Goal: Task Accomplishment & Management: Use online tool/utility

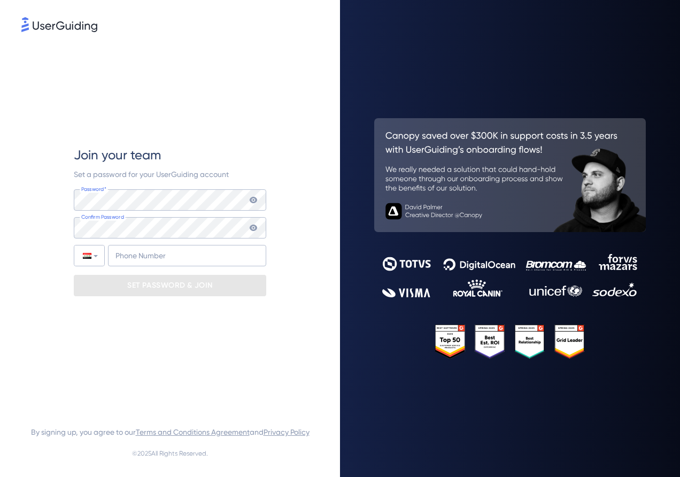
click at [120, 212] on div "Password* Your password must contain: At least 8 characters At least 3 of the f…" at bounding box center [170, 227] width 192 height 77
click at [251, 203] on icon at bounding box center [253, 200] width 9 height 9
click at [253, 201] on icon at bounding box center [253, 200] width 7 height 6
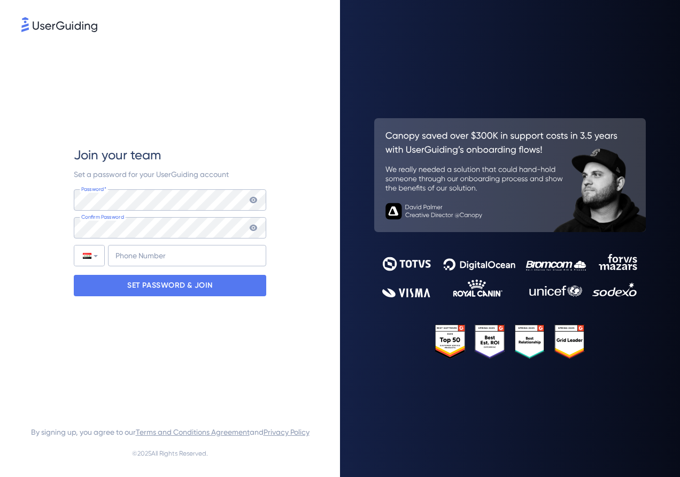
click at [250, 225] on icon at bounding box center [253, 228] width 9 height 9
click at [301, 235] on div "Join your team Set a password for your UserGuiding account Password* Your passw…" at bounding box center [169, 221] width 297 height 374
click at [211, 258] on input "+964" at bounding box center [187, 255] width 158 height 21
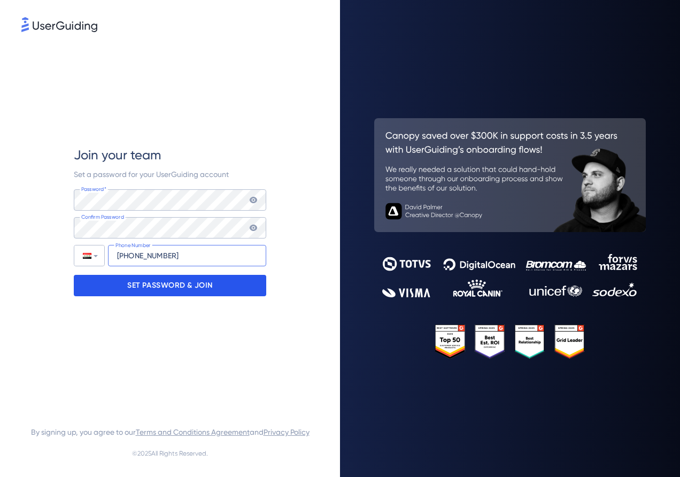
type input "[PHONE_NUMBER]"
click at [212, 287] on p "SET PASSWORD & JOIN" at bounding box center [170, 285] width 86 height 17
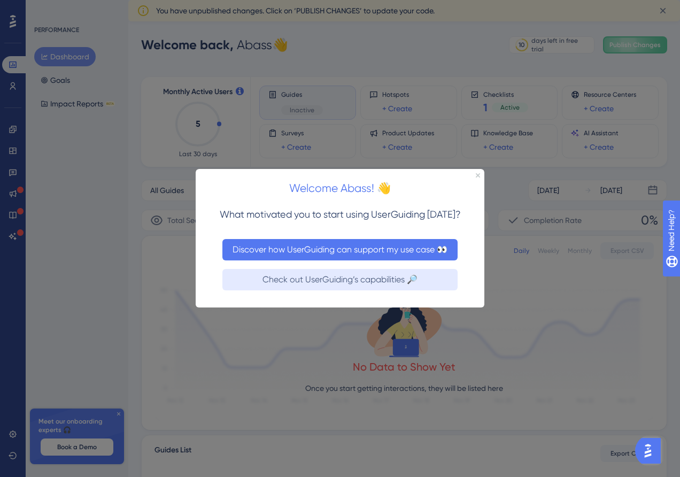
click at [420, 249] on button "Discover how UserGuiding can support my use case 👀" at bounding box center [339, 249] width 235 height 21
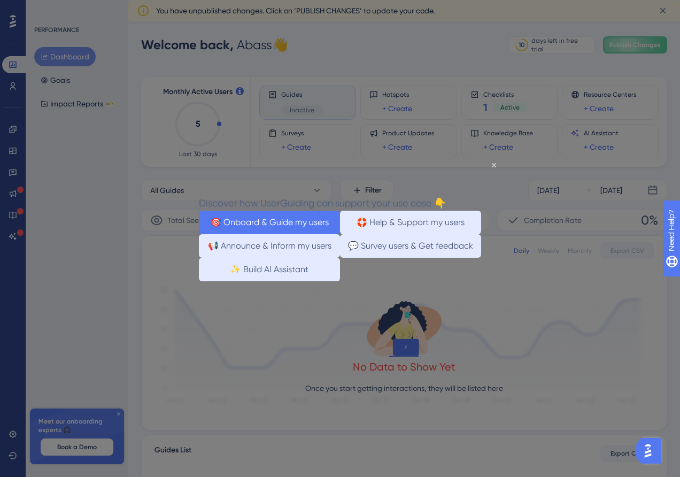
click at [307, 215] on button "🎯 Onboard & Guide my users" at bounding box center [269, 223] width 141 height 24
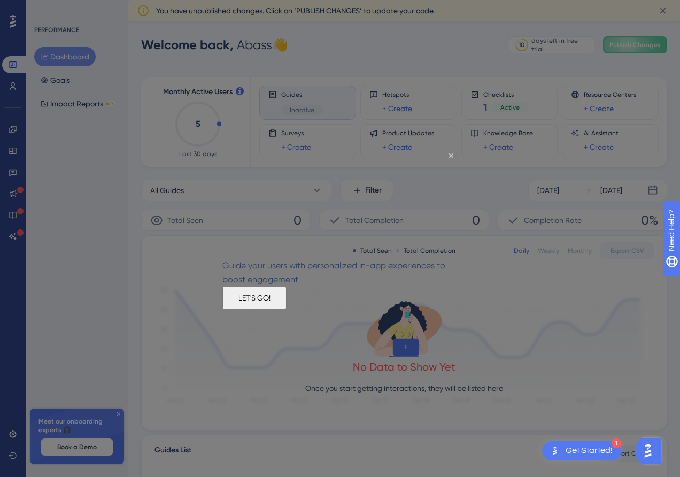
click at [287, 303] on button "LET'S GO!" at bounding box center [254, 298] width 64 height 22
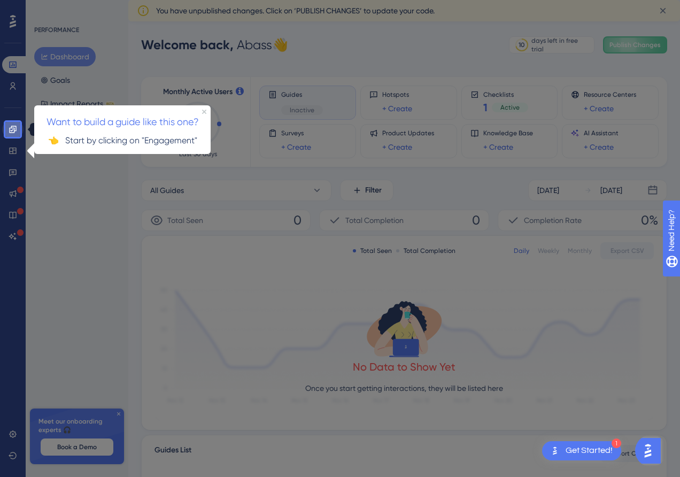
click at [12, 131] on icon at bounding box center [13, 129] width 9 height 9
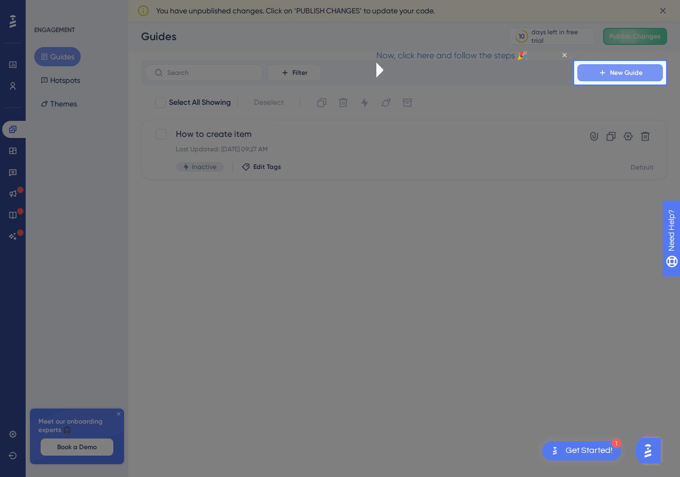
click at [589, 70] on button "New Guide" at bounding box center [620, 72] width 86 height 17
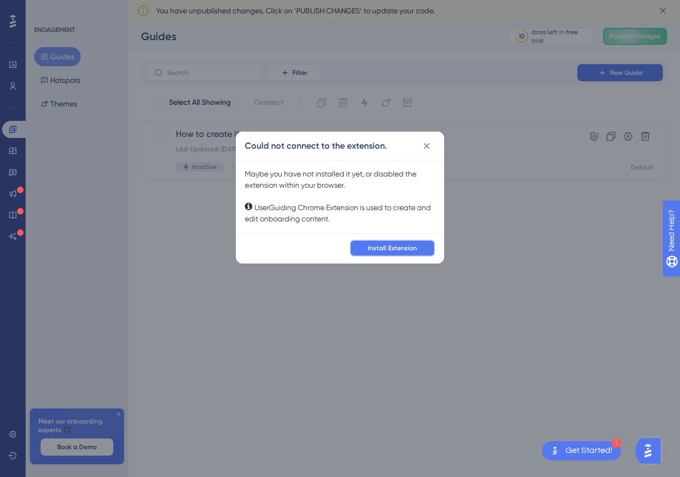
click at [380, 246] on span "Install Extension" at bounding box center [392, 248] width 49 height 9
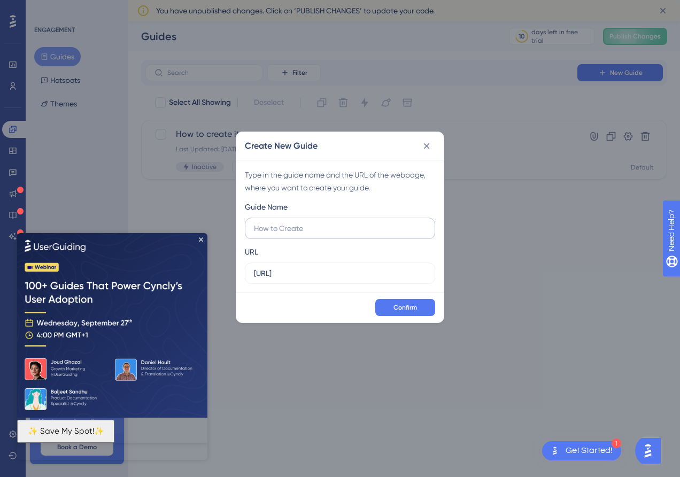
click at [332, 229] on input "text" at bounding box center [340, 228] width 172 height 12
type input "Testing guide"
click at [409, 306] on span "Confirm" at bounding box center [406, 307] width 24 height 9
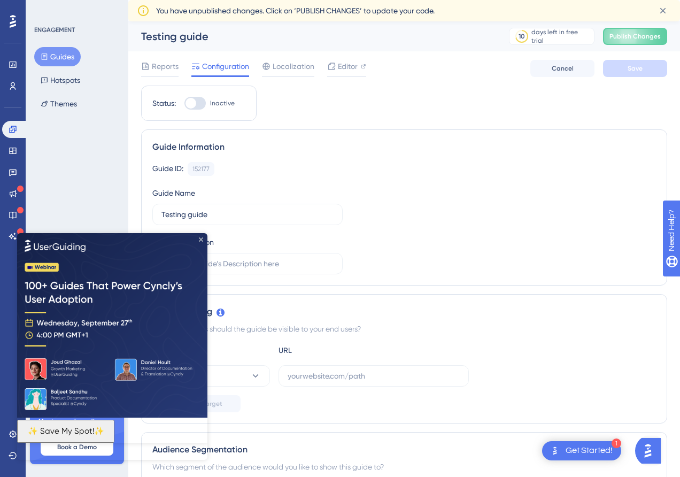
click at [200, 240] on icon "Close Preview" at bounding box center [201, 239] width 4 height 4
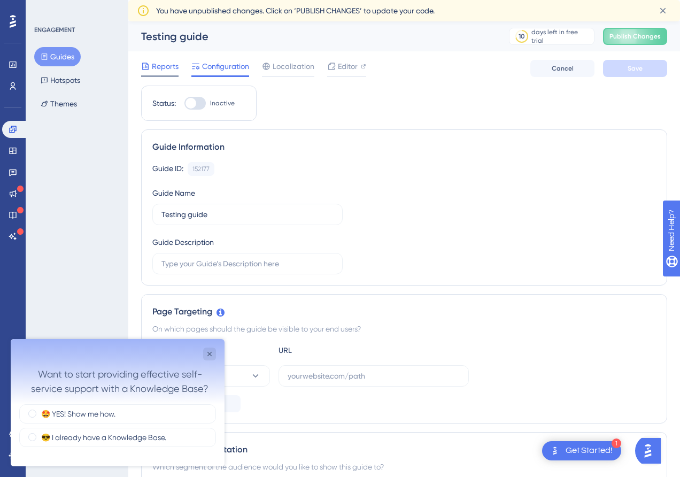
click at [163, 64] on span "Reports" at bounding box center [165, 66] width 27 height 13
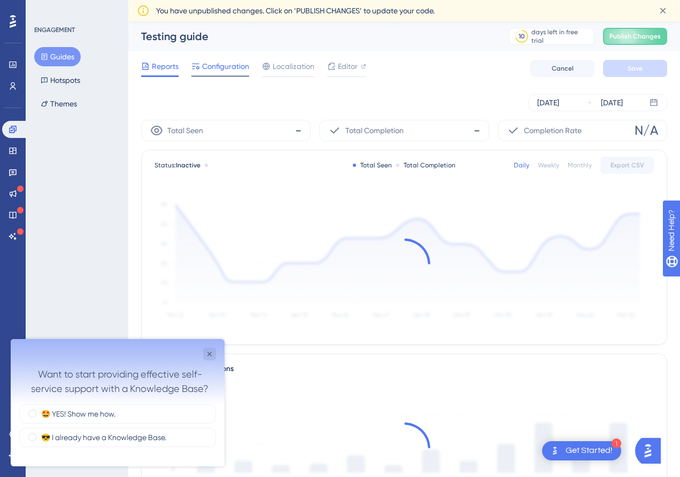
click at [213, 66] on span "Configuration" at bounding box center [225, 66] width 47 height 13
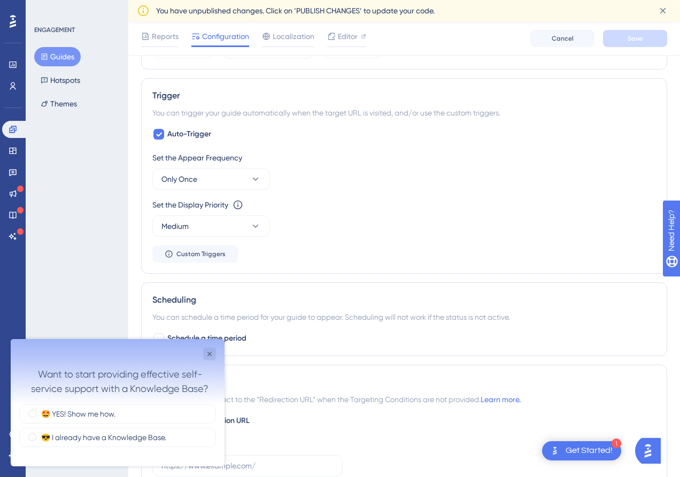
scroll to position [471, 0]
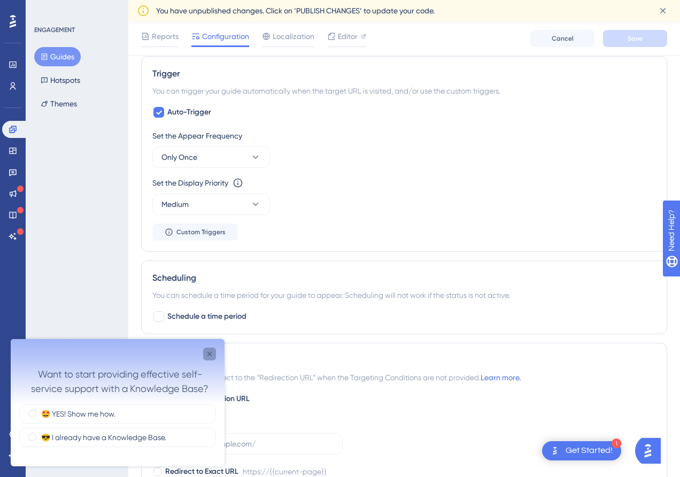
click at [206, 357] on icon "Close survey" at bounding box center [209, 354] width 9 height 9
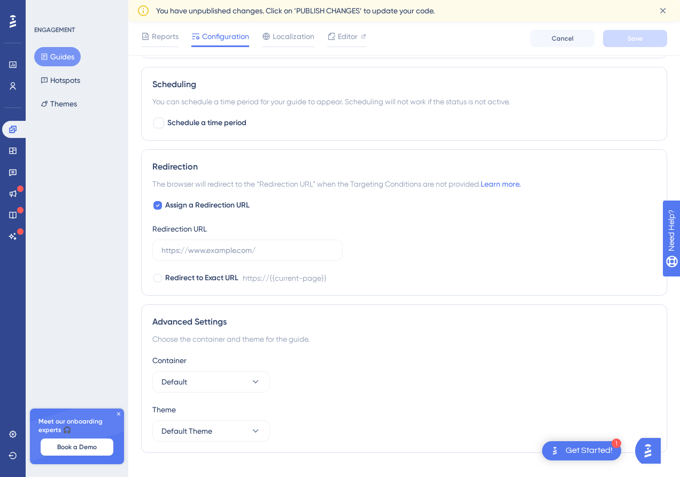
scroll to position [664, 0]
click at [506, 187] on link "Learn more." at bounding box center [501, 184] width 40 height 9
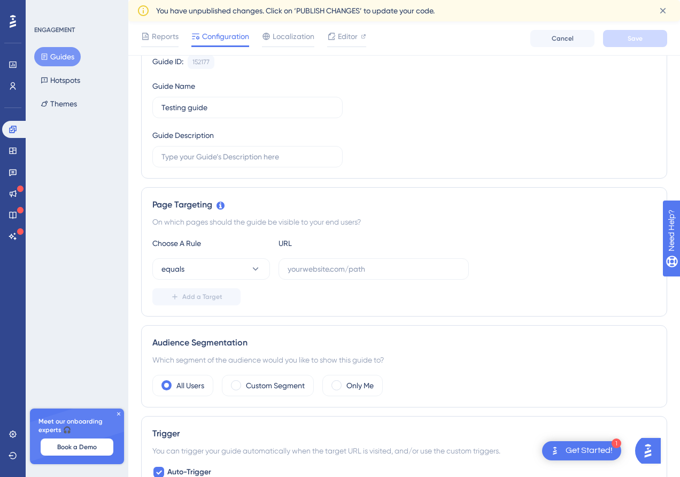
scroll to position [0, 0]
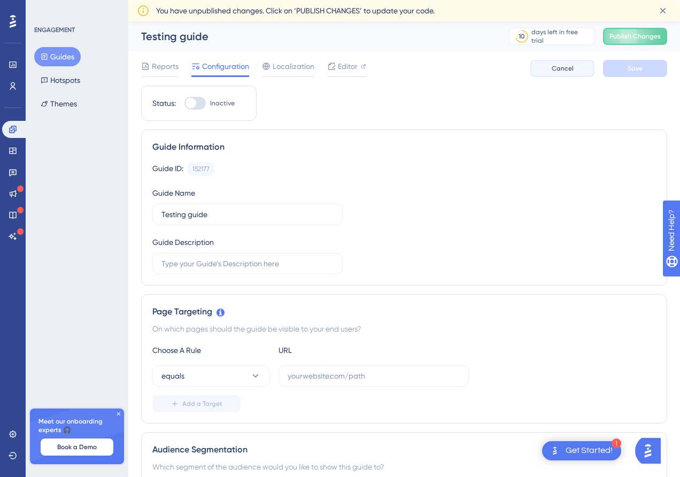
click at [572, 66] on span "Cancel" at bounding box center [563, 68] width 22 height 9
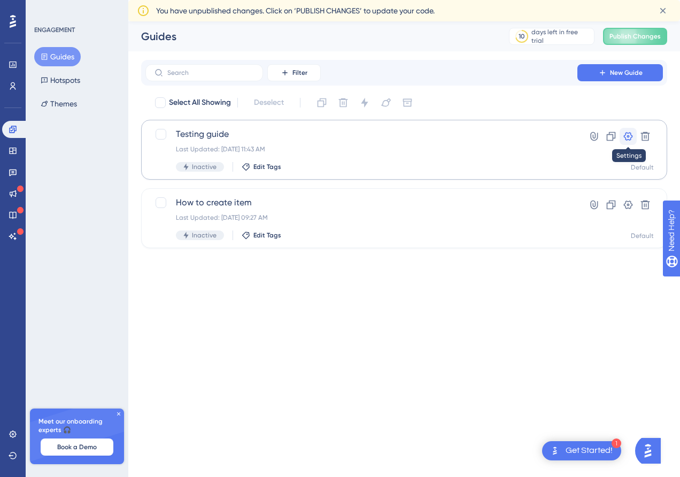
click at [626, 138] on icon at bounding box center [628, 136] width 9 height 9
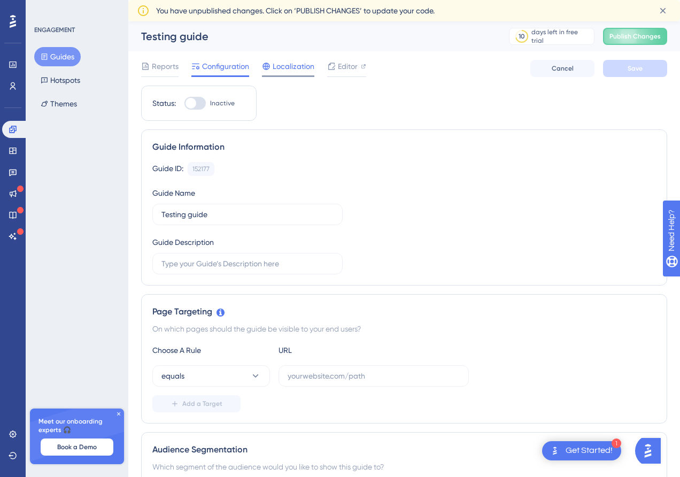
click at [287, 69] on span "Localization" at bounding box center [294, 66] width 42 height 13
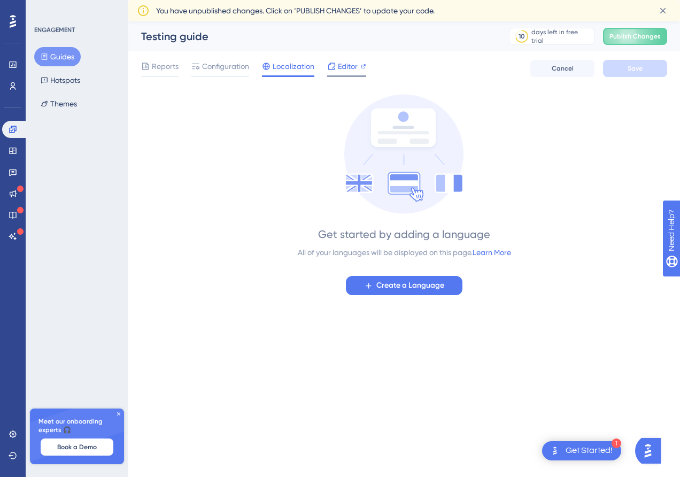
click at [342, 71] on span "Editor" at bounding box center [348, 66] width 20 height 13
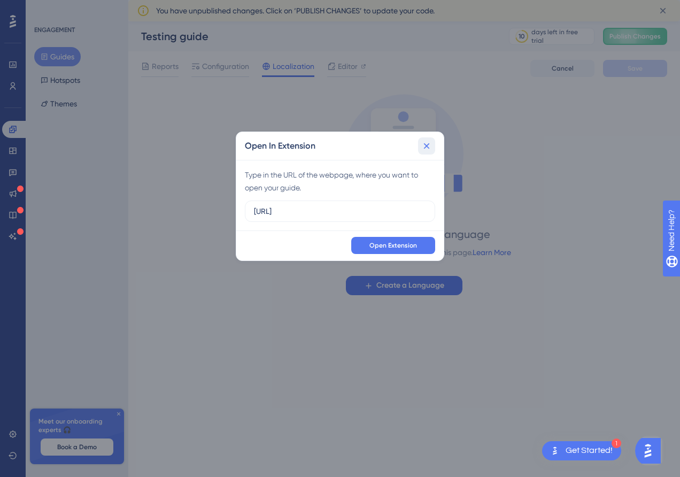
click at [432, 148] on button at bounding box center [426, 145] width 17 height 17
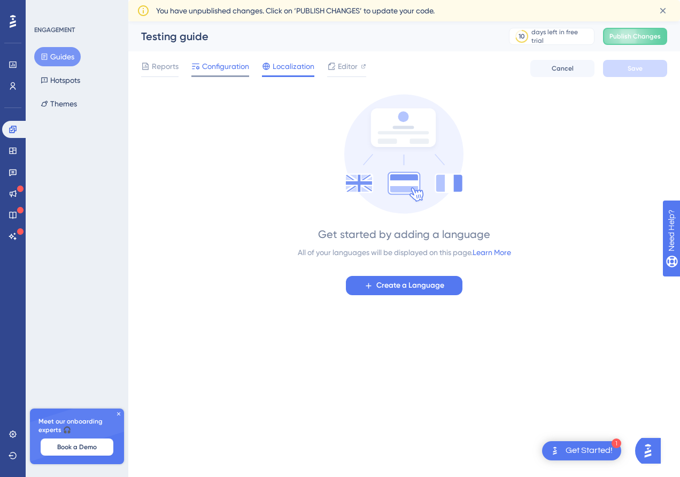
click at [206, 60] on span "Configuration" at bounding box center [225, 66] width 47 height 13
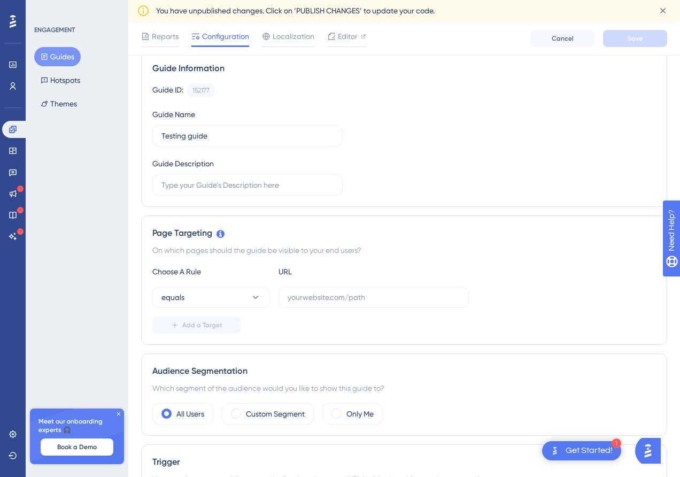
scroll to position [83, 0]
click at [276, 180] on input "text" at bounding box center [247, 185] width 172 height 12
click at [398, 150] on div "Guide ID: 152177 Copy Guide Name Testing guide Guide Description" at bounding box center [404, 139] width 504 height 112
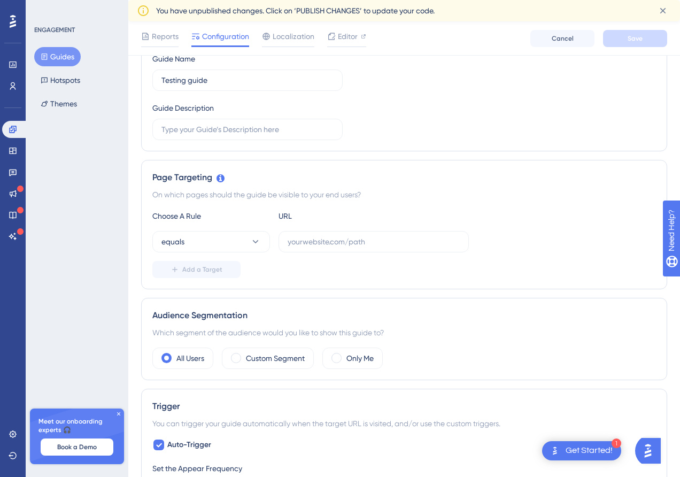
scroll to position [147, 0]
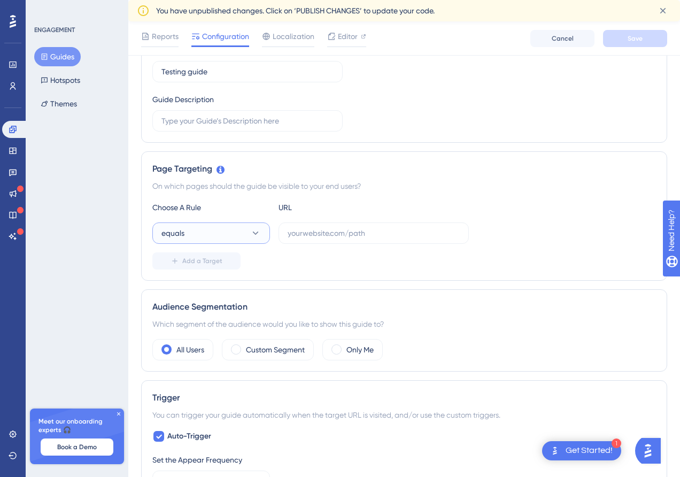
click at [241, 230] on button "equals" at bounding box center [211, 232] width 118 height 21
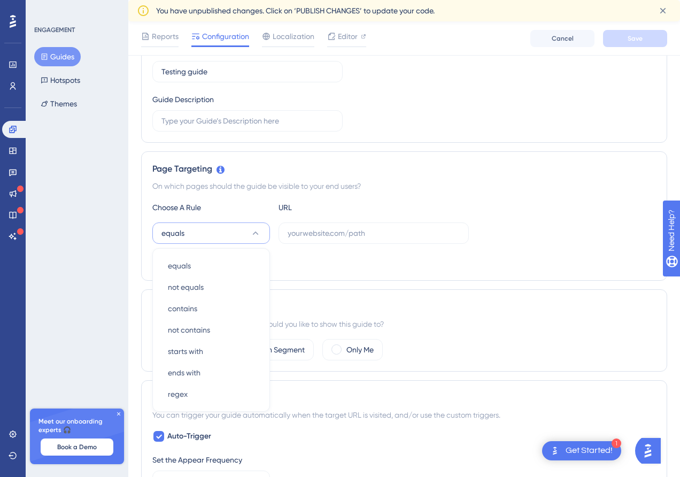
scroll to position [238, 0]
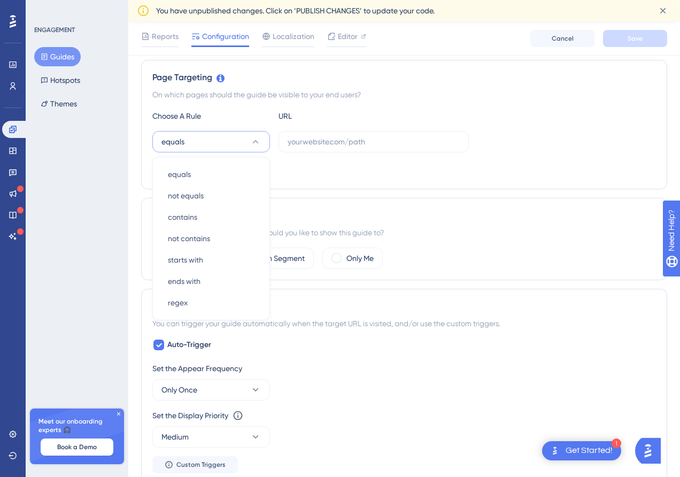
click at [409, 217] on div "Audience Segmentation" at bounding box center [404, 215] width 504 height 13
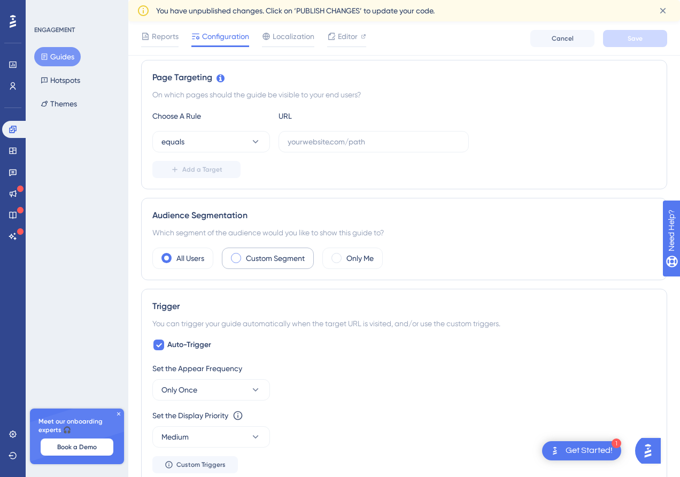
click at [269, 253] on label "Custom Segment" at bounding box center [275, 258] width 59 height 13
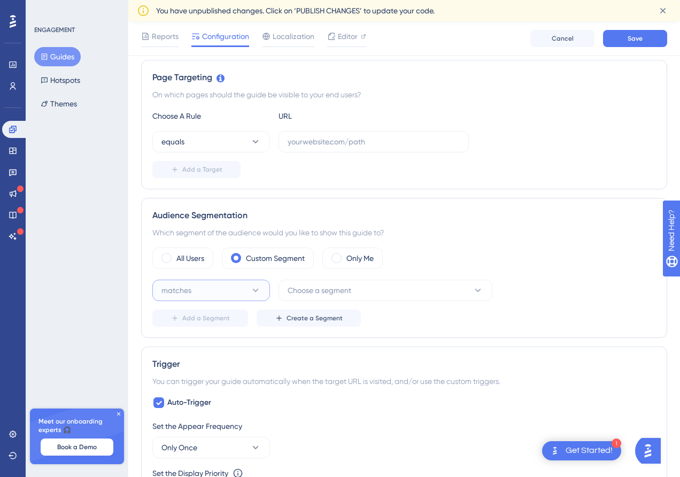
click at [227, 284] on button "matches" at bounding box center [211, 290] width 118 height 21
click at [325, 287] on span "Choose a segment" at bounding box center [320, 290] width 64 height 13
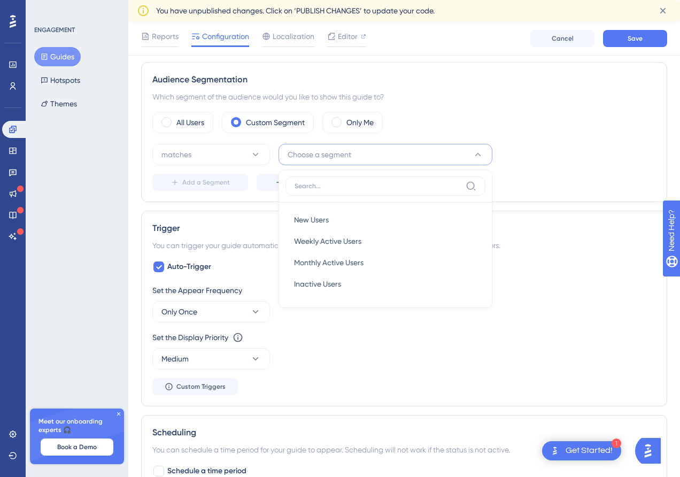
click at [557, 161] on div "matches Choose a segment New Users New Users Weekly Active Users Weekly Active …" at bounding box center [404, 154] width 504 height 21
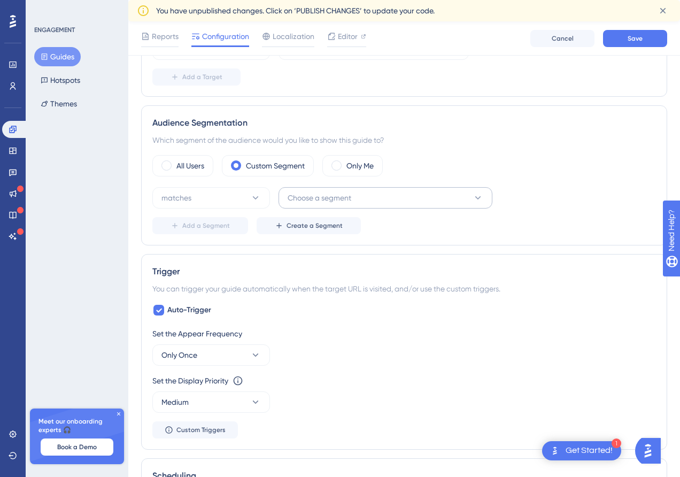
scroll to position [322, 0]
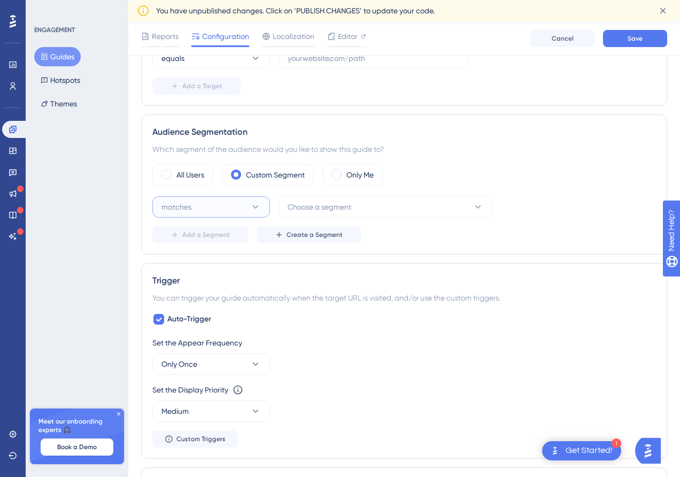
click at [222, 209] on button "matches" at bounding box center [211, 206] width 118 height 21
click at [525, 175] on div "All Users Custom Segment Only Me" at bounding box center [404, 174] width 504 height 21
click at [310, 237] on span "Create a Segment" at bounding box center [315, 234] width 56 height 9
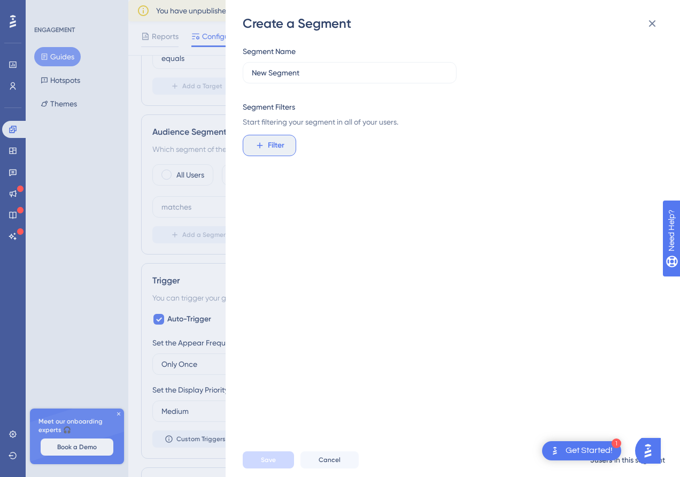
click at [269, 141] on span "Filter" at bounding box center [276, 145] width 17 height 13
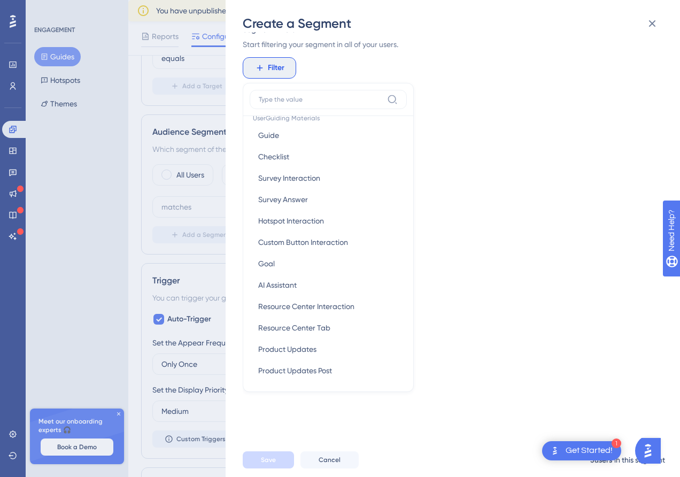
scroll to position [178, 0]
click at [651, 25] on icon at bounding box center [652, 23] width 7 height 7
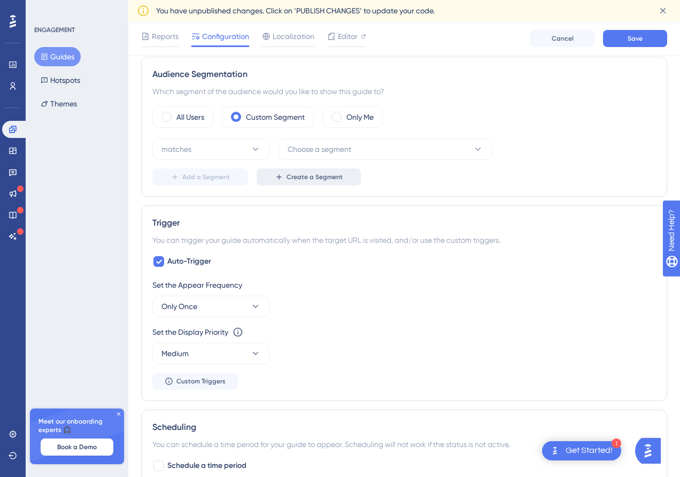
scroll to position [382, 0]
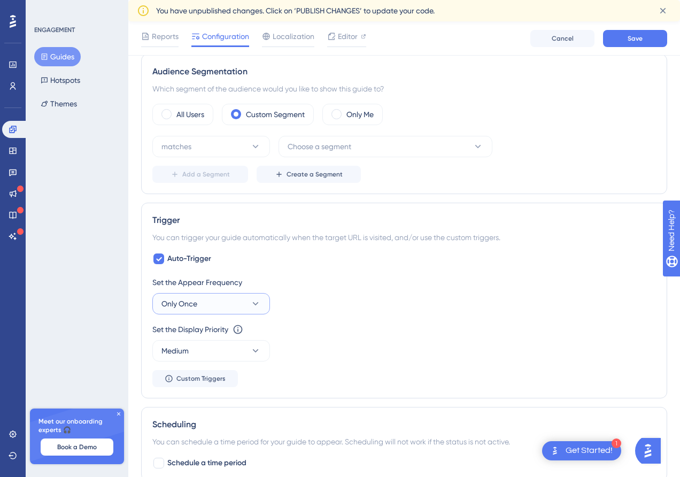
click at [235, 301] on button "Only Once" at bounding box center [211, 303] width 118 height 21
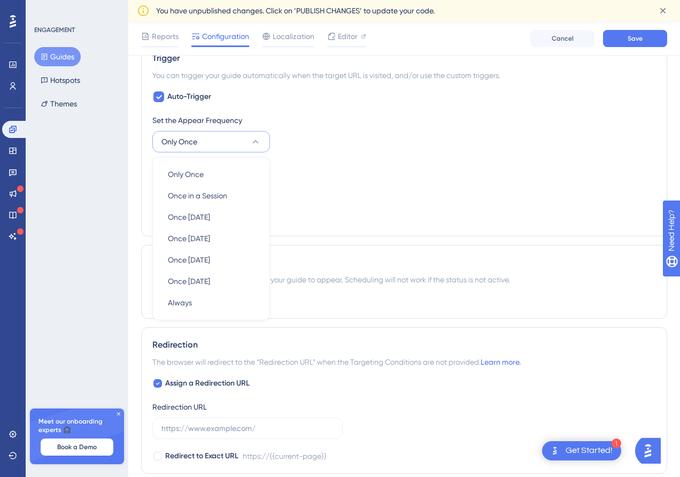
click at [347, 166] on div "Set the Display Priority This option will set the display priority between auto…" at bounding box center [404, 167] width 504 height 13
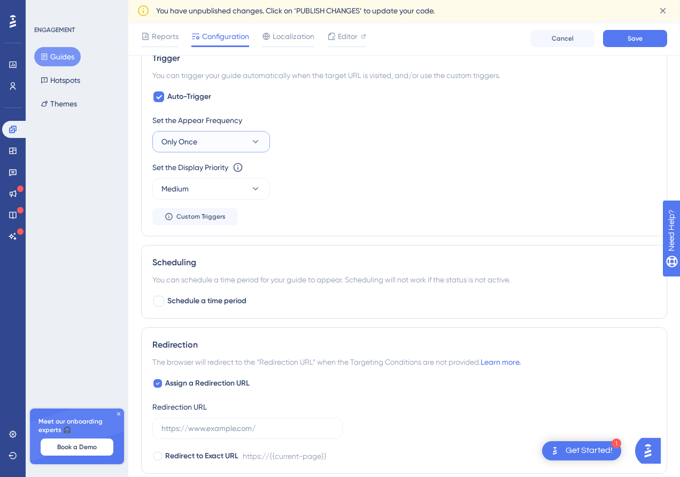
click at [232, 149] on button "Only Once" at bounding box center [211, 141] width 118 height 21
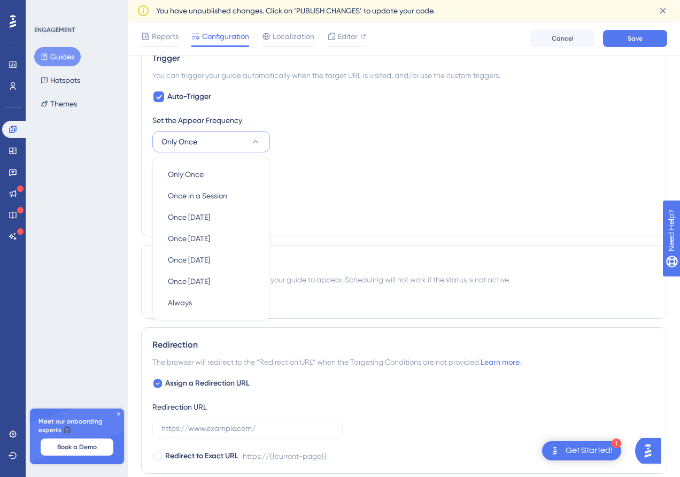
scroll to position [544, 0]
click at [357, 156] on div "Set the Appear Frequency Only Once Only Once Only Once Once in a Session Once i…" at bounding box center [404, 169] width 504 height 111
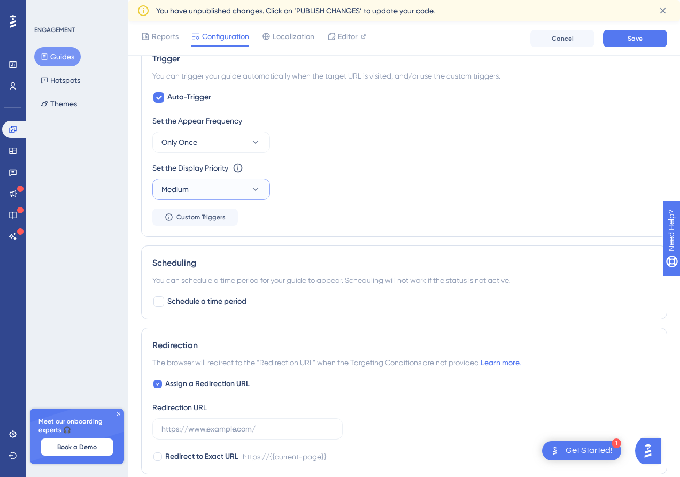
click at [240, 187] on button "Medium" at bounding box center [211, 189] width 118 height 21
click at [383, 181] on div "Set the Display Priority This option will set the display priority between auto…" at bounding box center [404, 180] width 504 height 38
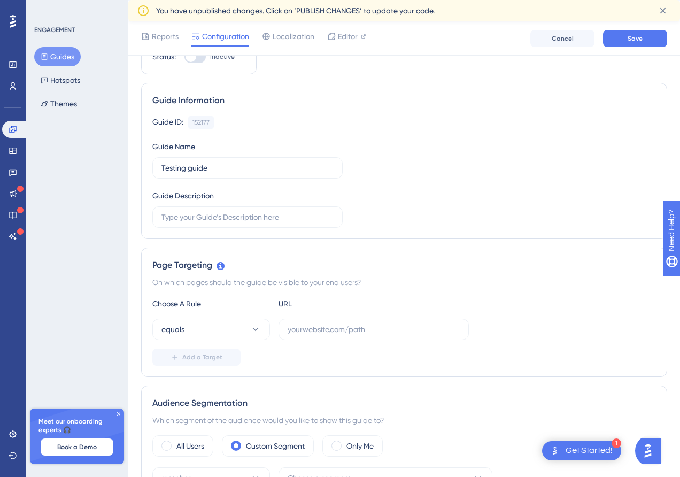
scroll to position [0, 0]
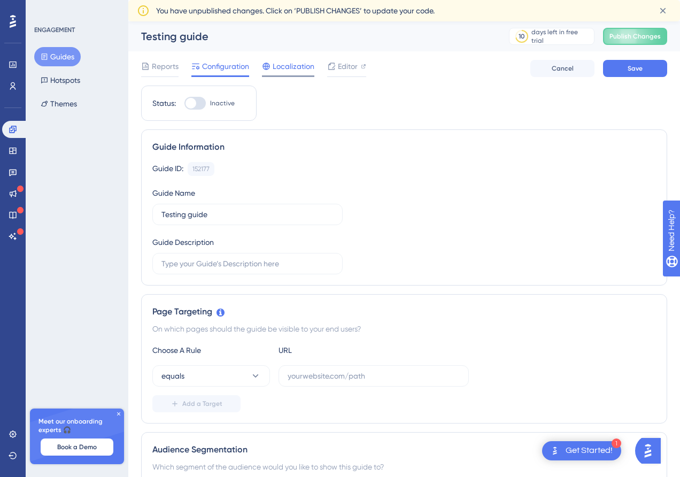
click at [290, 66] on span "Localization" at bounding box center [294, 66] width 42 height 13
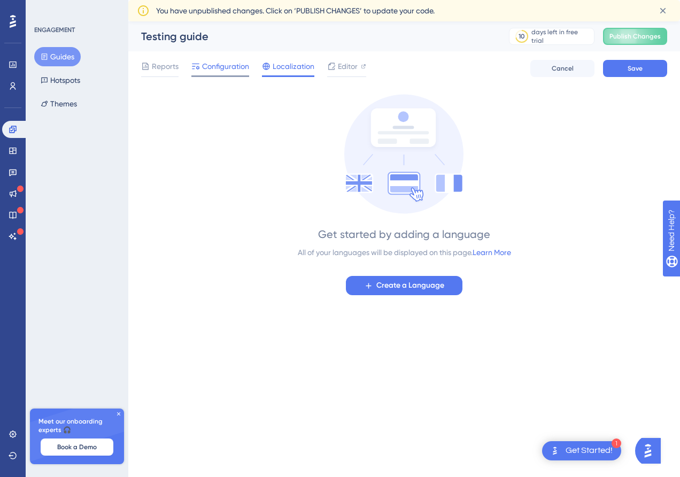
click at [238, 66] on span "Configuration" at bounding box center [225, 66] width 47 height 13
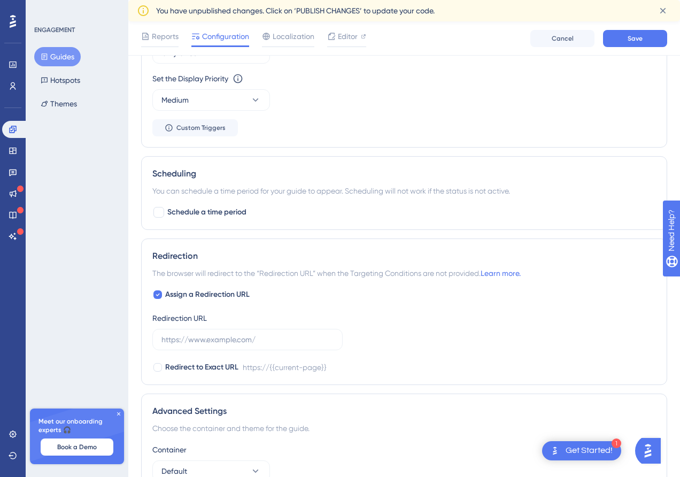
scroll to position [649, 0]
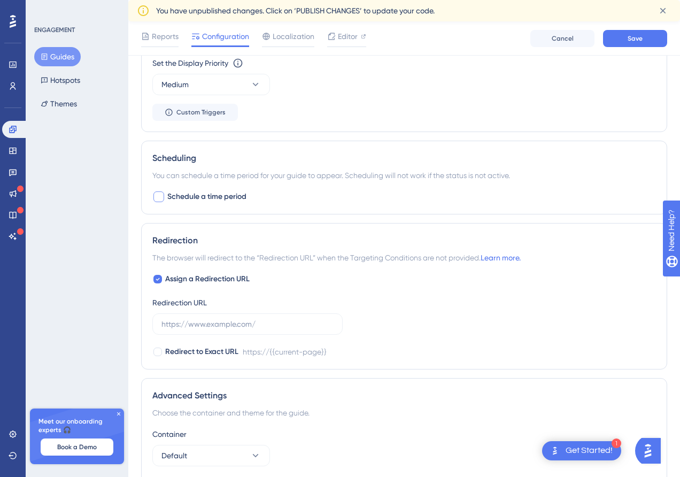
click at [217, 197] on span "Schedule a time period" at bounding box center [206, 196] width 79 height 13
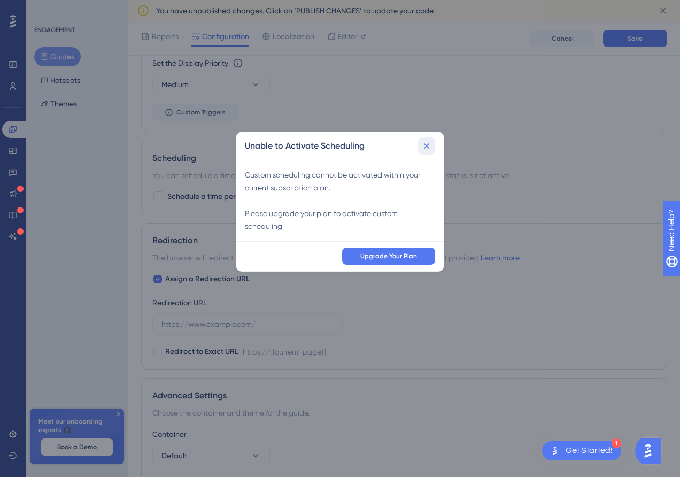
click at [427, 145] on icon at bounding box center [427, 146] width 6 height 6
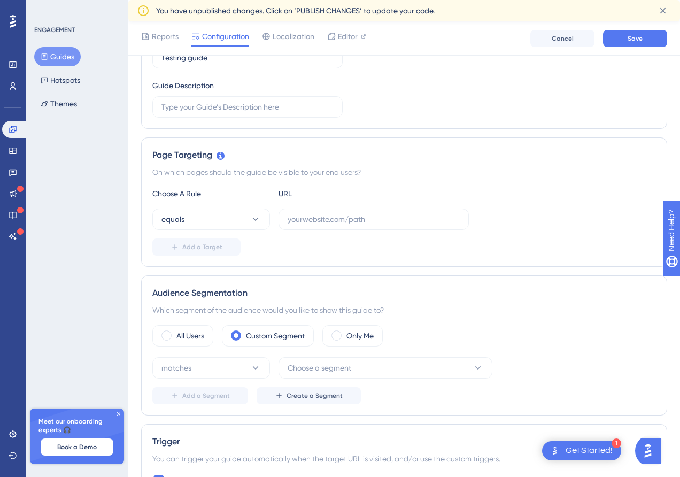
scroll to position [0, 0]
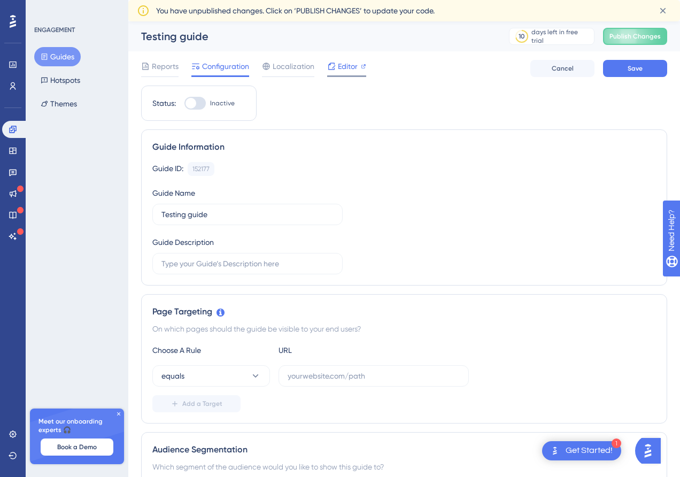
click at [335, 64] on icon at bounding box center [331, 66] width 9 height 9
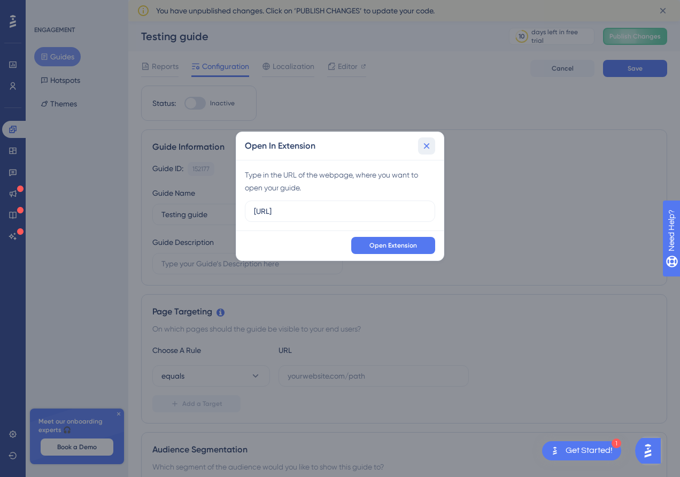
click at [429, 143] on icon at bounding box center [426, 146] width 11 height 11
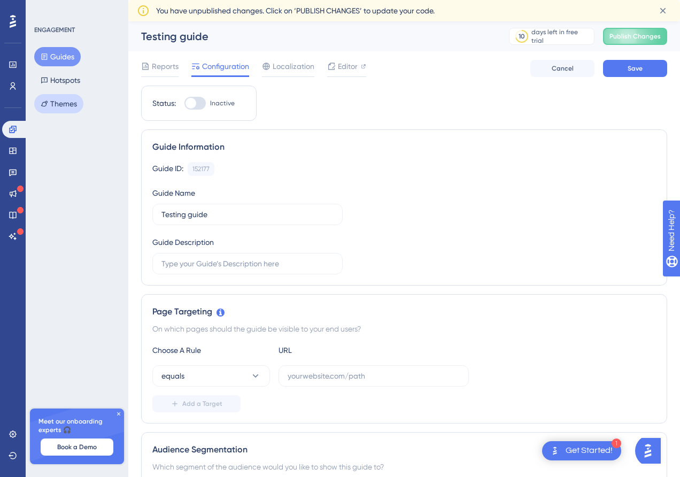
click at [73, 103] on button "Themes" at bounding box center [58, 103] width 49 height 19
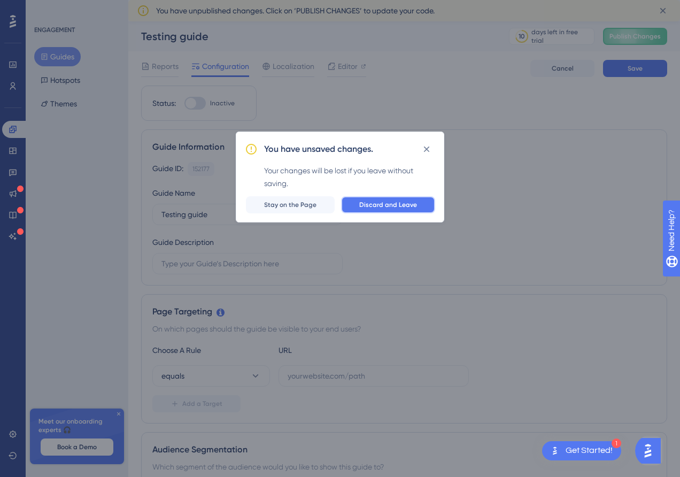
click at [364, 202] on span "Discard and Leave" at bounding box center [388, 205] width 58 height 9
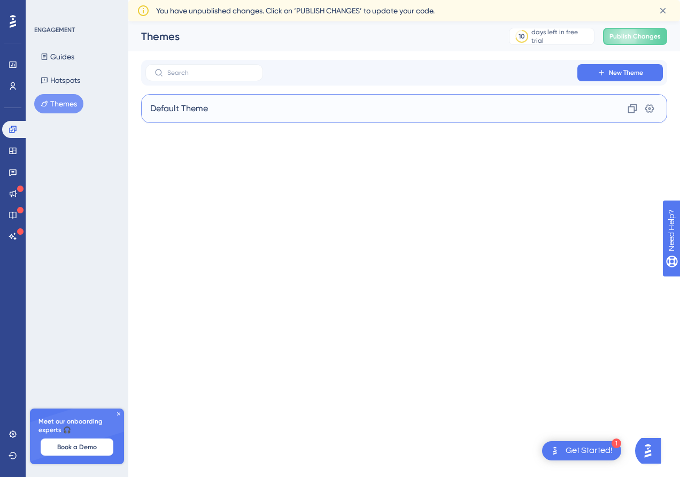
click at [217, 111] on div "Default Theme Clone Settings" at bounding box center [404, 108] width 526 height 29
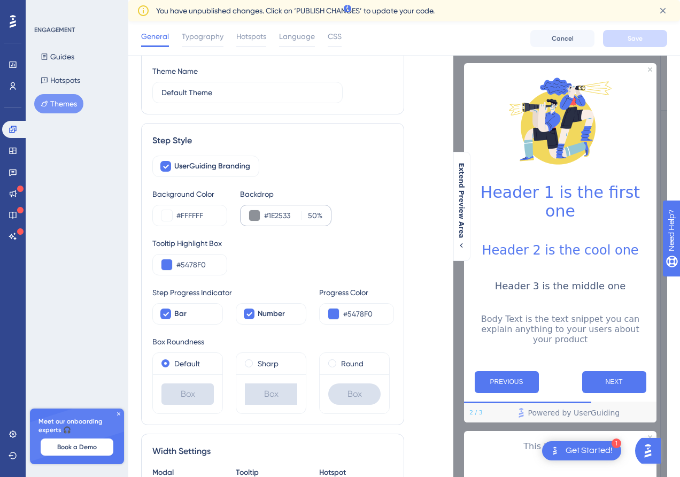
scroll to position [79, 0]
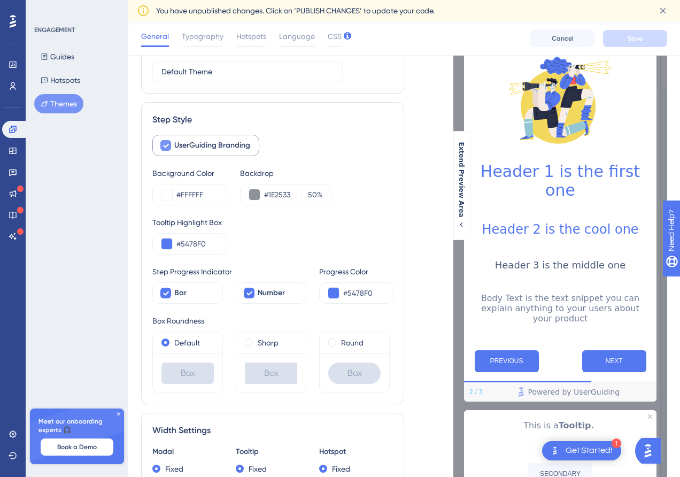
click at [174, 147] on span "UserGuiding Branding" at bounding box center [212, 145] width 76 height 13
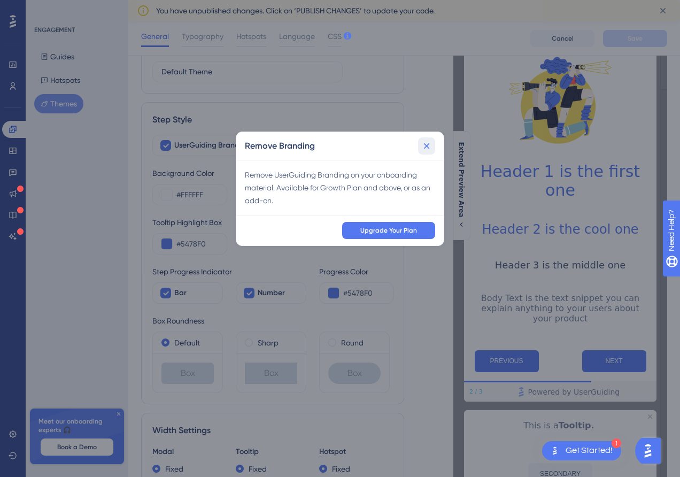
click at [427, 147] on icon at bounding box center [426, 146] width 11 height 11
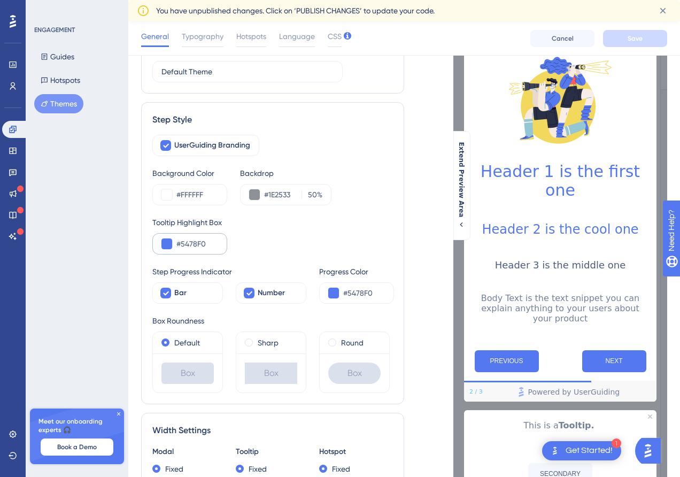
click at [172, 241] on div "#5478F0" at bounding box center [189, 243] width 75 height 21
click at [201, 246] on input "#5478F0" at bounding box center [197, 243] width 42 height 13
click at [165, 246] on button at bounding box center [166, 243] width 11 height 11
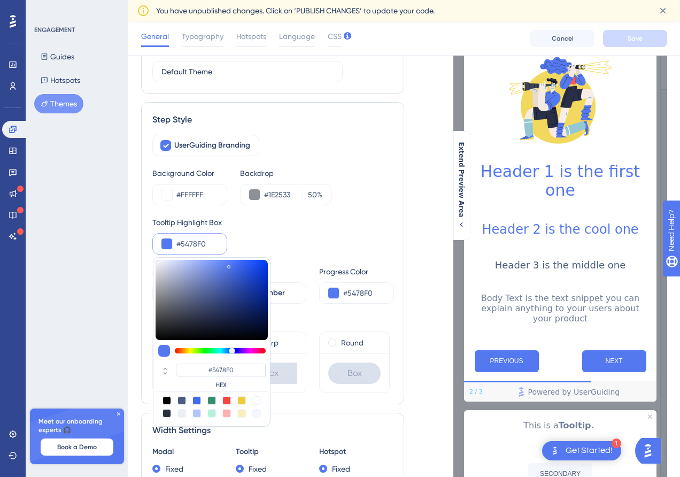
type input "#5468a8"
type input "#5468A8"
type input "#5569a8"
type input "#5569A8"
click at [211, 287] on div at bounding box center [212, 300] width 112 height 80
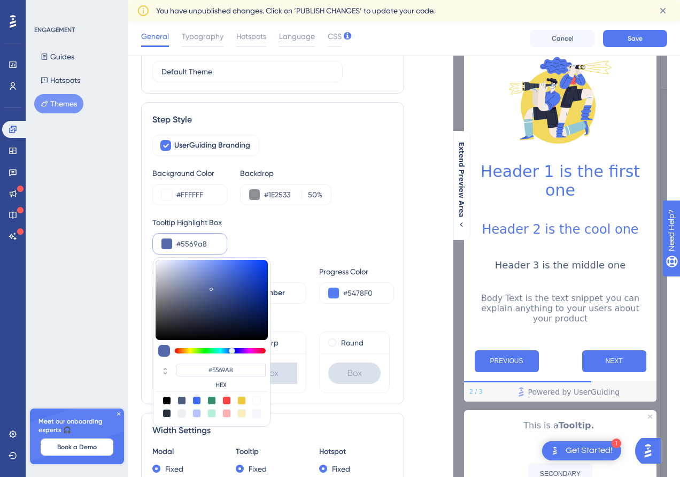
type input "#465277"
type input "#455175"
type input "#4a5472"
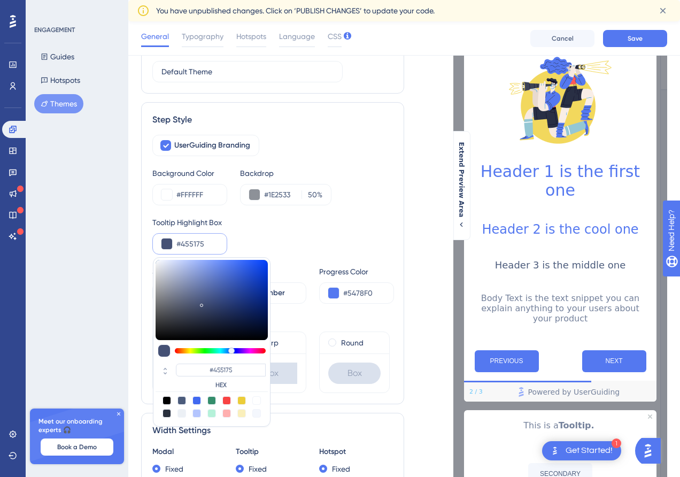
type input "#4A5472"
type input "#4b536b"
type input "#4B536B"
type input "#495064"
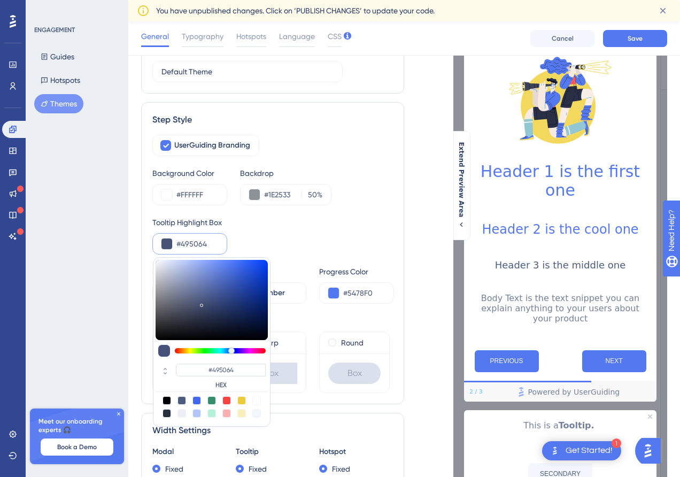
type input "#464b5c"
type input "#464B5C"
type input "#3d414d"
type input "#3D414D"
type input "#33363d"
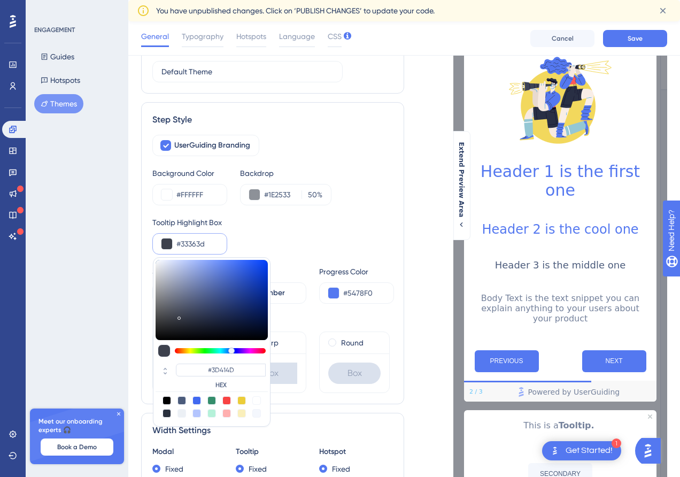
type input "#33363D"
type input "#292b30"
type input "#292B30"
type input "#282a2e"
type input "#282A2E"
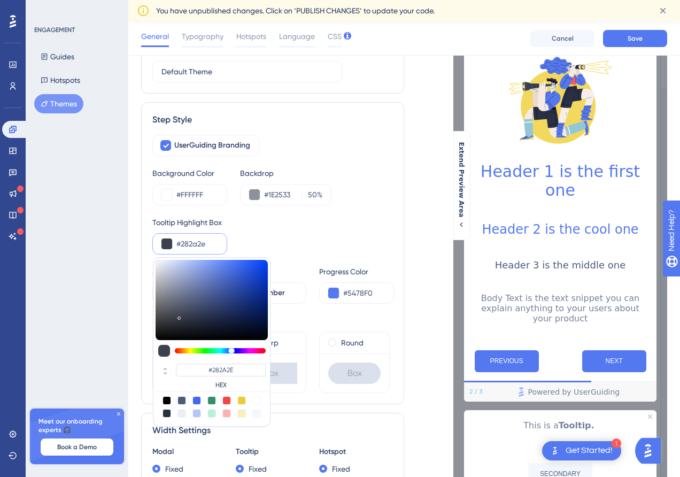
drag, startPoint x: 202, startPoint y: 303, endPoint x: 170, endPoint y: 327, distance: 39.4
click at [170, 327] on div at bounding box center [212, 300] width 112 height 80
type input "#25272a"
type input "#25272A"
type input "#0f1216"
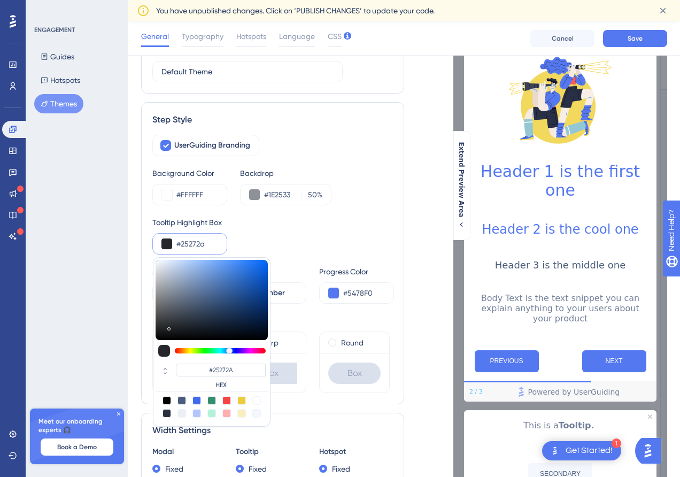
type input "#0F1216"
click at [194, 333] on div at bounding box center [212, 300] width 112 height 80
type input "#15160f"
type input "#15160F"
click at [191, 348] on div at bounding box center [220, 350] width 91 height 5
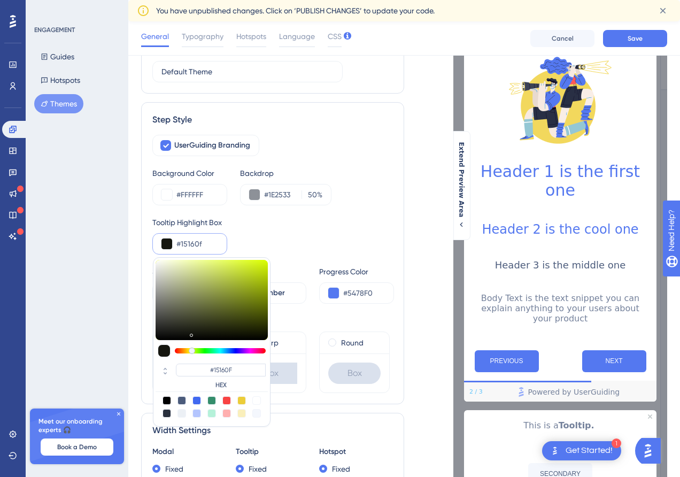
type input "#160f0f"
type input "#160F0F"
click at [175, 348] on div at bounding box center [220, 350] width 91 height 5
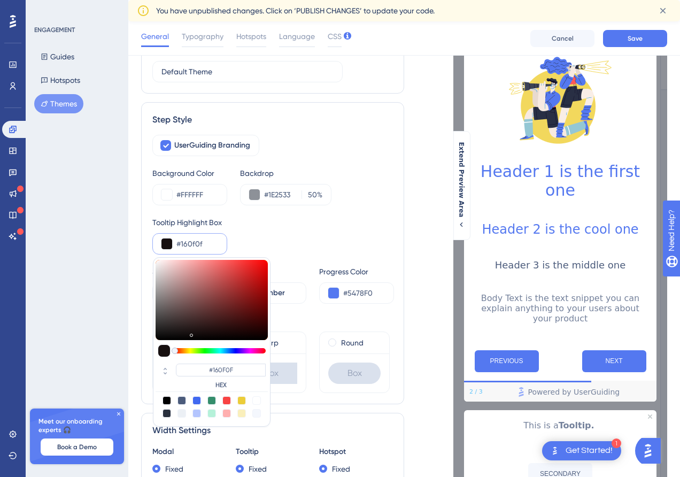
type input "#e42323"
type input "#E42323"
click at [251, 268] on div at bounding box center [212, 300] width 112 height 80
click at [309, 226] on div "Tooltip Highlight Box" at bounding box center [272, 222] width 241 height 13
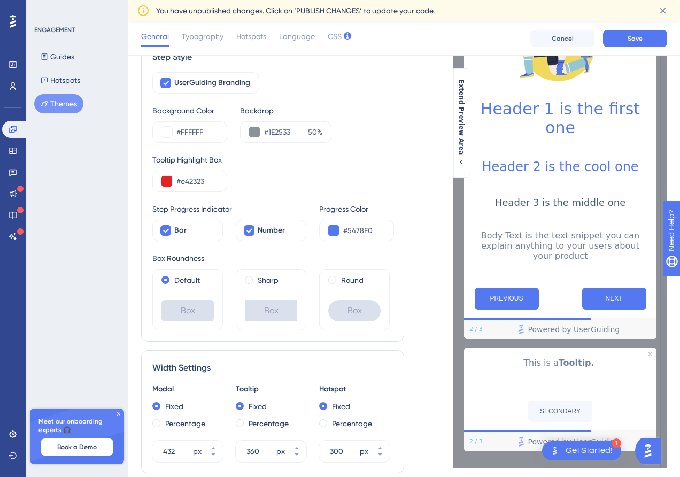
scroll to position [146, 0]
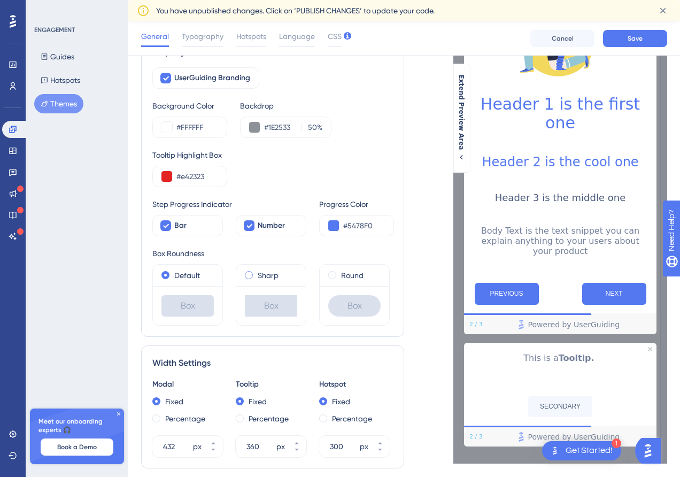
click at [257, 278] on div "Sharp" at bounding box center [271, 275] width 52 height 13
click at [337, 278] on div "Round" at bounding box center [354, 275] width 52 height 13
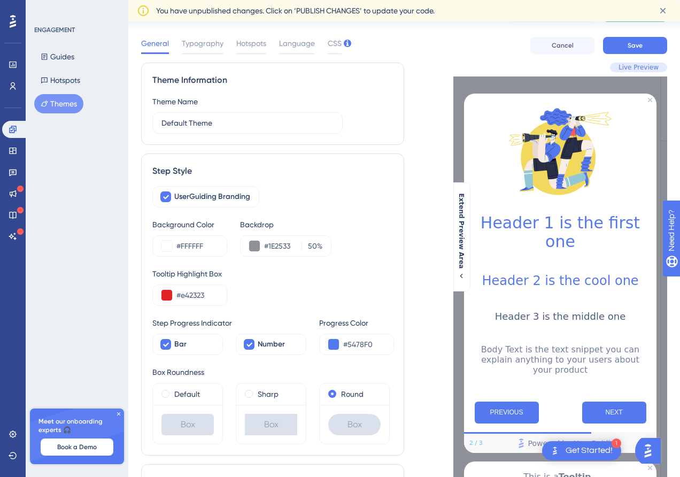
scroll to position [24, 0]
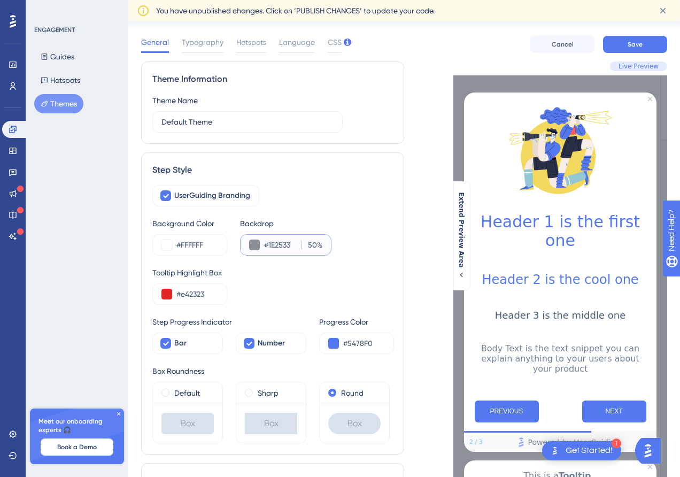
click at [305, 245] on input "50" at bounding box center [311, 244] width 12 height 13
click at [285, 245] on input "#1E2533" at bounding box center [280, 244] width 33 height 13
click at [358, 263] on div "UserGuiding Branding Background Color #FFFFFF Backdrop #1E2533 50 % Tooltip Hig…" at bounding box center [272, 314] width 241 height 258
click at [256, 245] on button at bounding box center [254, 245] width 11 height 11
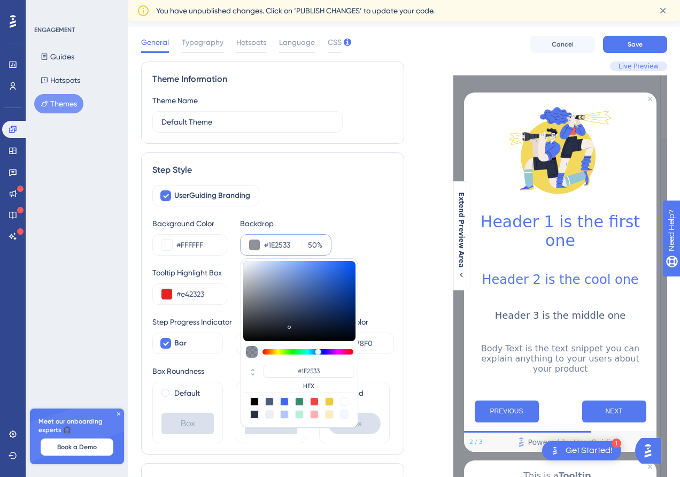
type input "#767a81"
type input "#767A81"
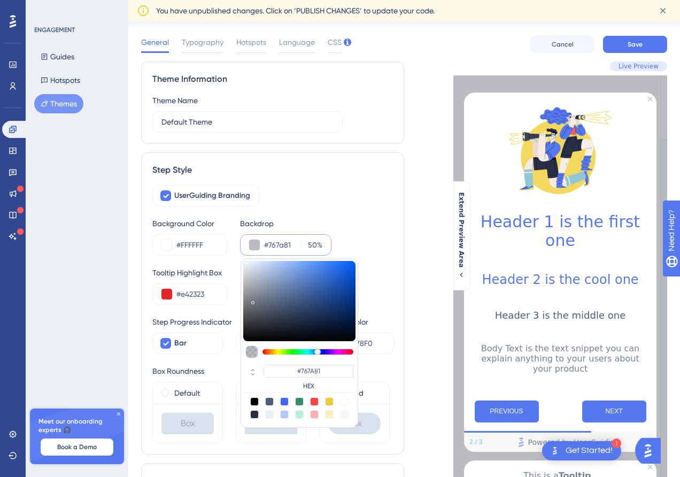
type input "#787c83"
type input "#787C83"
type input "#8a8d90"
type input "#8A8D90"
type input "#96989b"
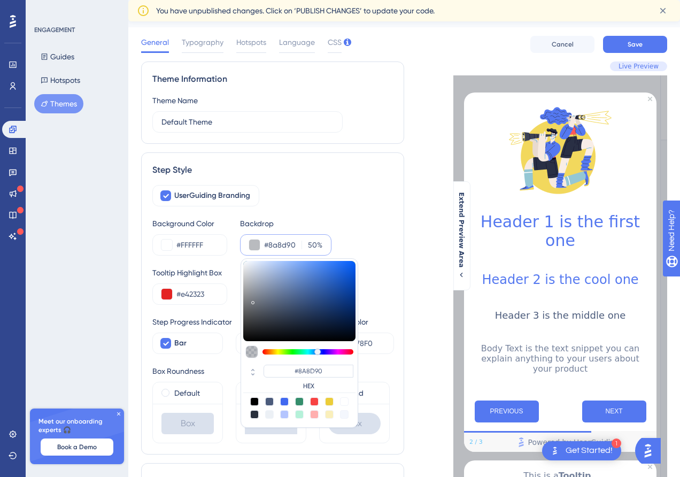
type input "#96989B"
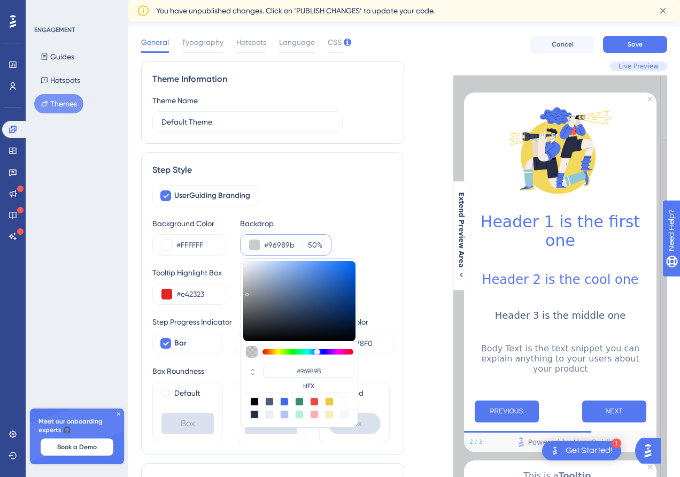
type input "#a2a3a5"
type input "#A2A3A5"
type input "#abacad"
type input "#ABACAD"
type input "#b6b7b8"
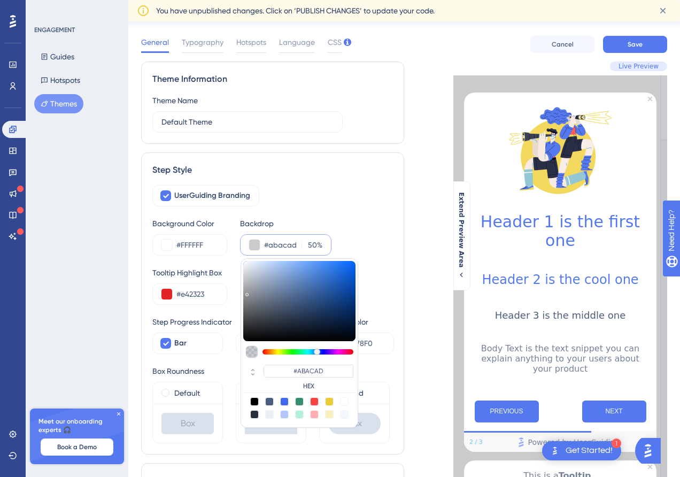
type input "#B6B7B8"
type input "#bdbebe"
type input "#BDBEBE"
type input "#c0c0c0"
type input "#C0C0C0"
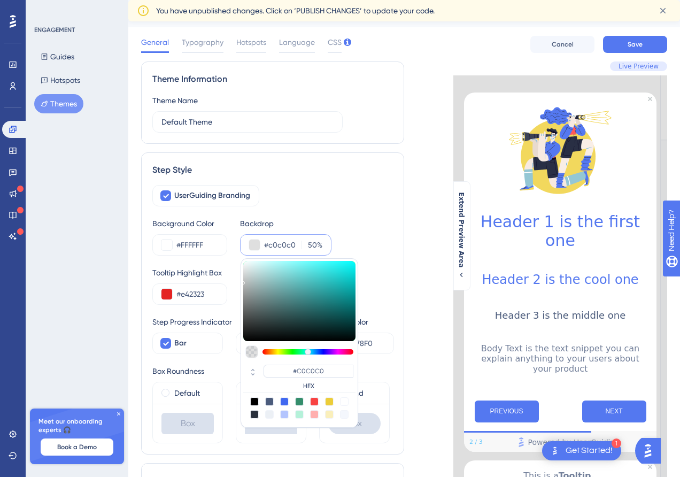
type input "#c2c2c2"
type input "#C2C2C2"
drag, startPoint x: 253, startPoint y: 300, endPoint x: 242, endPoint y: 280, distance: 22.5
click at [243, 280] on div at bounding box center [299, 301] width 112 height 80
click at [314, 222] on div "Backdrop" at bounding box center [285, 223] width 91 height 13
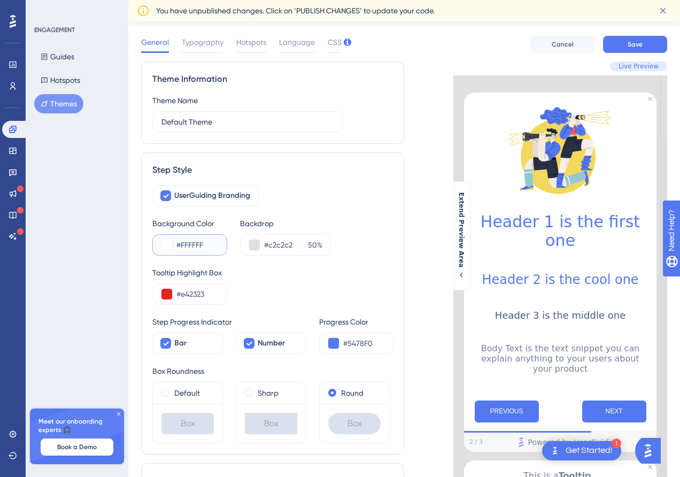
click at [170, 245] on button at bounding box center [166, 245] width 11 height 11
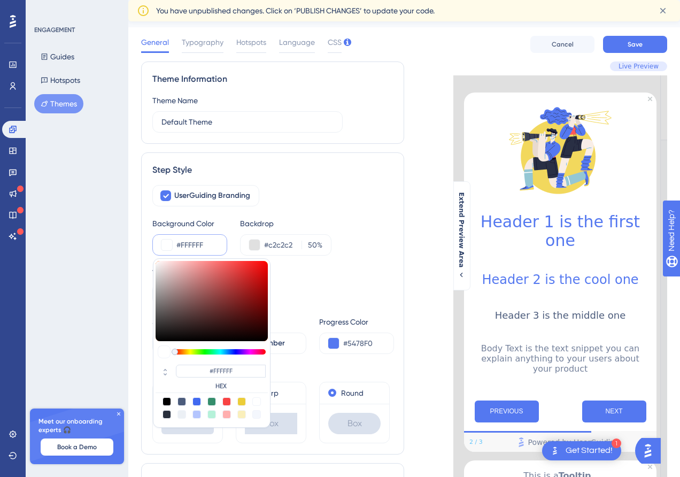
type input "#d69999"
type input "#D69999"
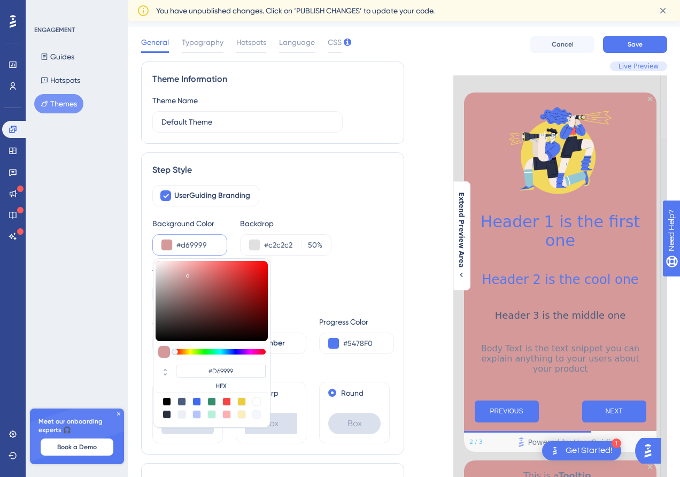
type input "#d69898"
type input "#D69898"
click at [188, 273] on div at bounding box center [212, 301] width 112 height 80
type input "#b82d2d"
type input "#B82D2D"
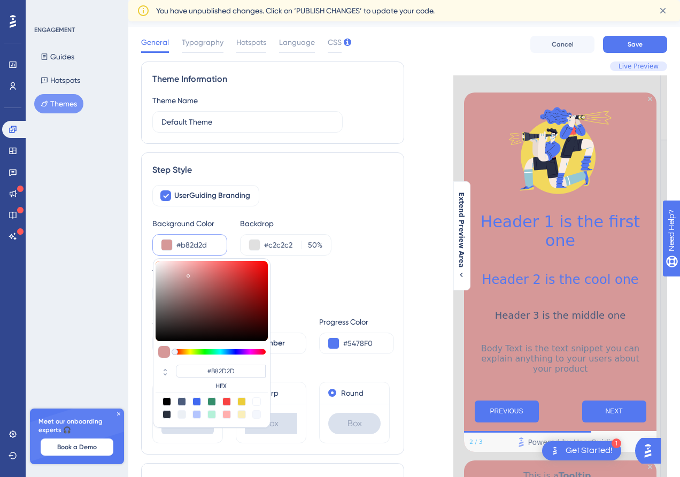
type input "#c21818"
type input "#C21818"
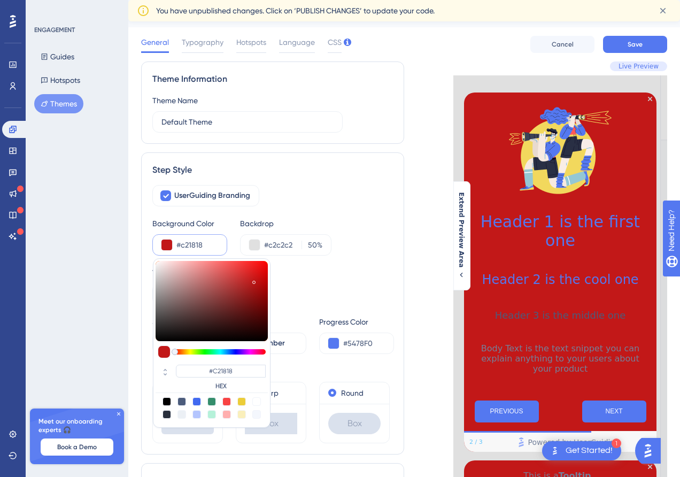
type input "#c70000"
type input "#C70000"
type input "#c90000"
type input "#C90000"
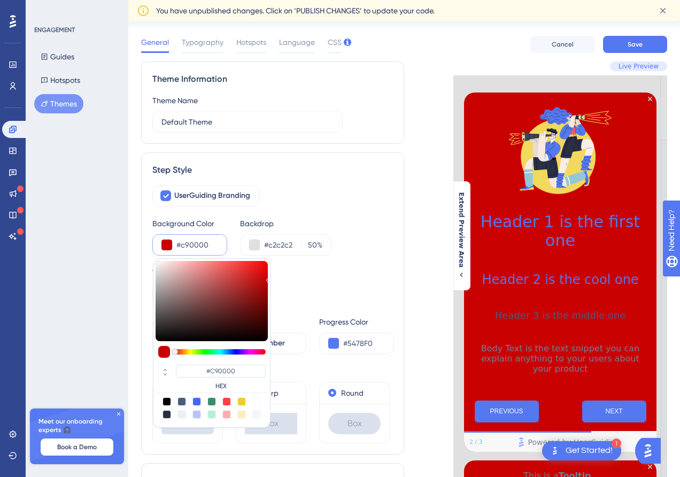
type input "#c50000"
type input "#C50000"
type input "#c74242"
type input "#C74242"
type input "#d49e9e"
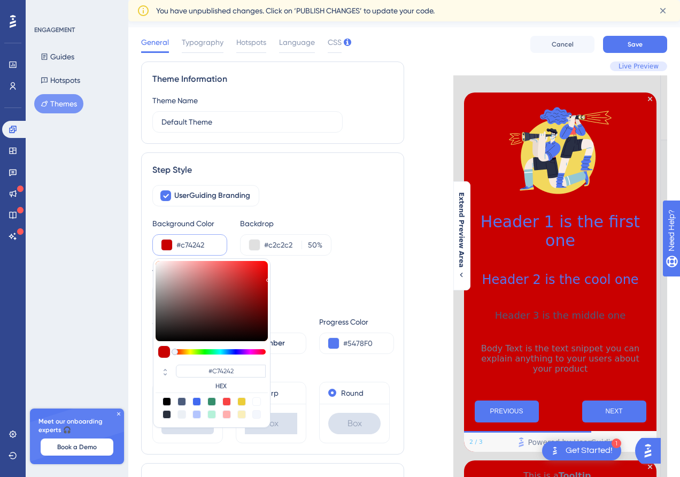
type input "#D49E9E"
type input "#d6d1d1"
type input "#D6D1D1"
type input "#dadada"
type input "#DADADA"
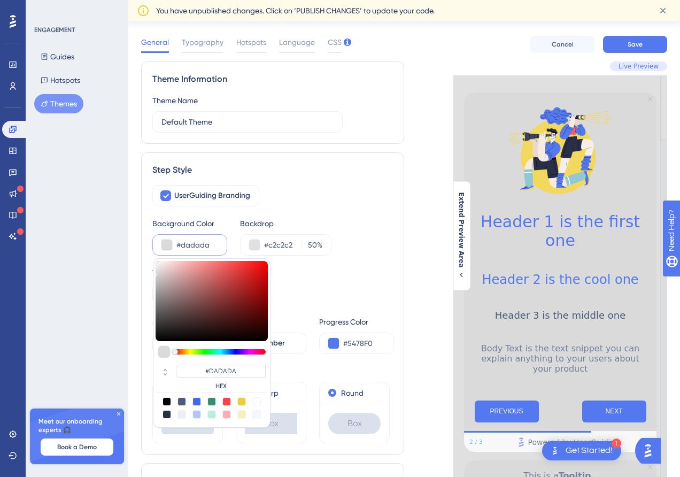
type input "#dfdfdf"
type input "#DFDFDF"
type input "#e7e7e7"
type input "#E7E7E7"
type input "#ebebeb"
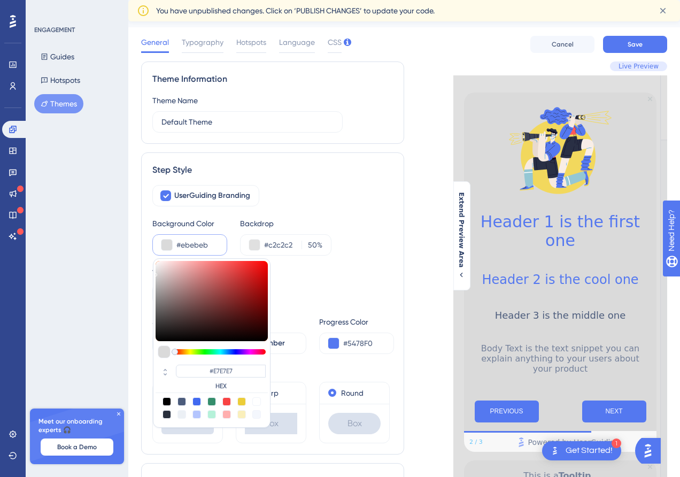
type input "#EBEBEB"
type input "#eeeeee"
type input "#EEEEEE"
type input "#f0f0f0"
type input "#F0F0F0"
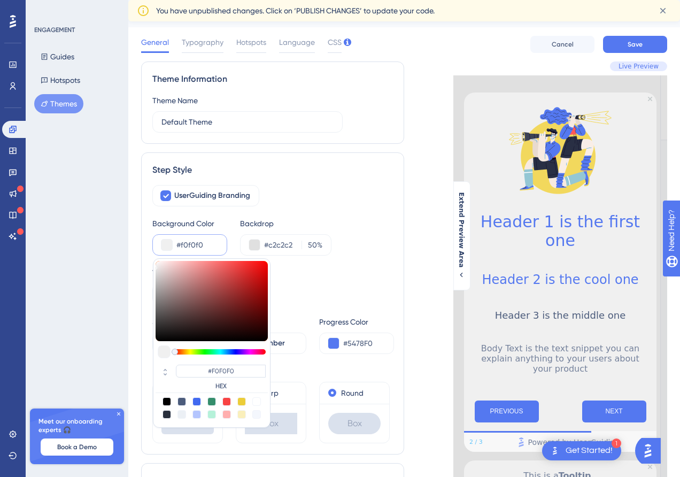
type input "#f1f1f1"
type input "#F1F1F1"
type input "#f5f5f5"
type input "#F5F5F5"
type input "#f8f8f8"
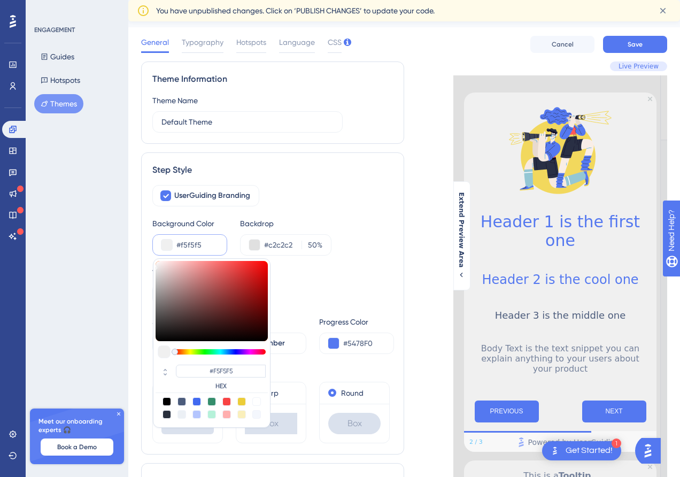
type input "#F8F8F8"
type input "#fafafa"
type input "#FAFAFA"
type input "#ffffff"
type input "#FFFFFF"
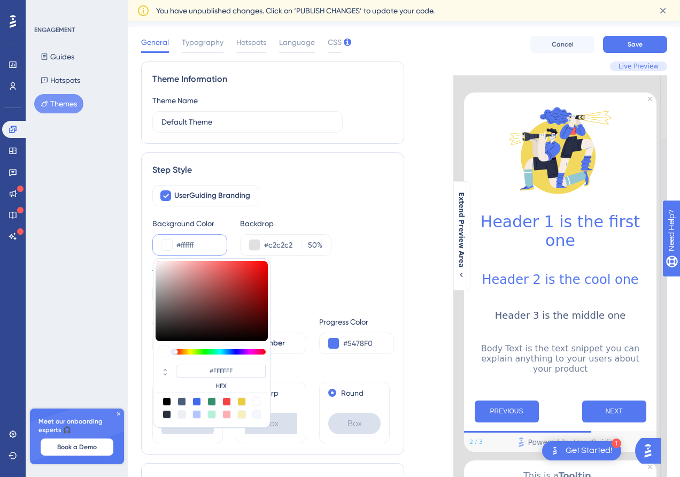
drag, startPoint x: 241, startPoint y: 283, endPoint x: 140, endPoint y: 222, distance: 117.6
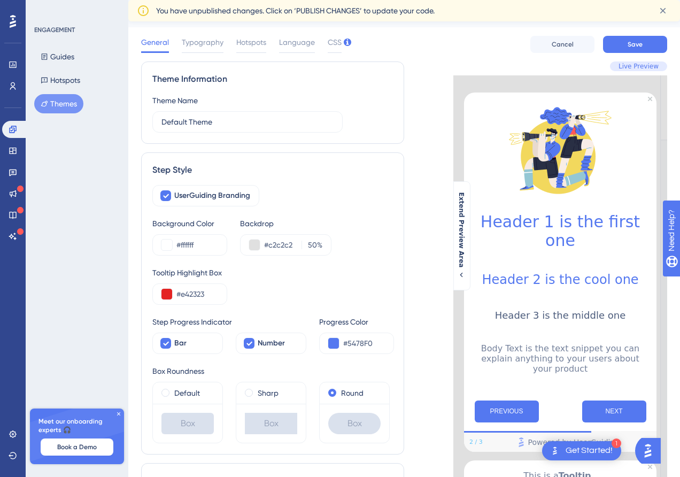
click at [344, 201] on div "UserGuiding Branding" at bounding box center [272, 195] width 241 height 21
click at [195, 295] on input "#e42323" at bounding box center [197, 294] width 42 height 13
click at [166, 293] on button at bounding box center [166, 294] width 11 height 11
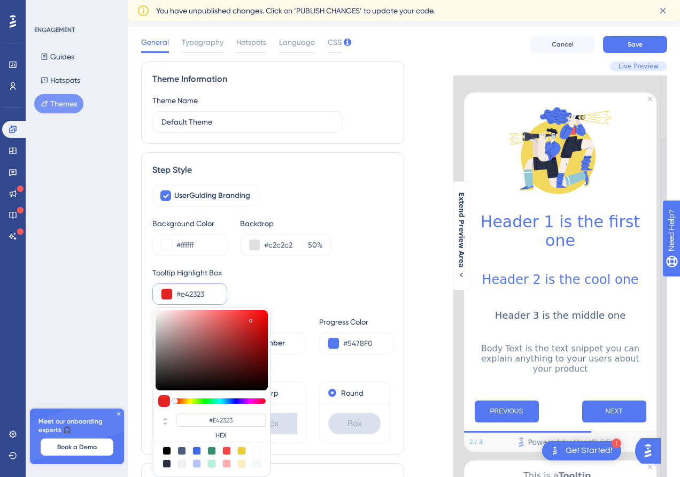
type input "#d41919"
type input "#D41919"
click at [255, 323] on div at bounding box center [212, 350] width 112 height 80
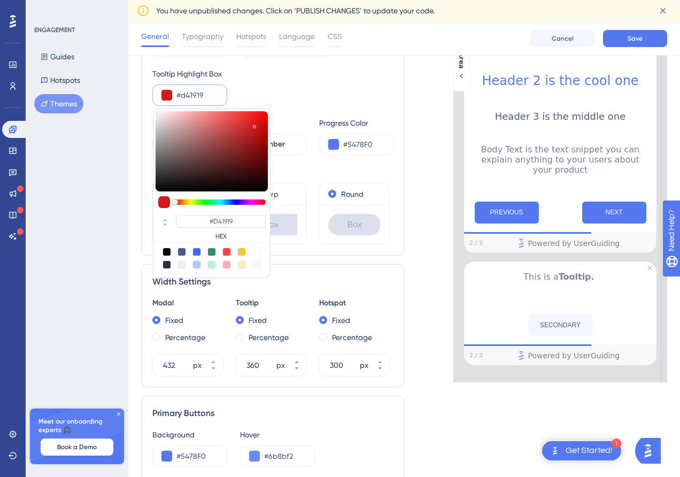
scroll to position [235, 0]
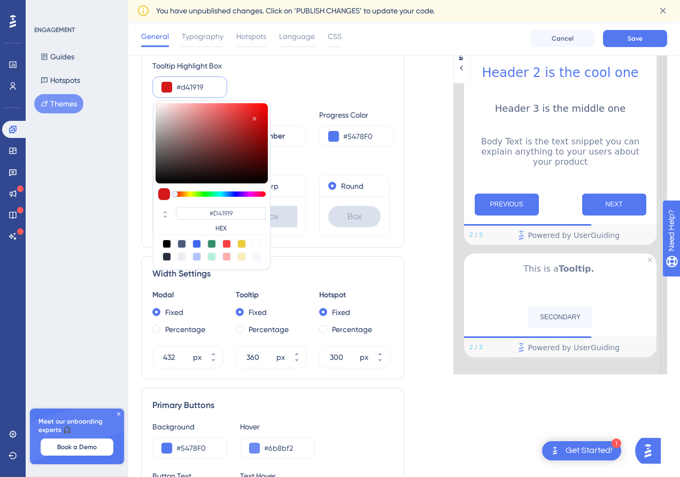
type input "#743030"
type input "#862f2f"
type input "#862F2F"
type input "#b62828"
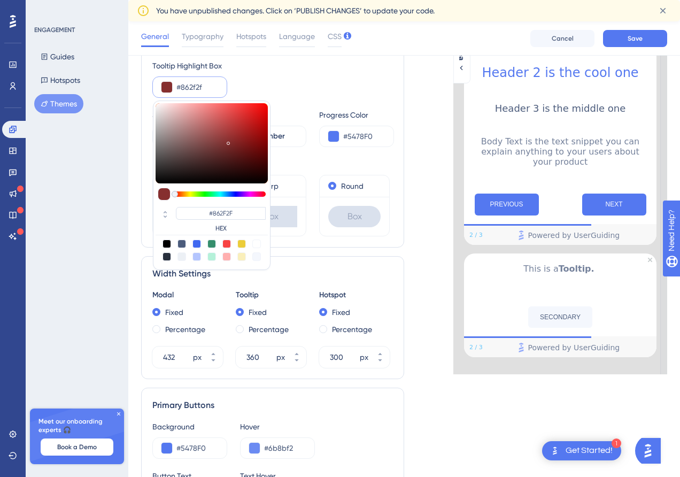
type input "#B62828"
type input "#cf2121"
type input "#CF2121"
type input "#d61c1c"
type input "#D61C1C"
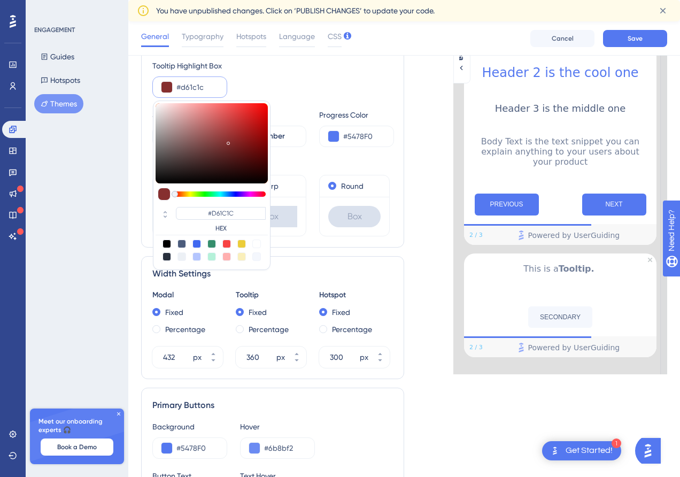
type input "#d81818"
type input "#D81818"
type input "#d81919"
type input "#D81919"
drag, startPoint x: 221, startPoint y: 147, endPoint x: 255, endPoint y: 115, distance: 46.2
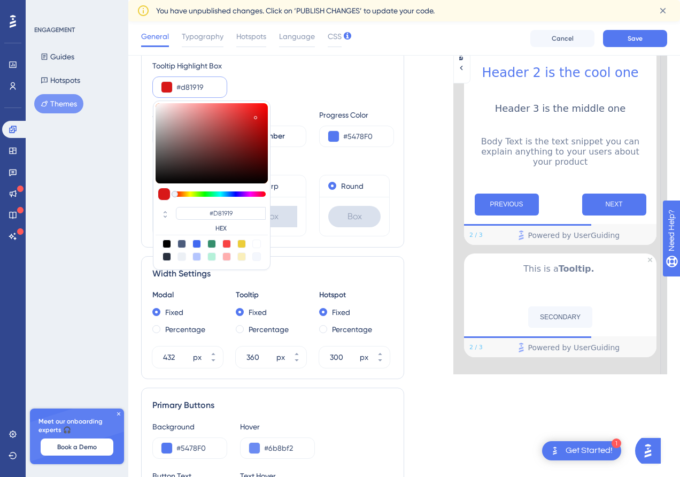
click at [255, 115] on div at bounding box center [212, 143] width 112 height 80
type input "#d61818"
type input "#D61818"
type input "#a70909"
type input "#A70909"
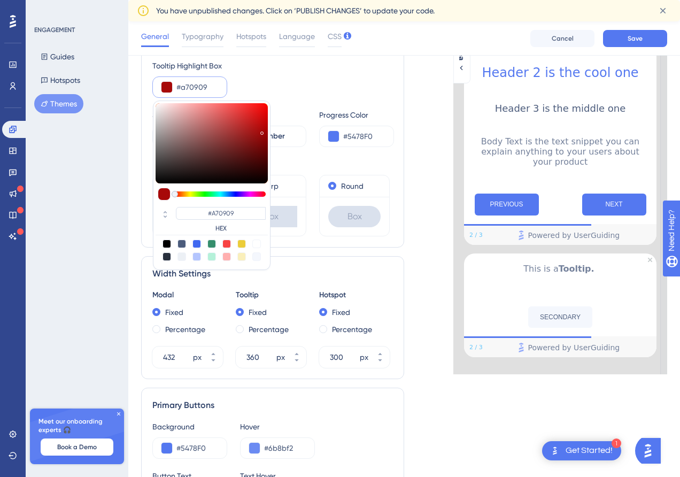
click at [262, 130] on div at bounding box center [212, 143] width 112 height 80
type input "#b13333"
type input "#B13333"
type input "#a13636"
type input "#A13636"
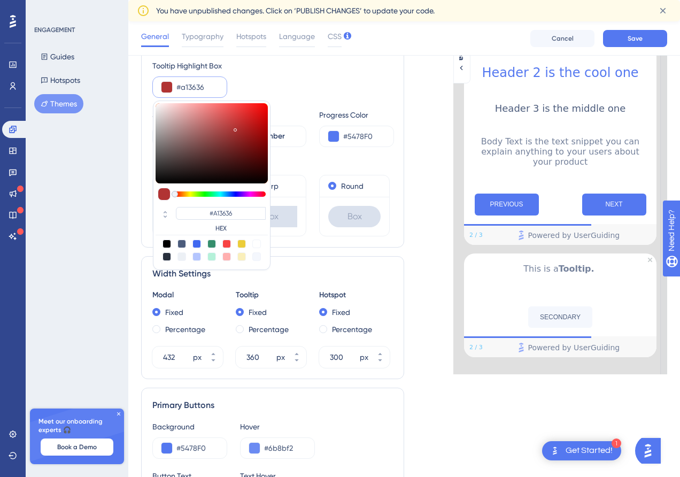
type input "#863232"
type input "#682a2a"
type input "#682A2A"
type input "#502323"
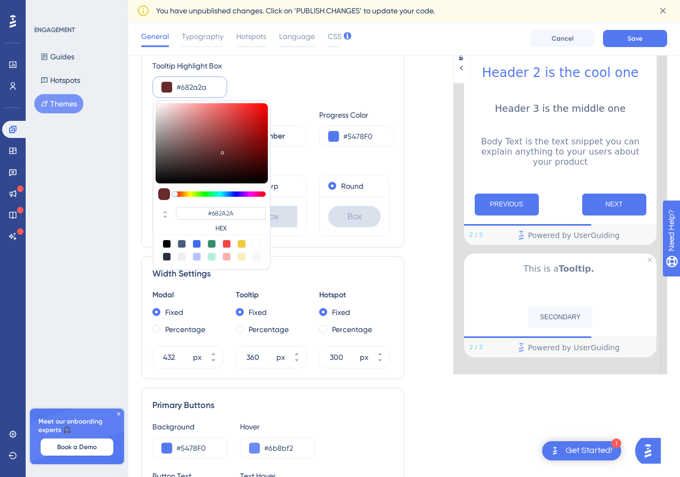
type input "#502323"
type input "#411e1e"
type input "#411E1E"
drag, startPoint x: 235, startPoint y: 128, endPoint x: 215, endPoint y: 163, distance: 40.0
click at [215, 163] on div at bounding box center [212, 143] width 112 height 80
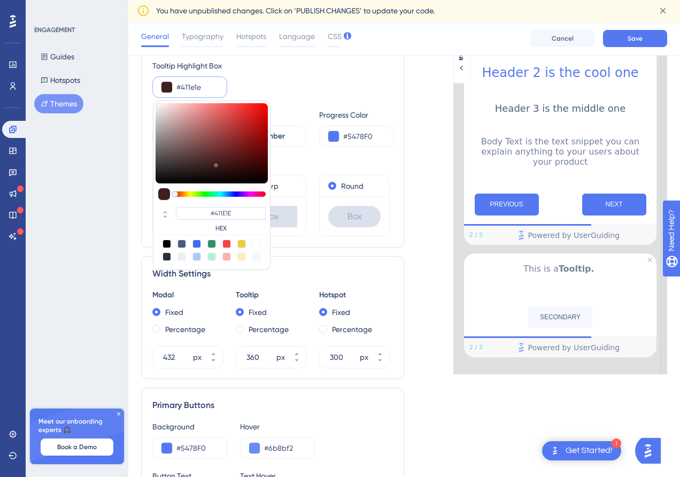
click at [302, 84] on div "Tooltip Highlight Box #411e1e #411E1E HEX" at bounding box center [272, 78] width 241 height 38
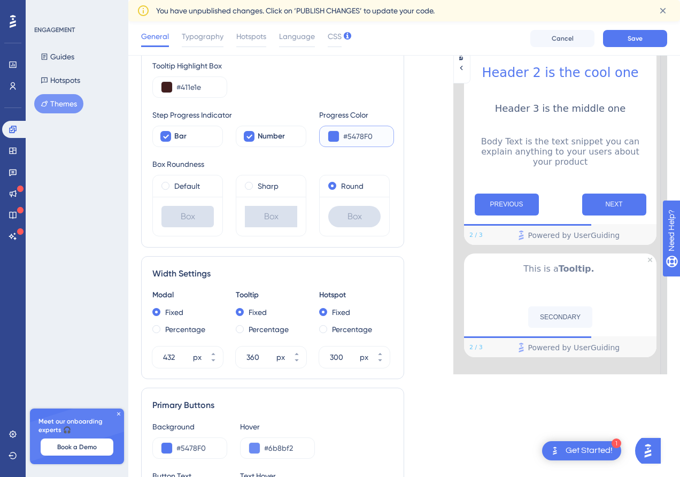
click at [335, 135] on button at bounding box center [333, 136] width 11 height 11
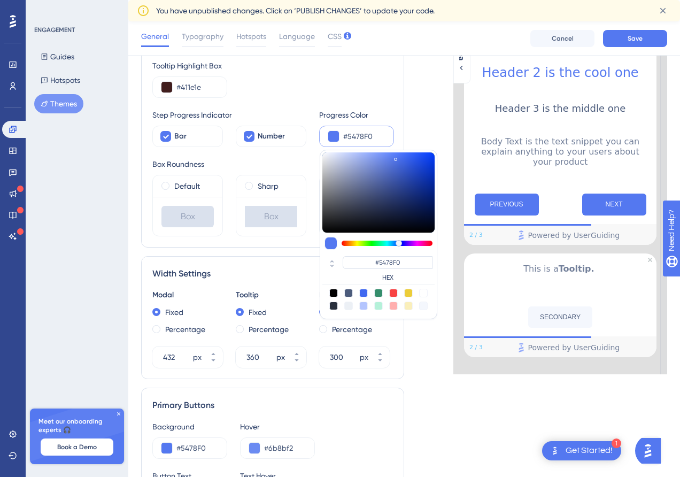
type input "#717da7"
type input "#717DA7"
click at [359, 180] on div at bounding box center [378, 192] width 112 height 80
type input "#5165aa"
type input "#5165AA"
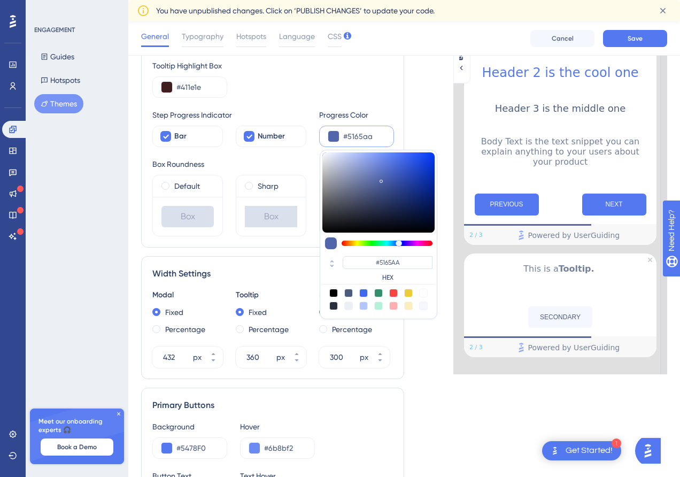
click at [381, 179] on div at bounding box center [378, 192] width 112 height 80
click at [413, 190] on div "Live Preview Header 1 is the first one Header 2 is the cool one Header 3 is the…" at bounding box center [535, 318] width 263 height 927
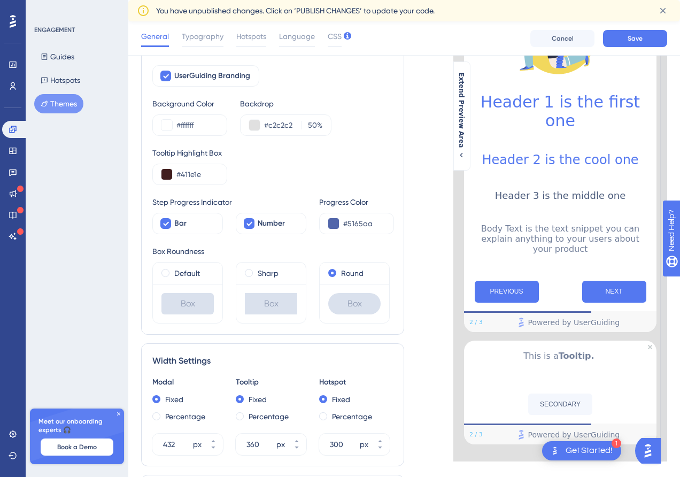
scroll to position [137, 0]
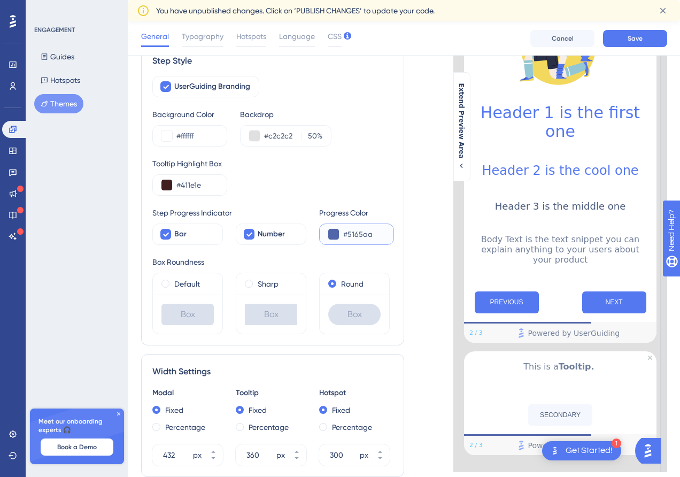
click at [345, 228] on input "#5165aa" at bounding box center [364, 234] width 42 height 13
click at [331, 233] on button at bounding box center [333, 234] width 11 height 11
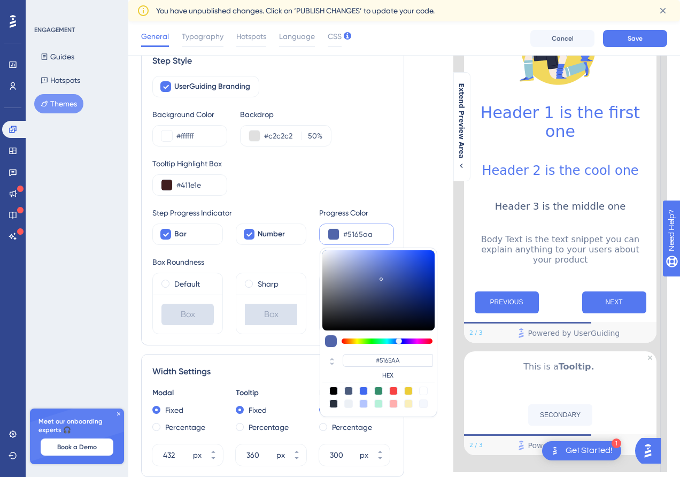
type input "#9099b8"
type input "#9099B8"
click at [346, 273] on div at bounding box center [378, 290] width 112 height 80
type input "#637cd3"
type input "#637CD3"
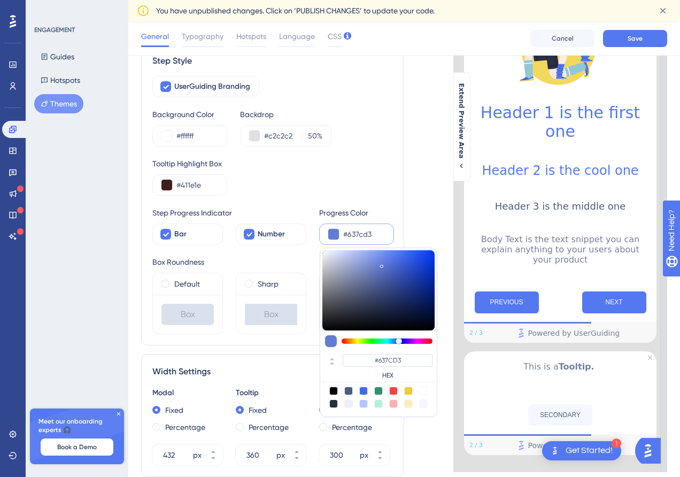
type input "#627bd3"
type input "#627BD3"
type input "#4d6ddb"
type input "#4D6DDB"
type input "#3960e6"
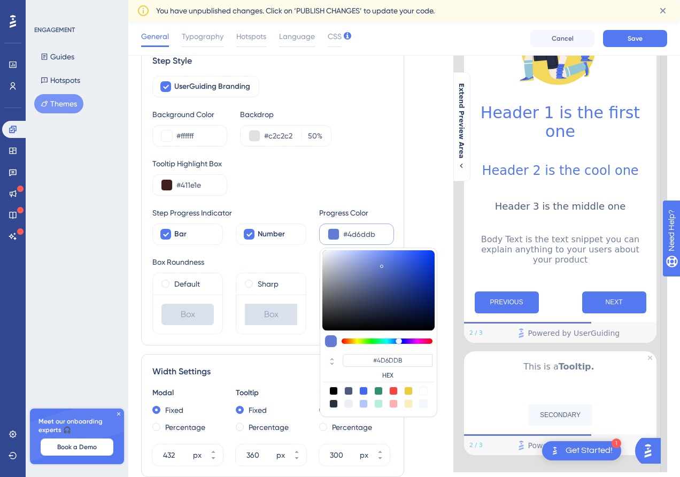
type input "#3960E6"
type input "#2450e6"
type input "#2450E6"
type input "#1847e6"
type input "#1847E6"
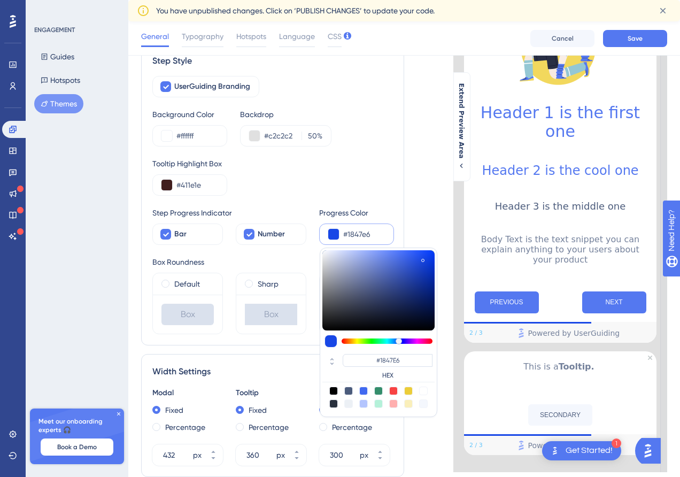
type input "#1746e6"
type input "#1746E6"
type input "#1948e6"
type input "#1948E6"
type input "#1a48e4"
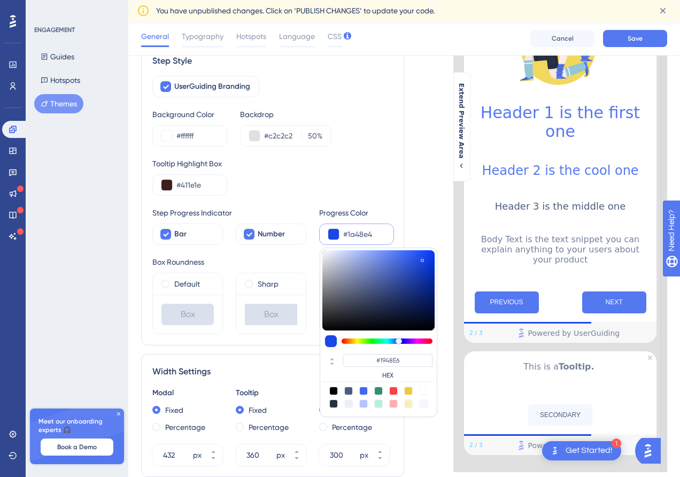
type input "#1A48E4"
type input "#1b49e4"
type input "#1B49E4"
type input "#1c49e2"
type input "#1C49E2"
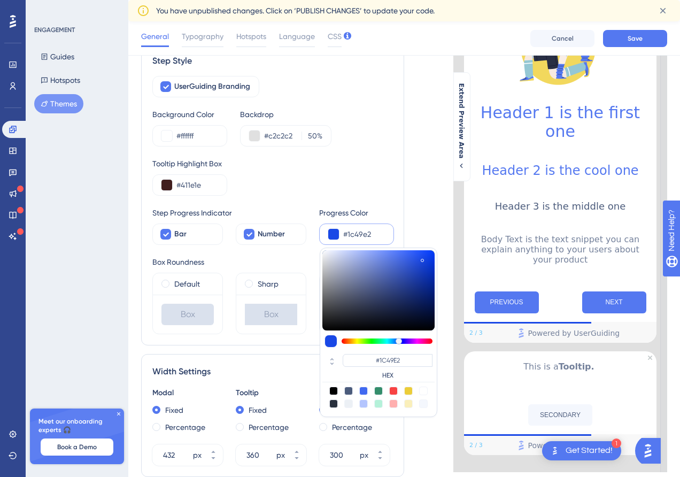
type input "#1f4ce2"
type input "#1F4CE2"
type input "#234fe0"
type input "#234FE0"
type input "#2450e0"
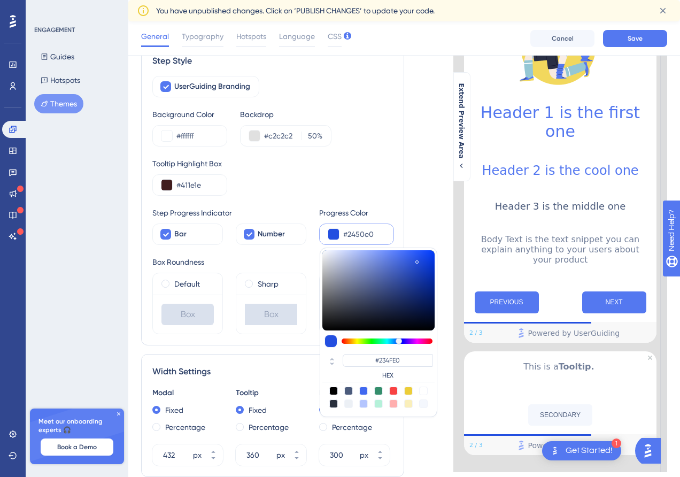
type input "#2450E0"
type input "#2652e0"
type input "#2652E0"
drag, startPoint x: 382, startPoint y: 264, endPoint x: 414, endPoint y: 260, distance: 32.3
click at [414, 260] on div "Theme Information Theme Name Default Theme Step Style UserGuiding Branding Back…" at bounding box center [404, 415] width 526 height 927
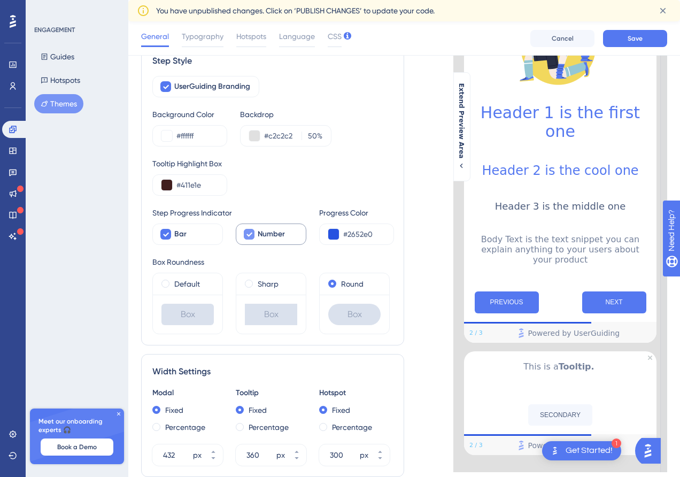
click at [257, 236] on label "Number" at bounding box center [271, 234] width 71 height 21
checkbox input "true"
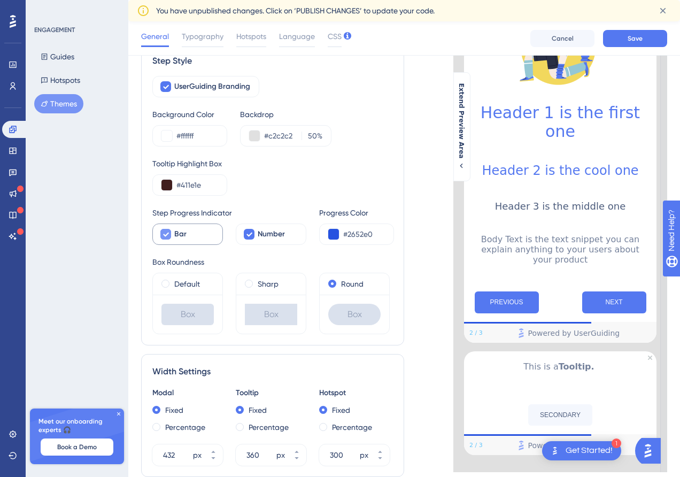
click at [194, 230] on div "Bar" at bounding box center [194, 234] width 40 height 13
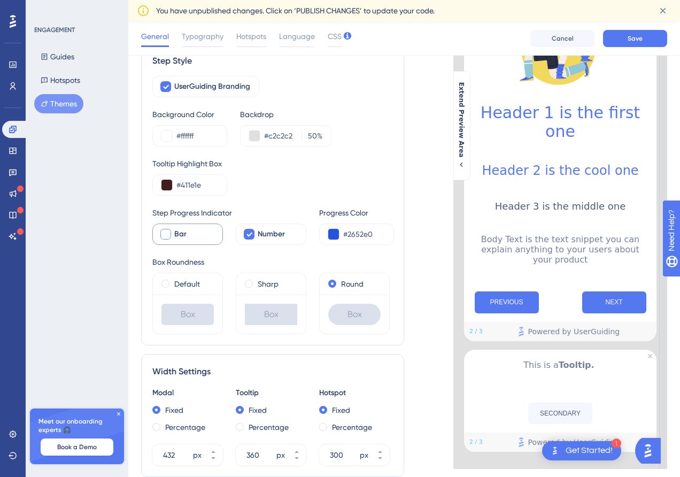
click at [194, 230] on div "Bar" at bounding box center [194, 234] width 40 height 13
checkbox input "true"
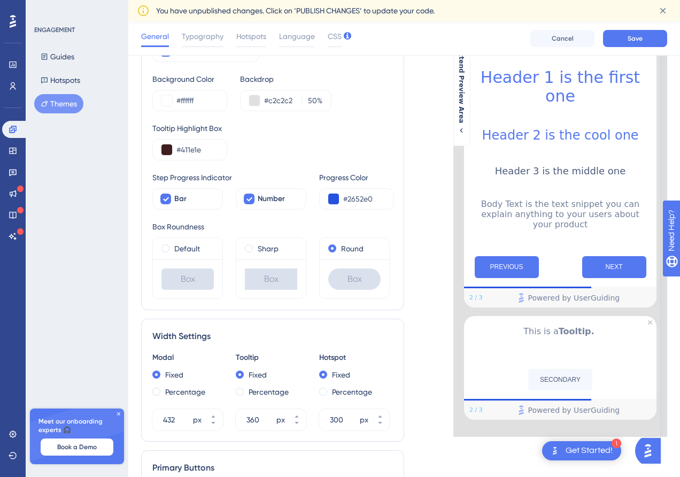
scroll to position [190, 0]
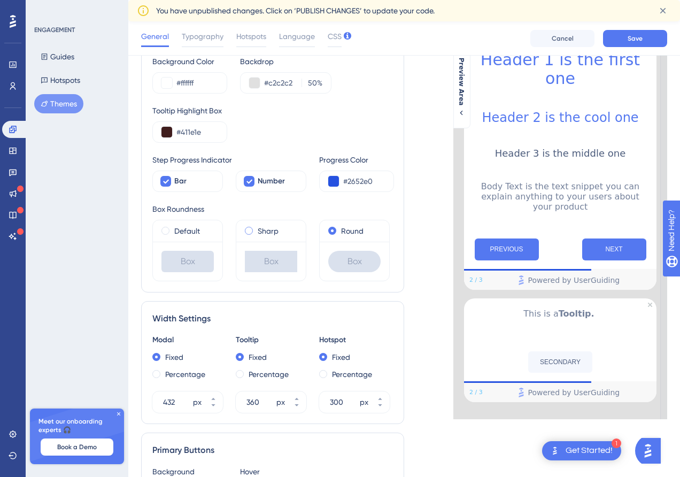
click at [249, 230] on span at bounding box center [249, 231] width 8 height 8
click at [256, 228] on input "radio" at bounding box center [256, 228] width 0 height 0
click at [249, 230] on span at bounding box center [249, 231] width 8 height 8
click at [256, 228] on input "radio" at bounding box center [256, 228] width 0 height 0
click at [343, 233] on label "Round" at bounding box center [352, 231] width 22 height 13
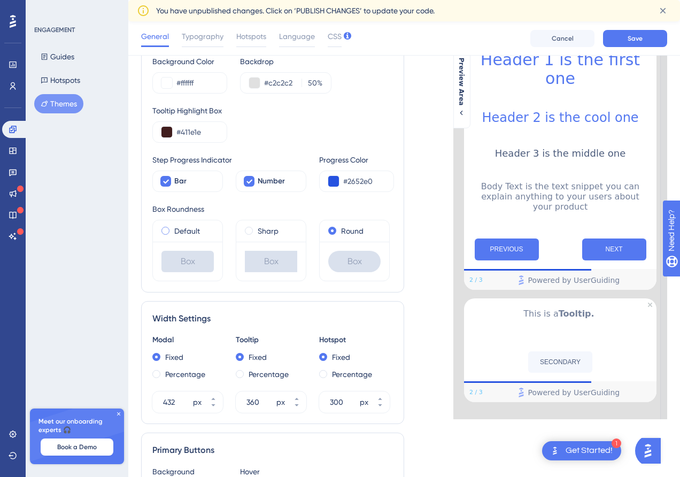
click at [166, 233] on span at bounding box center [165, 231] width 8 height 8
click at [173, 228] on input "radio" at bounding box center [173, 228] width 0 height 0
click at [348, 230] on label "Round" at bounding box center [352, 231] width 22 height 13
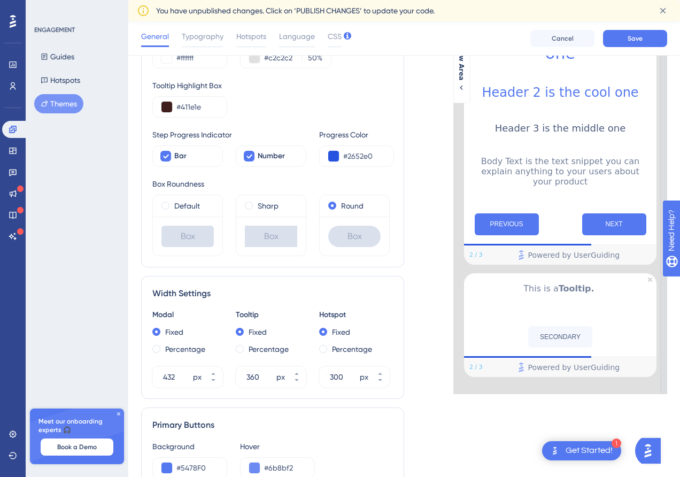
scroll to position [217, 0]
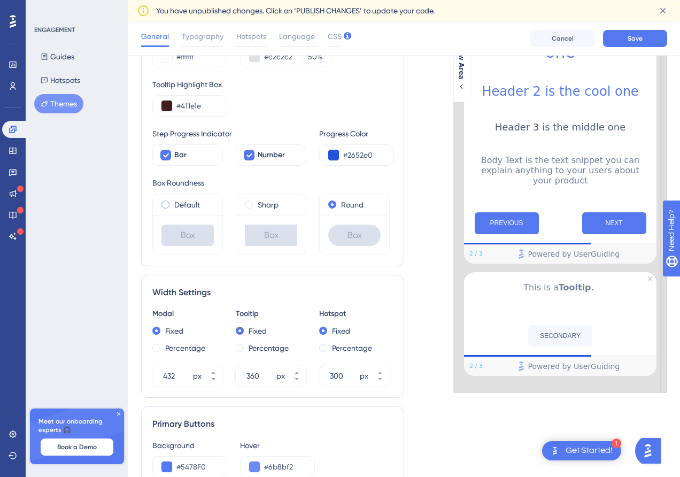
click at [169, 203] on div "Default" at bounding box center [187, 204] width 52 height 13
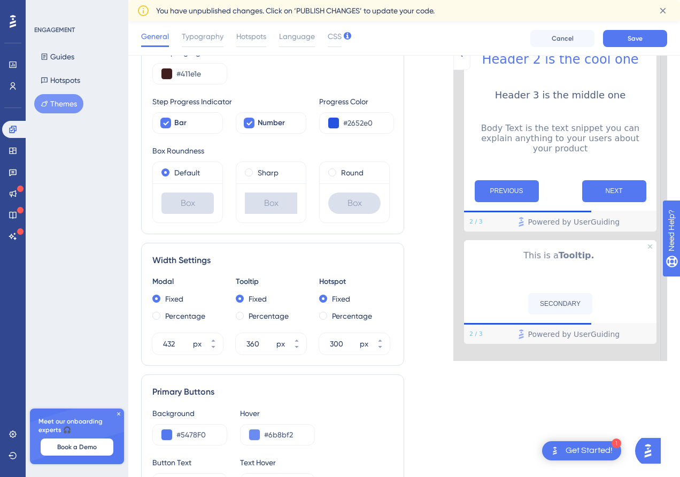
scroll to position [271, 0]
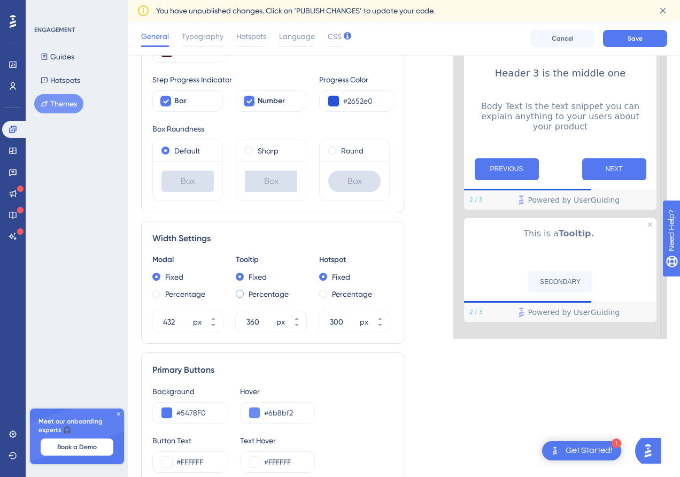
click at [254, 296] on label "Percentage" at bounding box center [269, 294] width 40 height 13
click at [250, 273] on label "Fixed" at bounding box center [258, 277] width 18 height 13
type input "360"
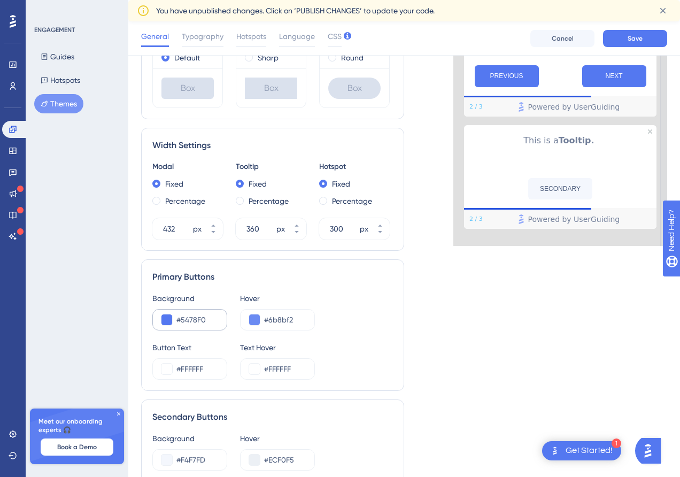
scroll to position [372, 0]
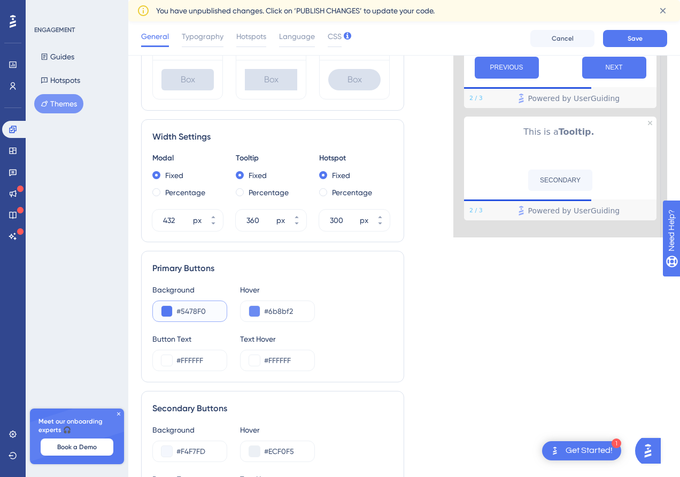
click at [201, 309] on input "#5478F0" at bounding box center [197, 311] width 42 height 13
click at [169, 311] on button at bounding box center [166, 311] width 11 height 11
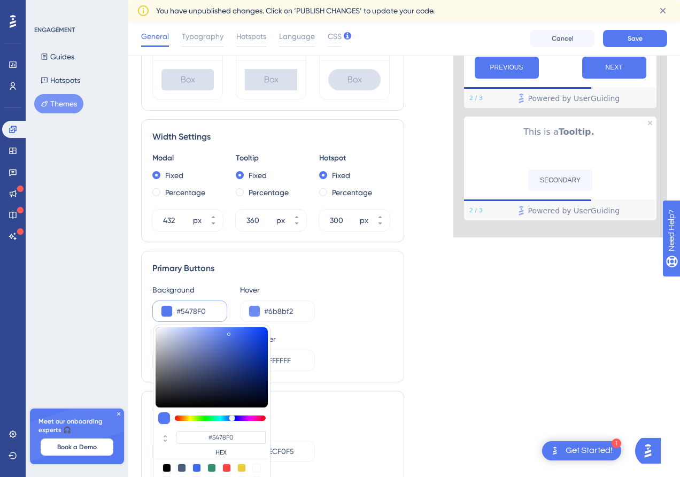
type input "#f06f54"
type input "#F06F54"
click at [178, 417] on div at bounding box center [220, 417] width 91 height 5
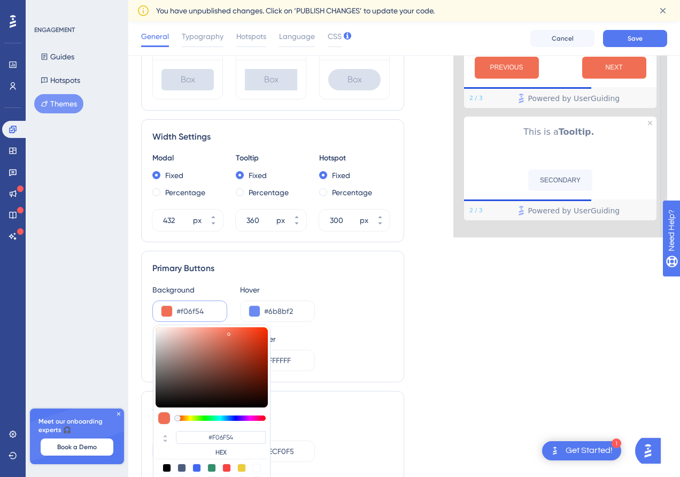
type input "#796561"
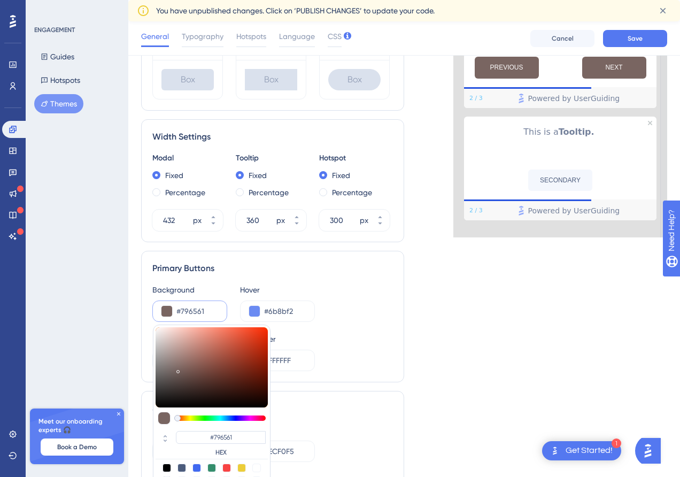
type input "#7a6662"
type input "#7A6662"
type input "#946d65"
type input "#946D65"
type input "#b1695a"
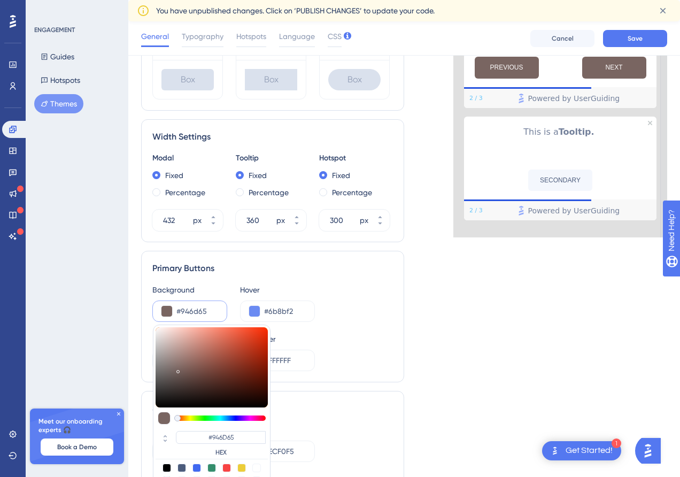
type input "#B1695A"
type input "#c9563e"
type input "#C9563E"
type input "#cc5238"
type input "#CC5238"
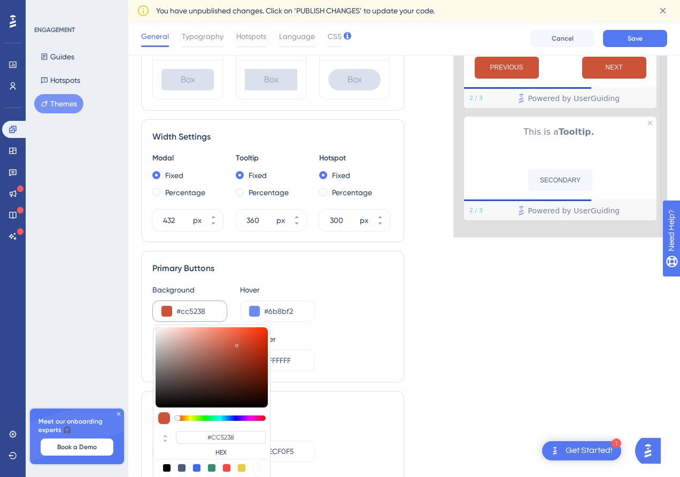
type input "#ce5339"
type input "#CE5339"
drag, startPoint x: 178, startPoint y: 369, endPoint x: 237, endPoint y: 343, distance: 64.4
click at [237, 343] on div at bounding box center [212, 367] width 112 height 80
click at [310, 267] on div "Primary Buttons" at bounding box center [272, 268] width 241 height 13
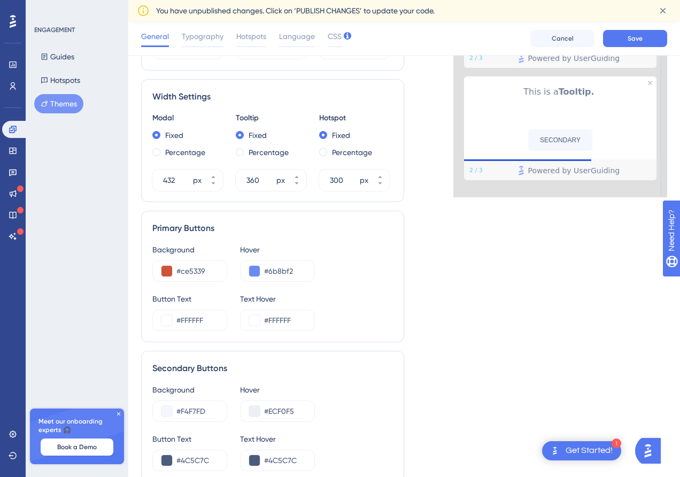
scroll to position [503, 0]
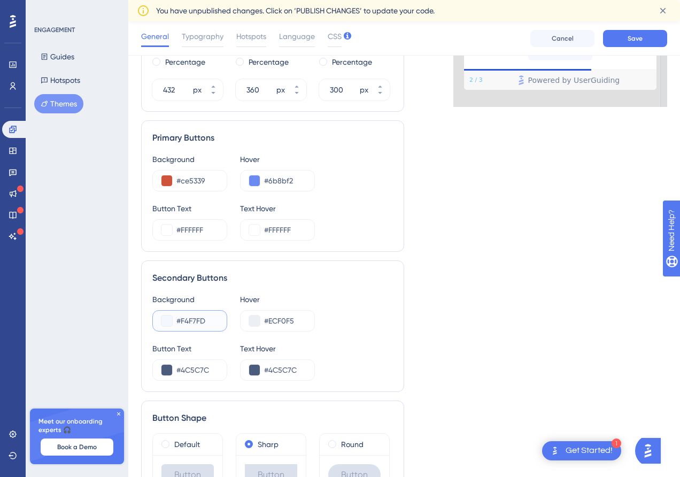
click at [201, 315] on input "#F4F7FD" at bounding box center [197, 320] width 42 height 13
click at [163, 318] on button at bounding box center [166, 320] width 11 height 11
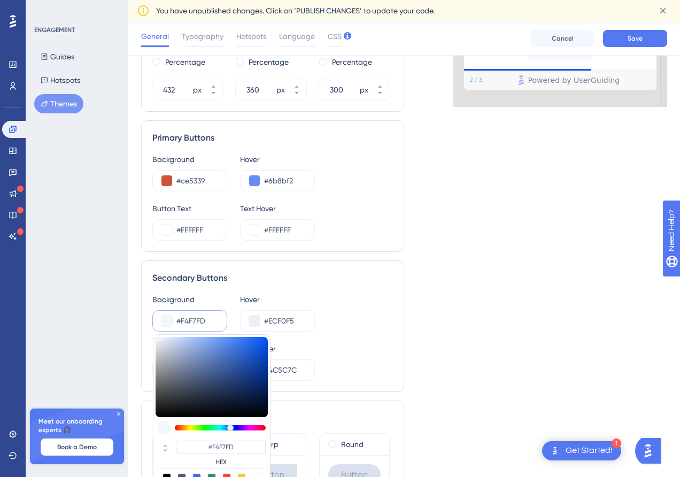
type input "#6693ee"
type input "#6693EE"
click at [220, 342] on div at bounding box center [212, 377] width 112 height 80
click at [307, 280] on div "Secondary Buttons" at bounding box center [272, 278] width 241 height 13
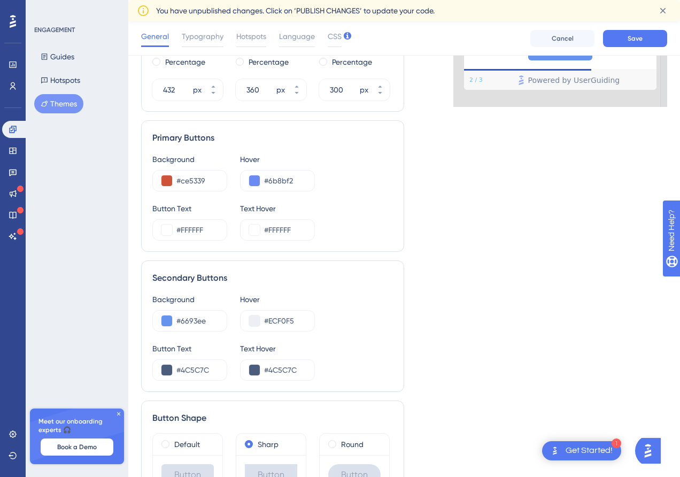
scroll to position [574, 0]
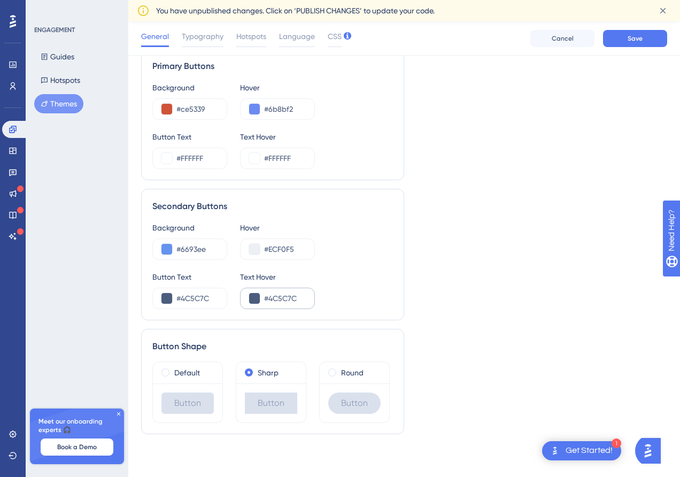
click at [260, 298] on div "#4C5C7C" at bounding box center [277, 298] width 75 height 21
click at [254, 298] on button at bounding box center [254, 298] width 11 height 11
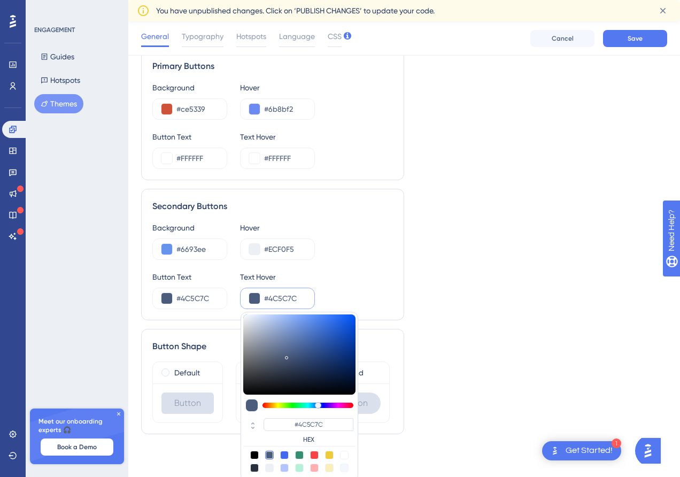
type input "#486cb4"
type input "#486CB4"
click at [311, 338] on div at bounding box center [299, 354] width 112 height 80
click at [341, 263] on div "Background #6693ee Hover #ECF0F5 Button Text #4C5C7C Text Hover #486cb4 #486CB4…" at bounding box center [272, 265] width 241 height 88
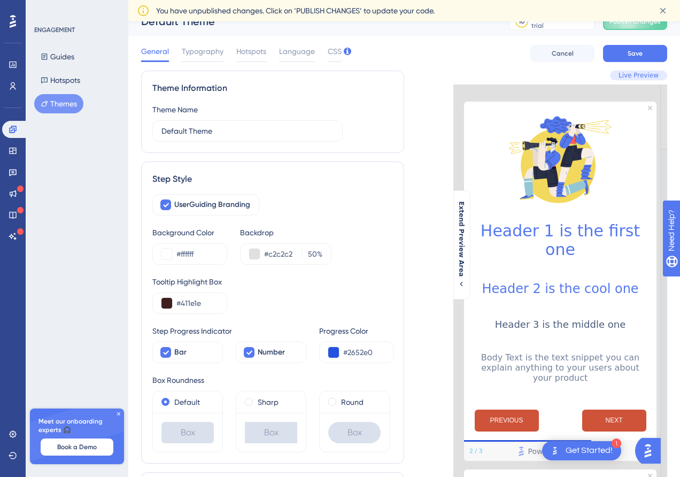
scroll to position [0, 0]
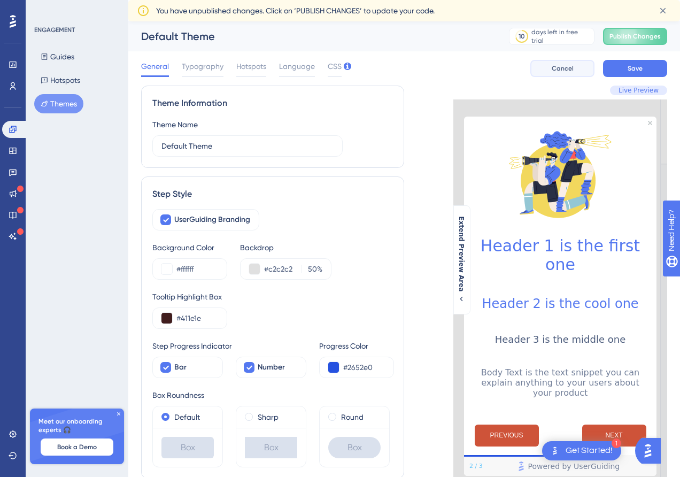
click at [558, 74] on button "Cancel" at bounding box center [562, 68] width 64 height 17
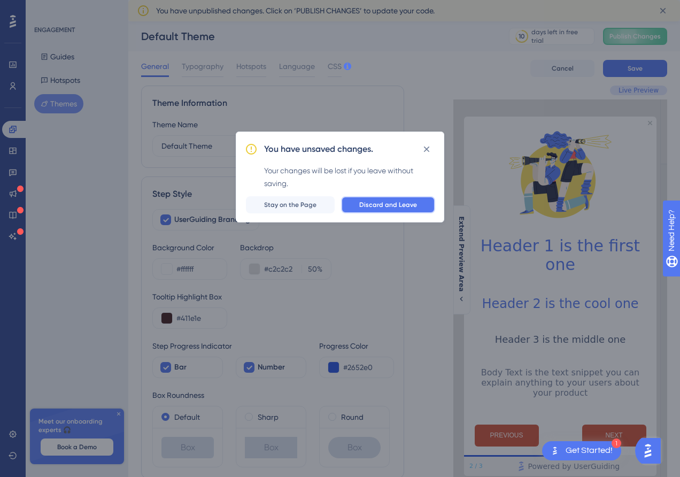
click at [396, 201] on span "Discard and Leave" at bounding box center [388, 205] width 58 height 9
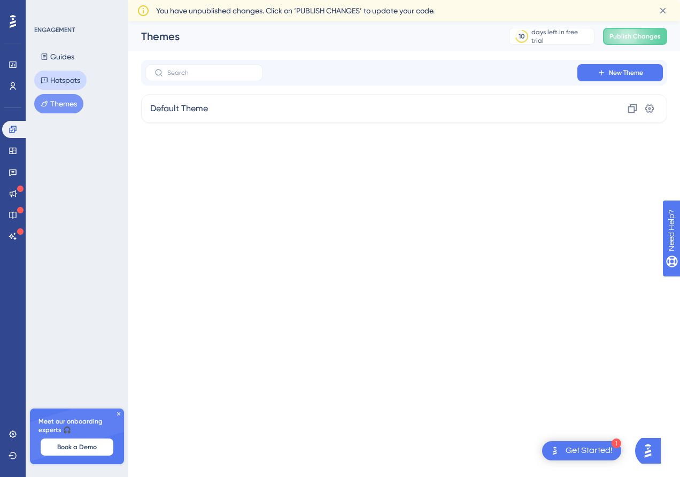
click at [80, 80] on button "Hotspots" at bounding box center [60, 80] width 52 height 19
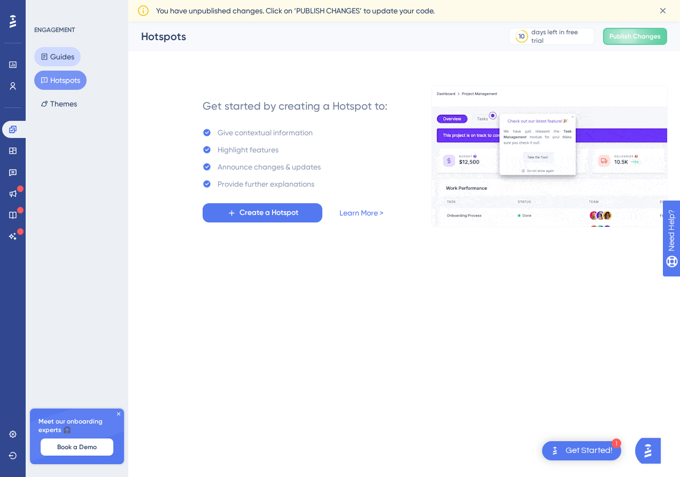
click at [70, 62] on button "Guides" at bounding box center [57, 56] width 47 height 19
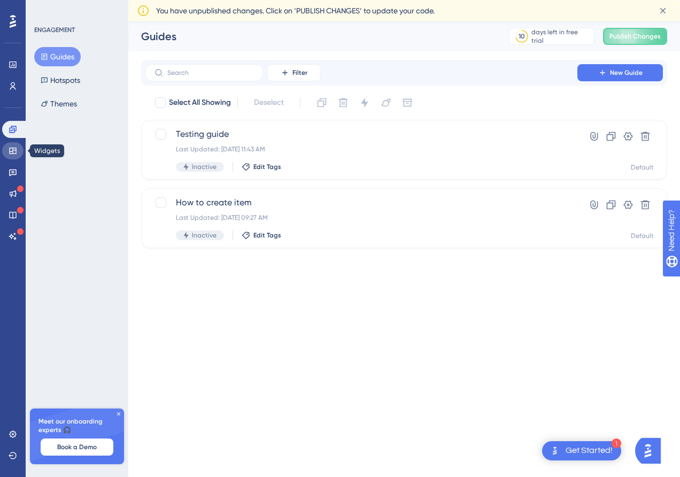
click at [16, 149] on icon at bounding box center [13, 151] width 9 height 9
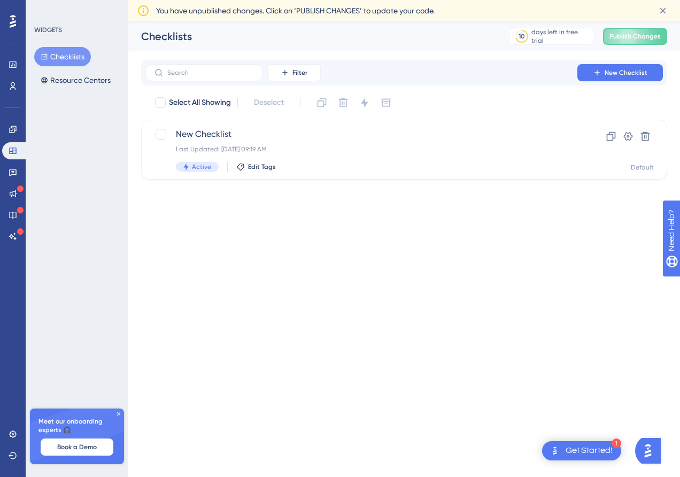
click at [13, 20] on icon at bounding box center [13, 21] width 6 height 13
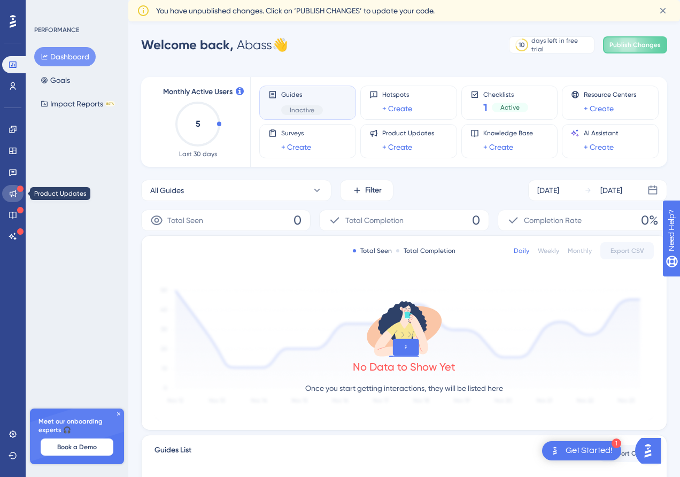
click at [13, 196] on icon at bounding box center [13, 193] width 9 height 9
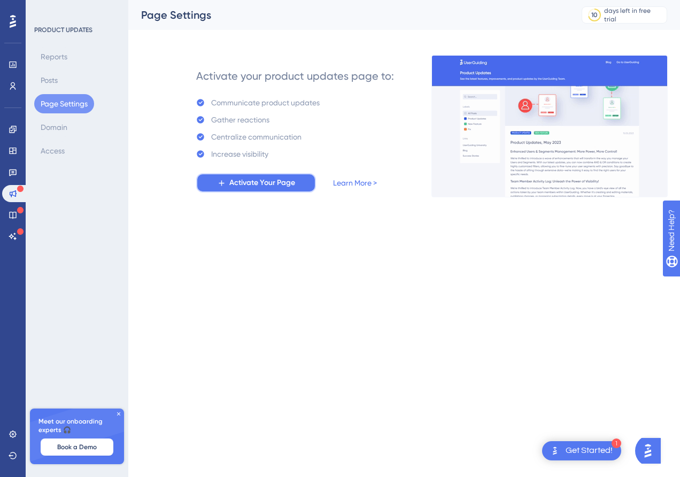
click at [267, 174] on button "Activate Your Page" at bounding box center [256, 182] width 120 height 19
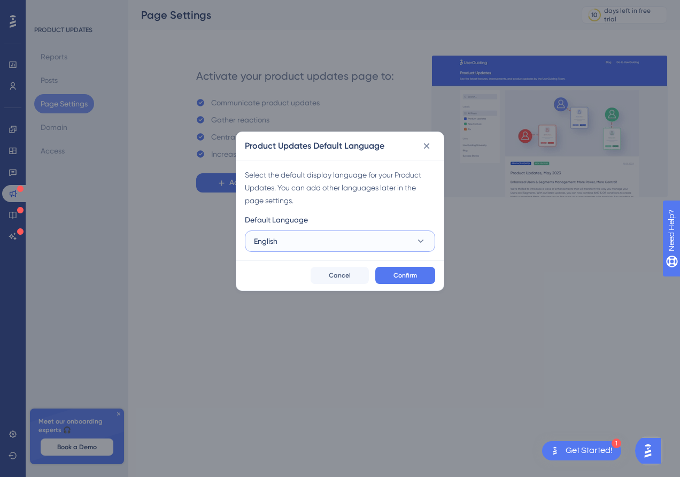
click at [397, 236] on button "English" at bounding box center [340, 240] width 190 height 21
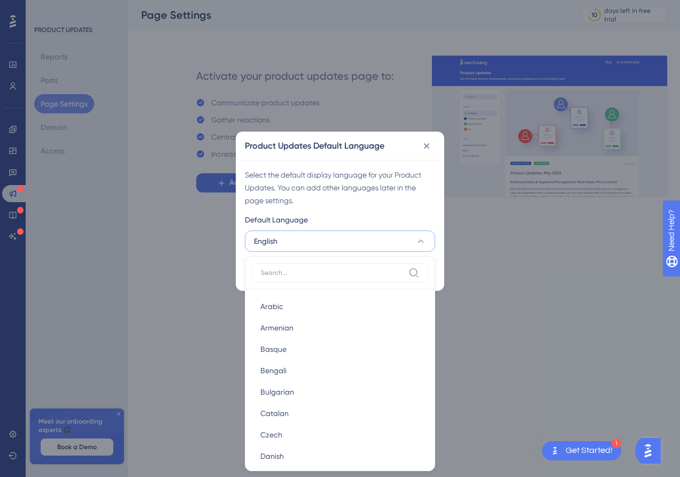
click at [390, 198] on div "Select the default display language for your Product Updates. You can add other…" at bounding box center [340, 187] width 190 height 38
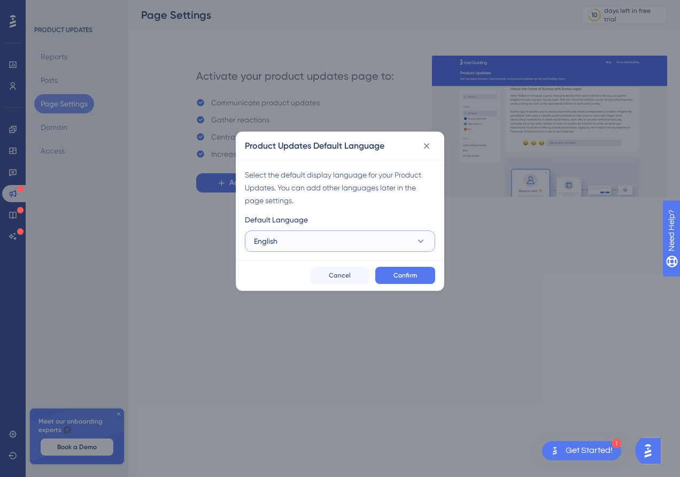
click at [395, 242] on button "English" at bounding box center [340, 240] width 190 height 21
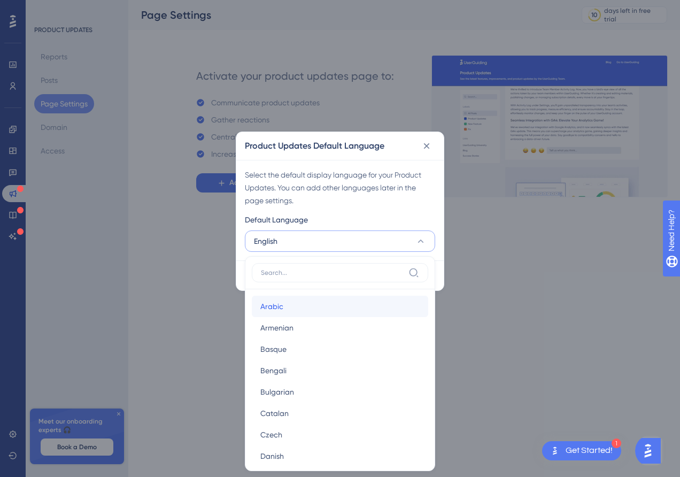
click at [336, 303] on div "Arabic Arabic" at bounding box center [339, 306] width 159 height 21
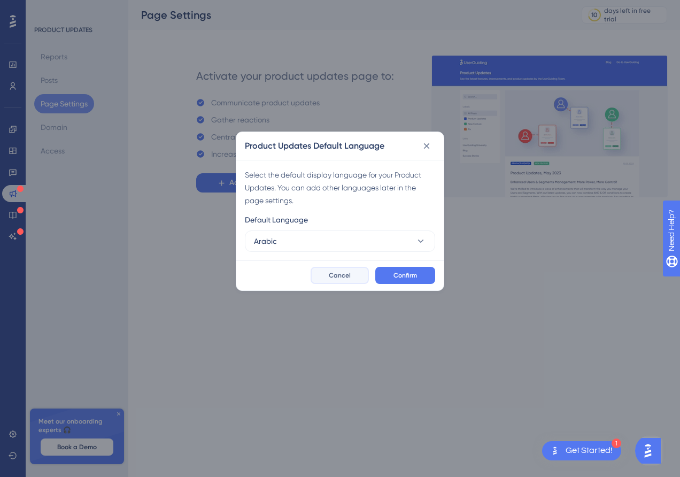
click at [345, 278] on span "Cancel" at bounding box center [340, 275] width 22 height 9
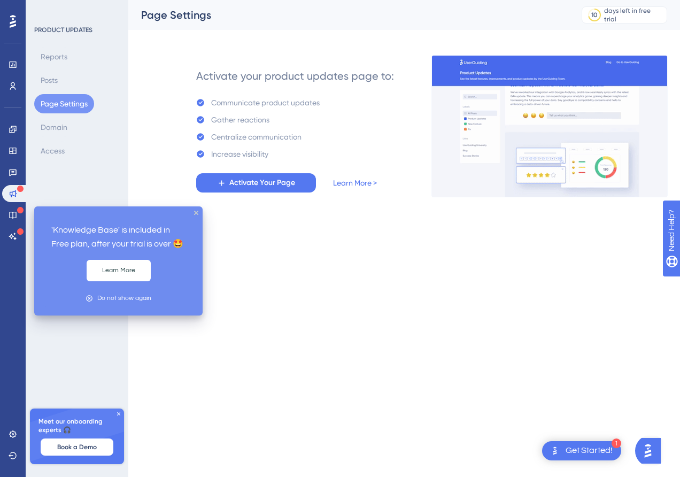
click at [18, 211] on icon at bounding box center [20, 210] width 6 height 6
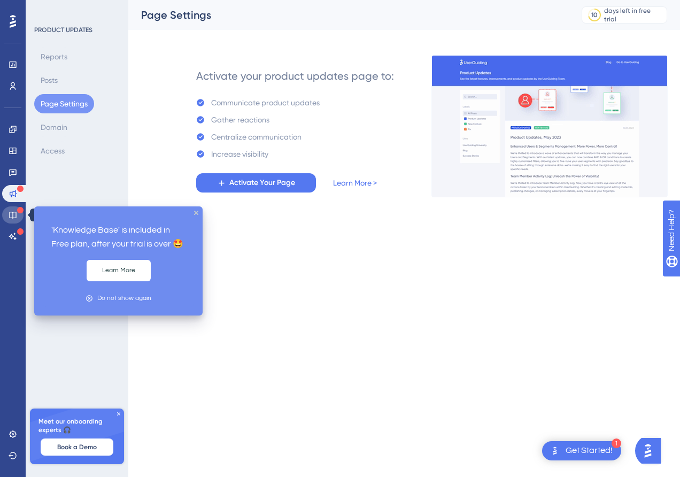
click at [17, 213] on icon at bounding box center [13, 215] width 9 height 9
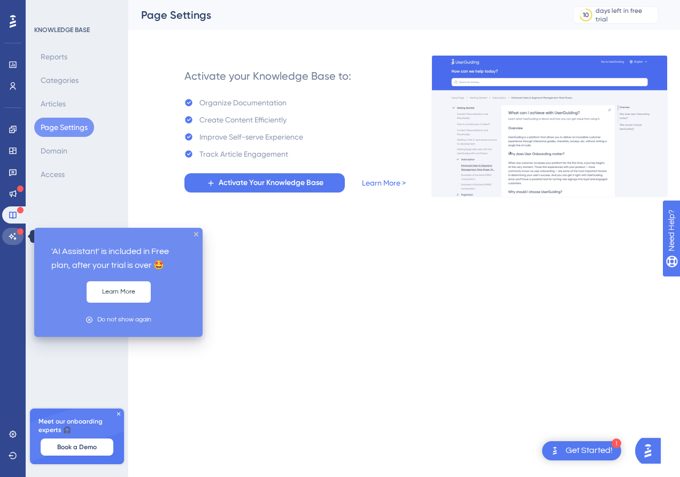
click at [14, 238] on icon at bounding box center [12, 236] width 7 height 7
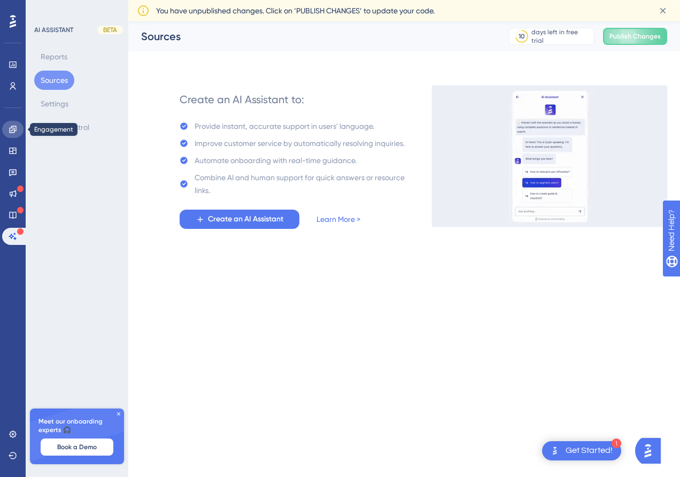
click at [16, 128] on icon at bounding box center [13, 129] width 9 height 9
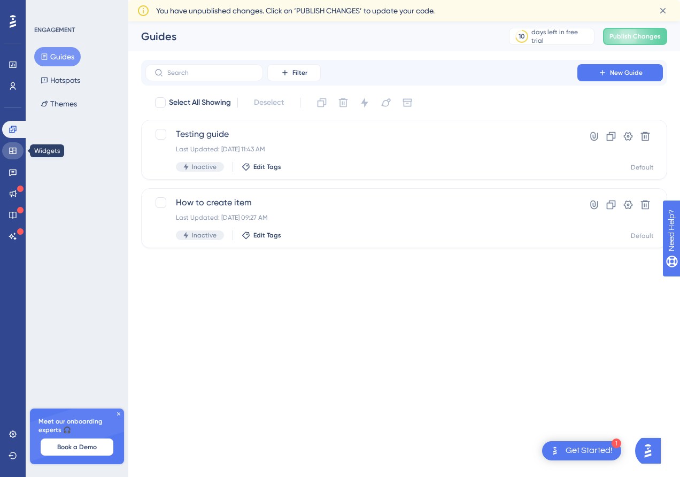
click at [18, 147] on link at bounding box center [12, 150] width 21 height 17
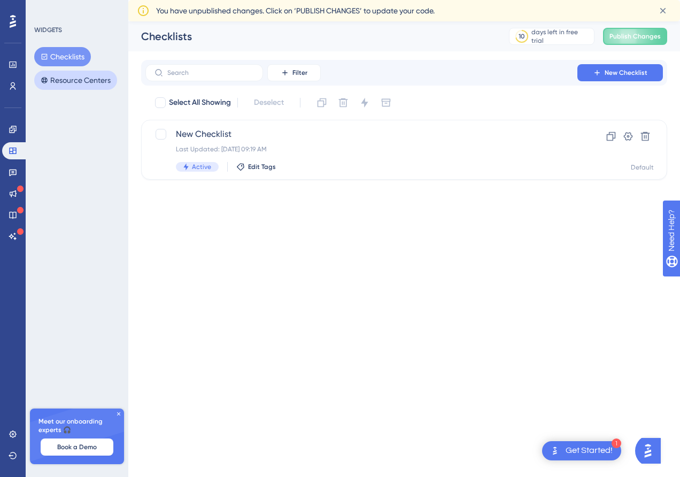
click at [90, 82] on button "Resource Centers" at bounding box center [75, 80] width 83 height 19
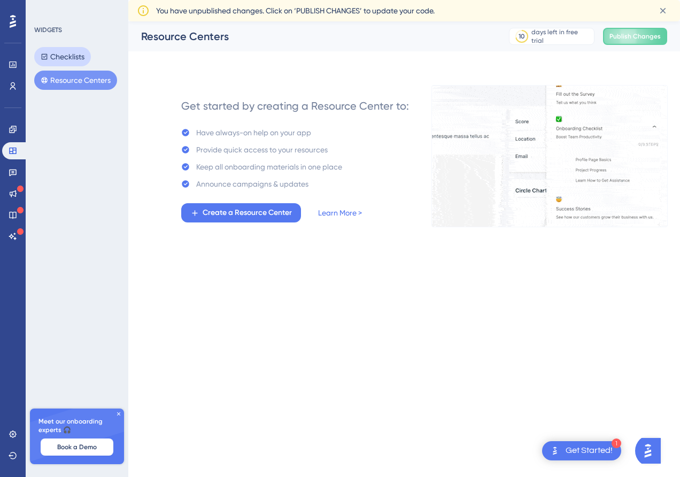
click at [73, 64] on button "Checklists" at bounding box center [62, 56] width 57 height 19
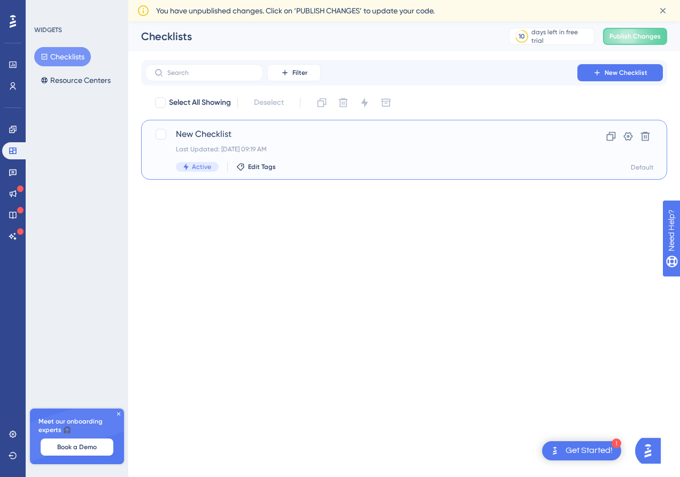
click at [384, 178] on div "New Checklist Last Updated: [DATE] 09:19 AM Active Edit Tags Clone Settings Del…" at bounding box center [404, 150] width 526 height 60
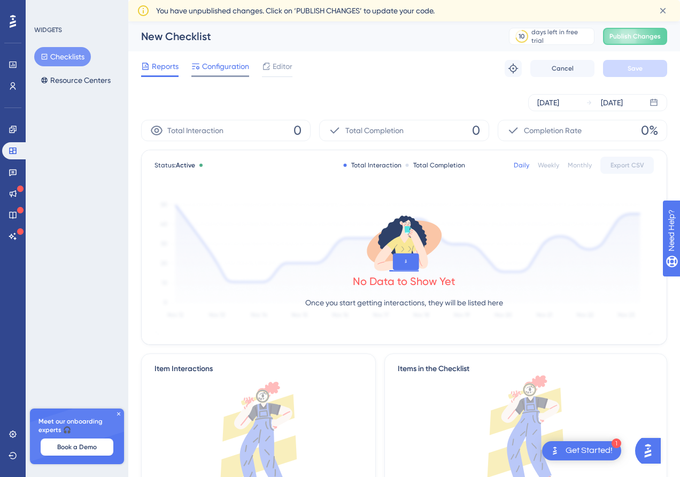
click at [213, 64] on span "Configuration" at bounding box center [225, 66] width 47 height 13
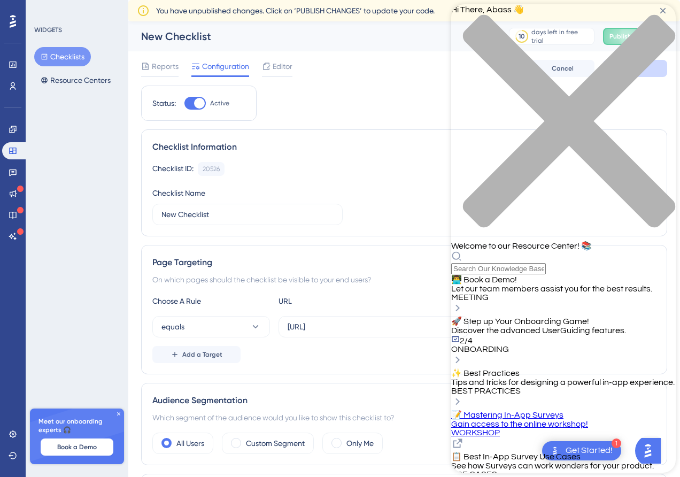
click at [517, 275] on span "👨‍💻 Book a Demo!" at bounding box center [484, 279] width 66 height 9
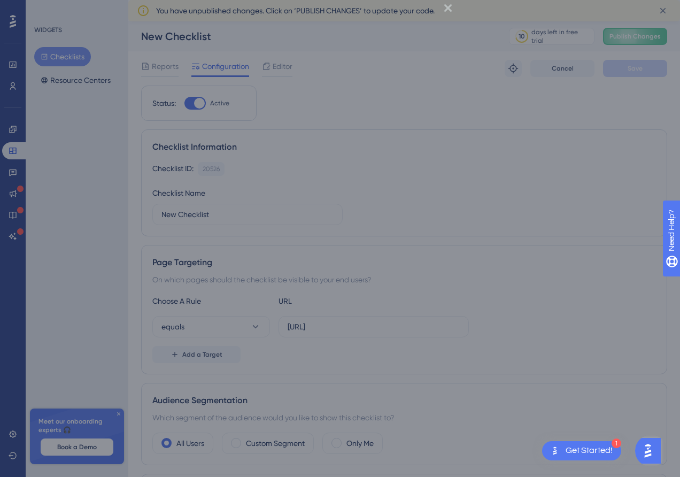
click at [447, 8] on icon "Close Preview" at bounding box center [447, 7] width 7 height 7
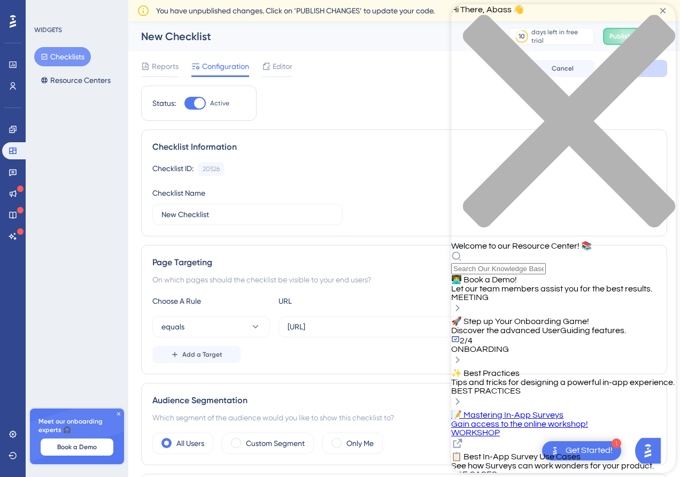
click at [560, 326] on span "Discover the advanced UserGuiding features." at bounding box center [538, 330] width 175 height 9
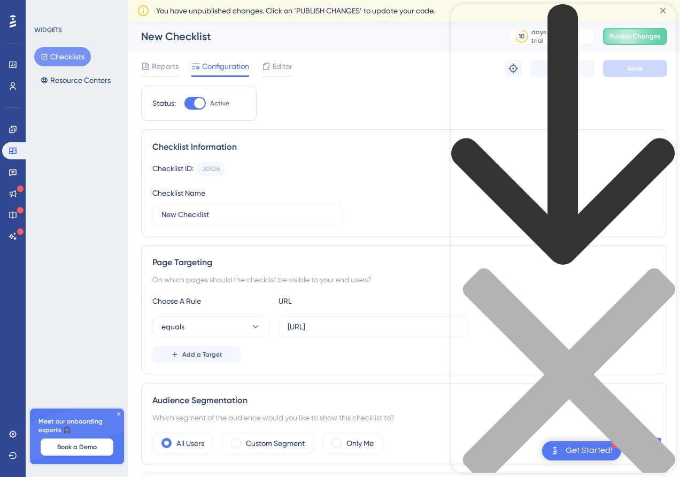
click at [468, 18] on icon "back to header" at bounding box center [563, 135] width 225 height 262
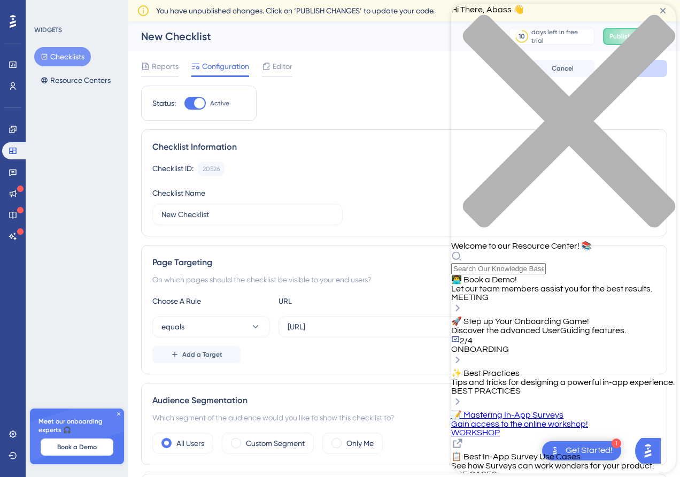
scroll to position [105, 0]
click at [551, 410] on div "📝 Mastering In-App Surveys Gain access to the online workshop! WORKSHOP" at bounding box center [563, 423] width 225 height 27
click at [661, 24] on icon "close resource center" at bounding box center [563, 126] width 225 height 225
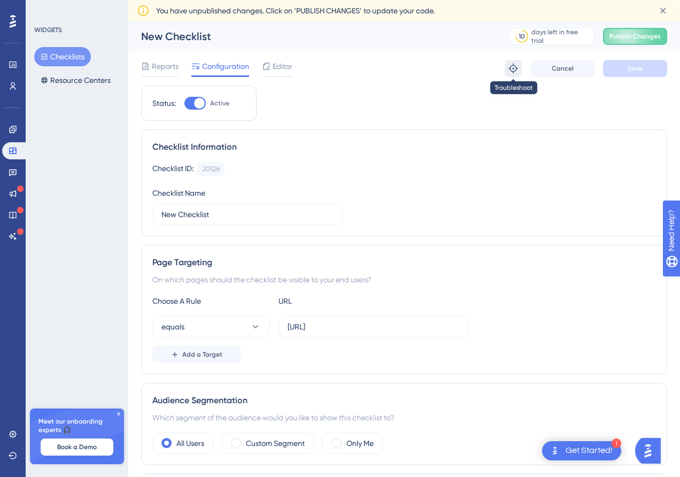
click at [511, 68] on icon at bounding box center [513, 68] width 11 height 11
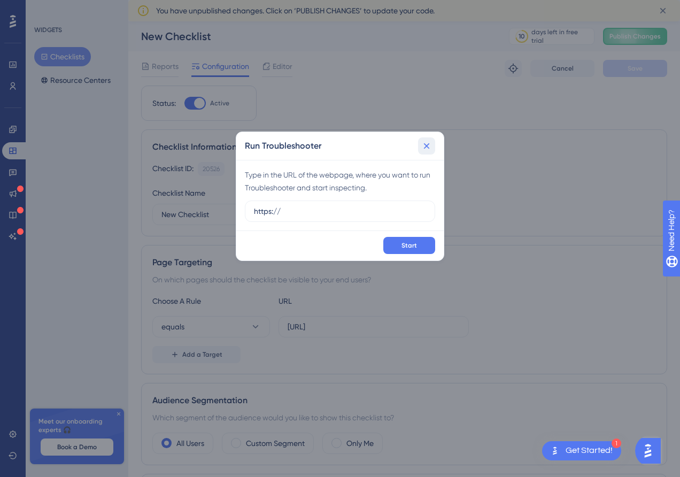
click at [426, 147] on icon at bounding box center [427, 146] width 6 height 6
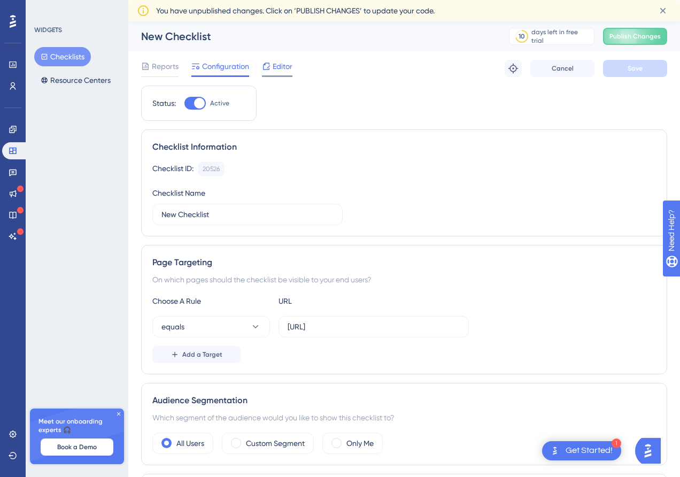
click at [280, 63] on span "Editor" at bounding box center [283, 66] width 20 height 13
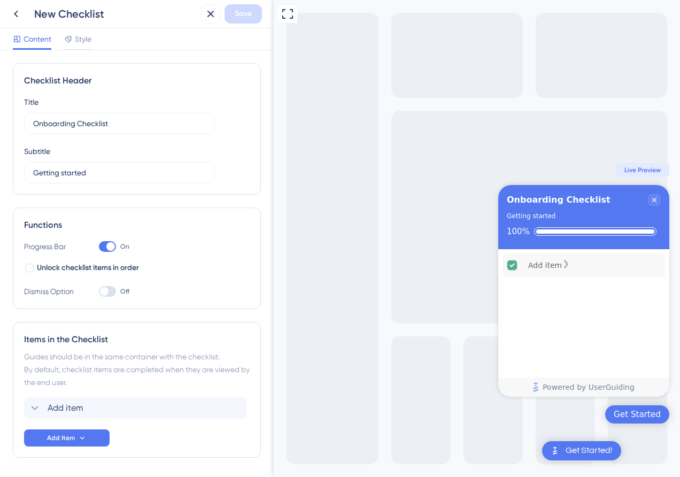
click at [556, 263] on div "Add item" at bounding box center [545, 265] width 34 height 13
click at [508, 264] on icon "Add item is complete." at bounding box center [512, 265] width 10 height 10
click at [514, 264] on icon "Add item is complete." at bounding box center [512, 265] width 5 height 4
click at [78, 37] on span "Style" at bounding box center [83, 39] width 17 height 13
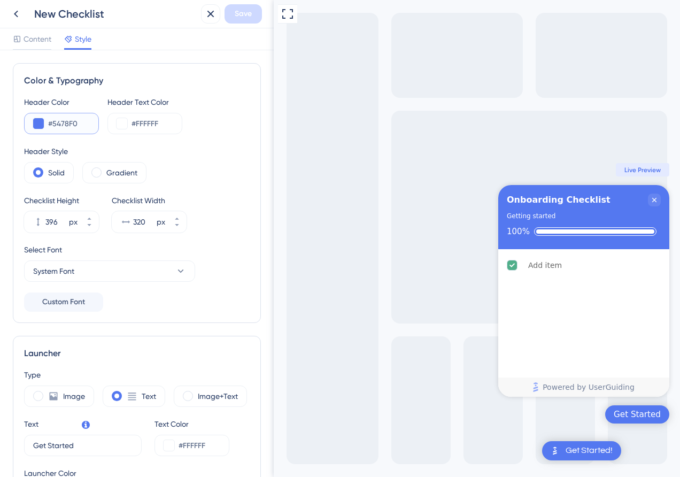
click at [38, 120] on button at bounding box center [38, 123] width 11 height 11
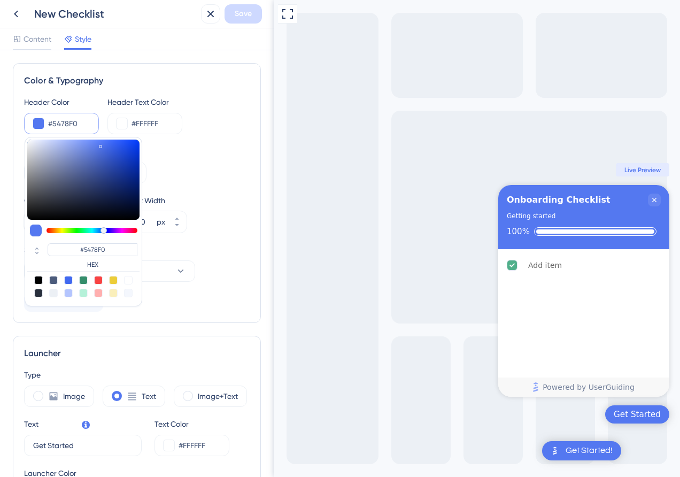
type input "#f05486"
type input "#F05486"
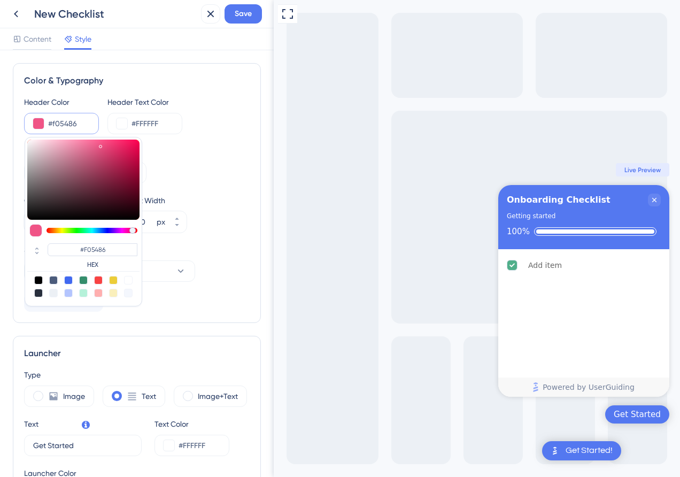
click at [133, 230] on div at bounding box center [92, 230] width 91 height 5
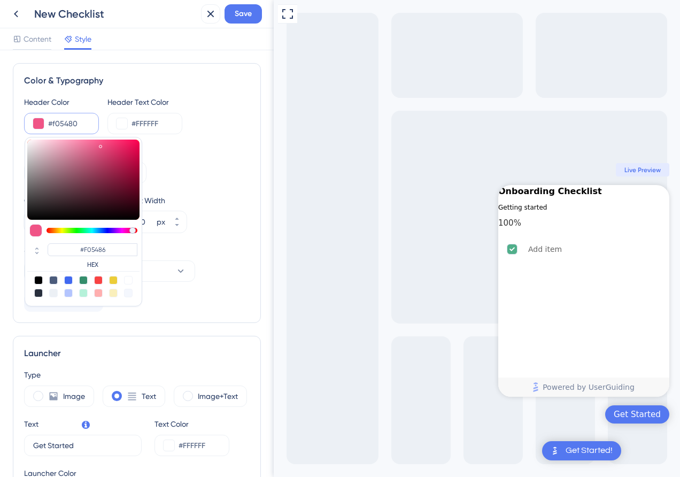
type input "#f0546f"
type input "#F0546F"
type input "#f0545f"
type input "#F0545F"
type input "#f05459"
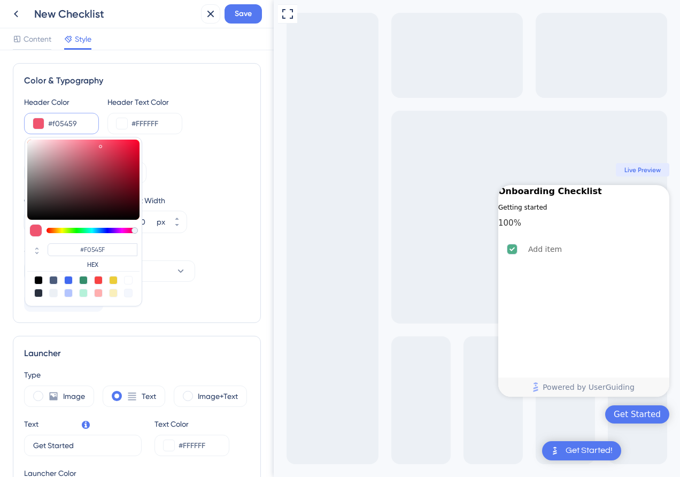
type input "#F05459"
type input "#f05454"
type input "#F05454"
type input "#f05457"
drag, startPoint x: 133, startPoint y: 230, endPoint x: 140, endPoint y: 230, distance: 7.0
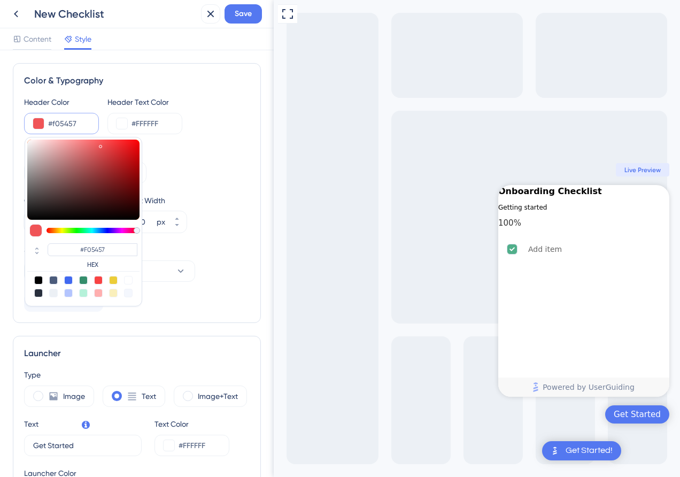
click at [140, 230] on div at bounding box center [137, 230] width 6 height 6
drag, startPoint x: 117, startPoint y: 150, endPoint x: 117, endPoint y: 142, distance: 8.6
click at [117, 142] on div at bounding box center [83, 180] width 112 height 80
click at [207, 181] on div "Solid Gradient" at bounding box center [137, 172] width 226 height 21
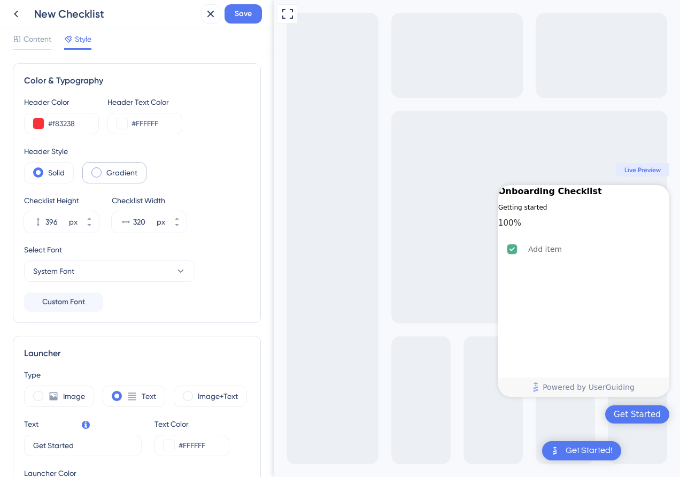
click at [127, 170] on label "Gradient" at bounding box center [121, 172] width 31 height 13
click at [124, 125] on button at bounding box center [122, 123] width 11 height 11
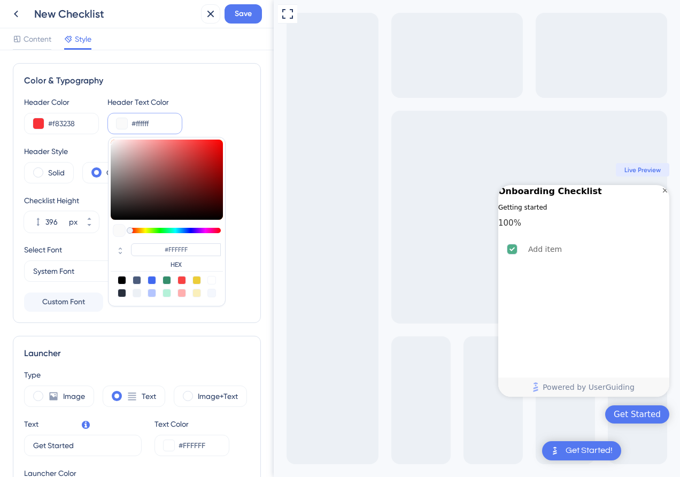
drag, startPoint x: 145, startPoint y: 148, endPoint x: 96, endPoint y: 140, distance: 50.5
click at [96, 140] on div "Header Color #f83238 Header Text Color #ffffff #FFFFFF HEX Header Style Solid G…" at bounding box center [137, 204] width 226 height 216
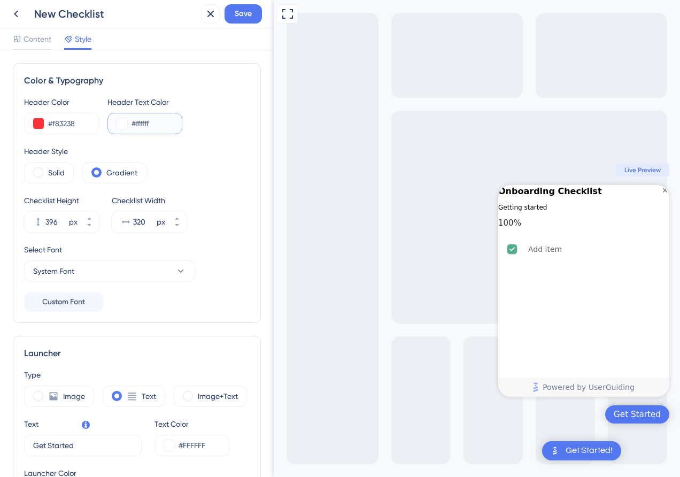
click at [120, 125] on button at bounding box center [122, 123] width 11 height 11
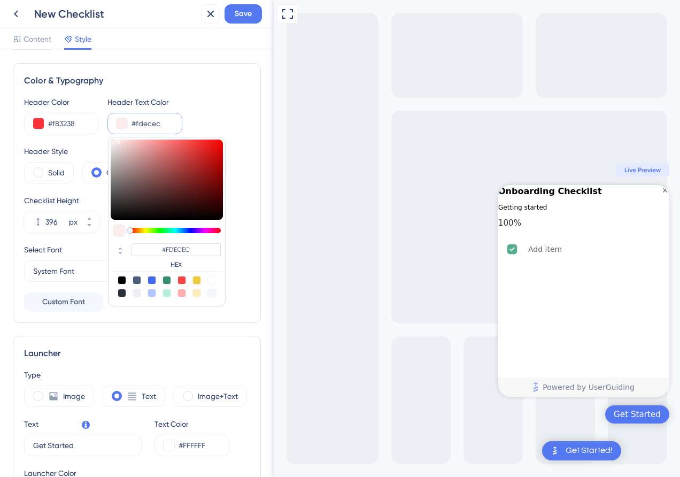
drag, startPoint x: 120, startPoint y: 150, endPoint x: 118, endPoint y: 140, distance: 9.8
click at [118, 140] on div at bounding box center [167, 180] width 112 height 80
click at [168, 84] on div "Color & Typography" at bounding box center [137, 80] width 226 height 13
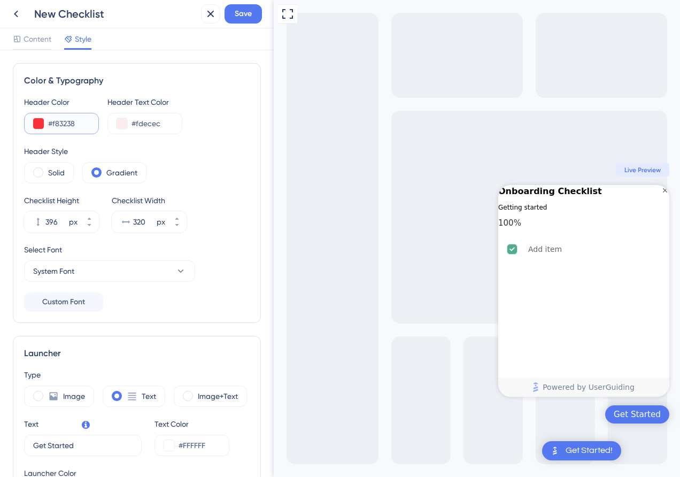
click at [42, 120] on button at bounding box center [38, 123] width 11 height 11
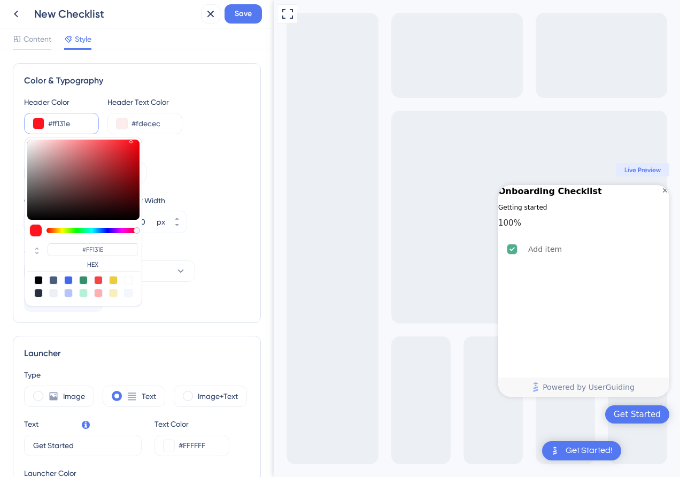
drag, startPoint x: 129, startPoint y: 159, endPoint x: 131, endPoint y: 135, distance: 24.1
click at [131, 135] on div "Header Color #ff131e #FF131E HEX Header Text Color #fdecec Header Style Solid G…" at bounding box center [137, 204] width 226 height 216
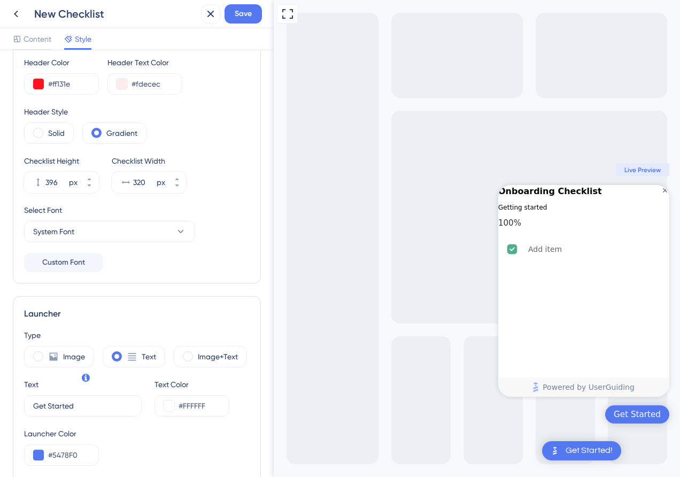
scroll to position [47, 0]
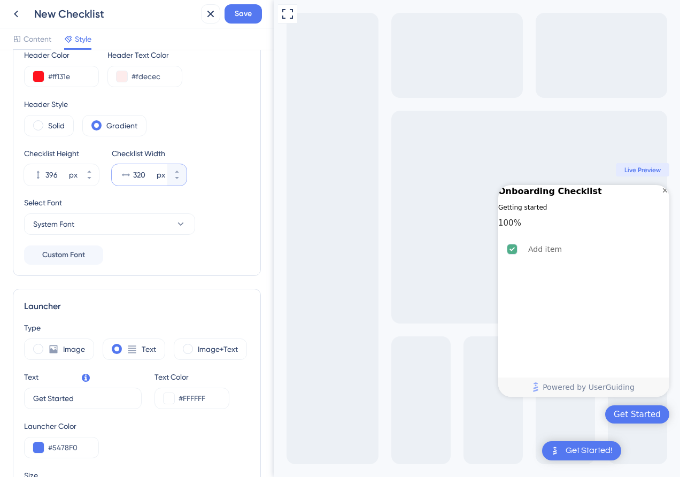
click at [149, 176] on input "320" at bounding box center [143, 174] width 21 height 13
click at [175, 171] on icon at bounding box center [177, 171] width 6 height 6
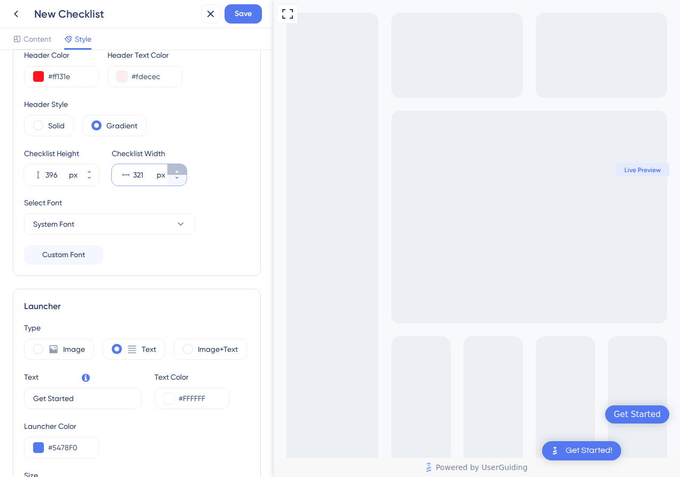
click at [175, 171] on icon at bounding box center [177, 171] width 6 height 6
click at [84, 169] on button "438 px" at bounding box center [89, 169] width 19 height 11
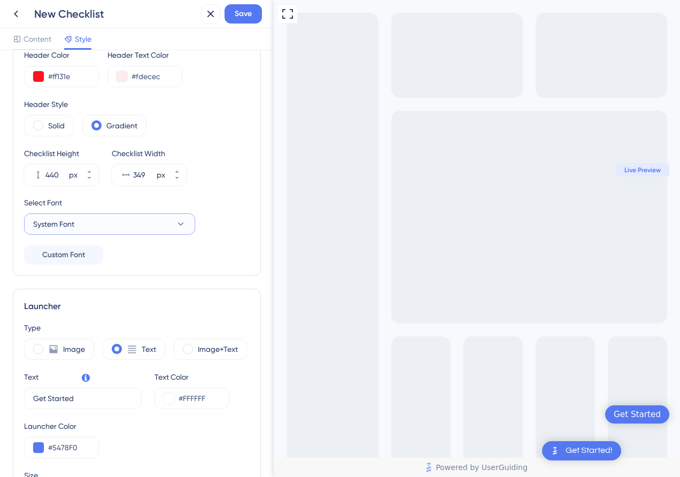
click at [129, 227] on button "System Font" at bounding box center [109, 223] width 171 height 21
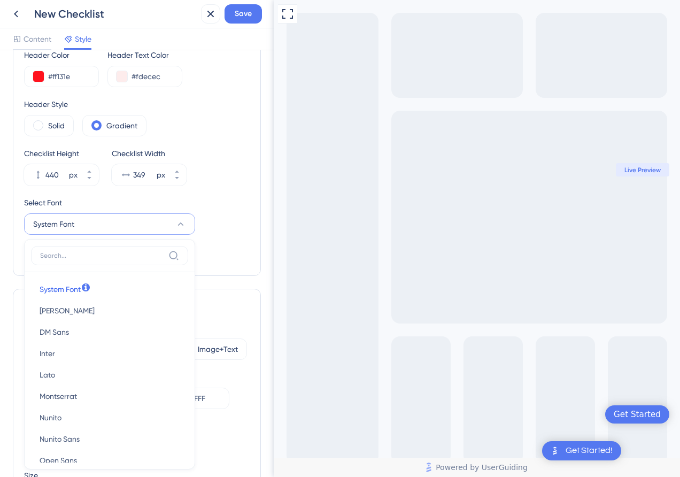
scroll to position [137, 0]
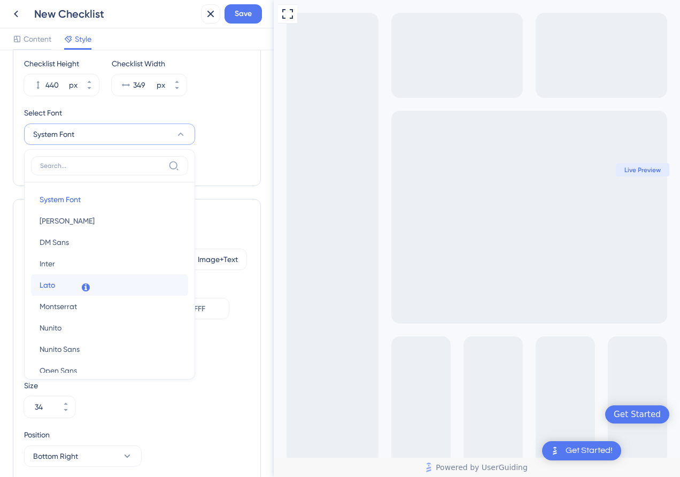
click at [124, 279] on button "Lato Lato" at bounding box center [109, 284] width 157 height 21
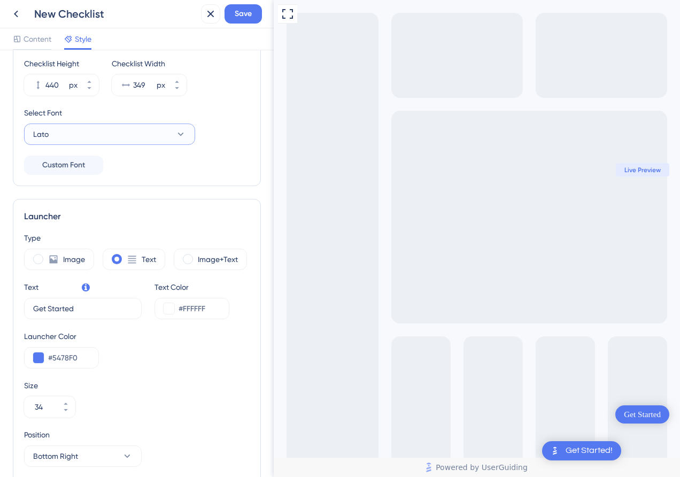
click at [113, 141] on button "Lato" at bounding box center [109, 134] width 171 height 21
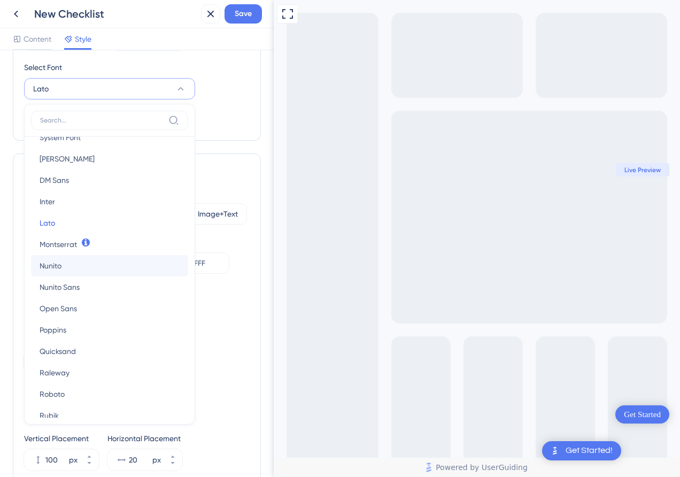
scroll to position [53, 0]
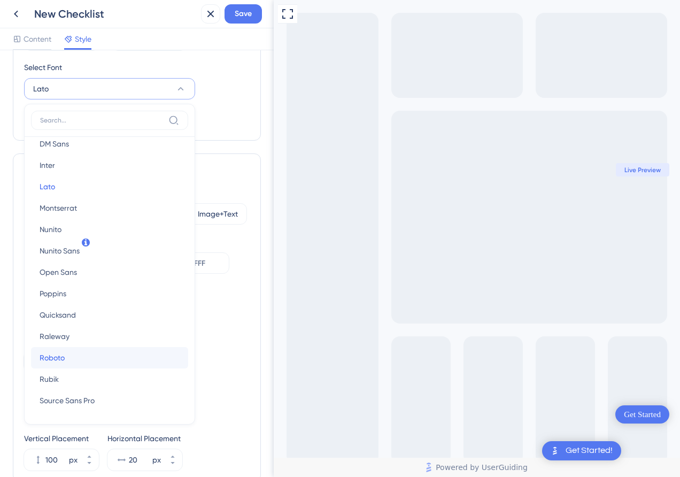
click at [100, 357] on button "Roboto Roboto" at bounding box center [109, 357] width 157 height 21
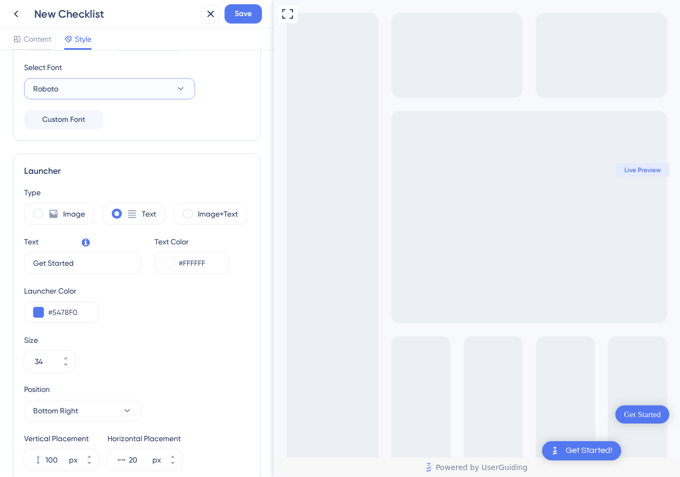
click at [109, 95] on button "Roboto" at bounding box center [109, 88] width 171 height 21
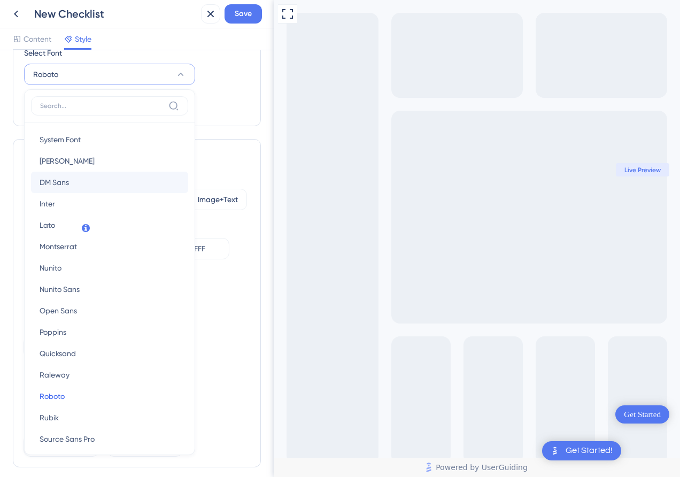
scroll to position [8, 0]
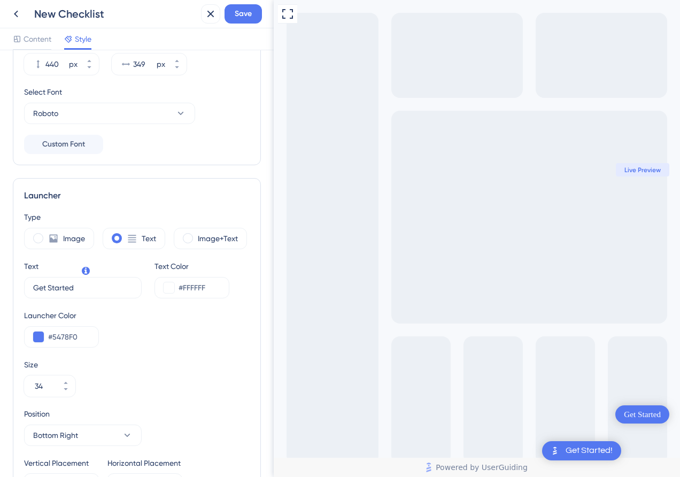
scroll to position [154, 0]
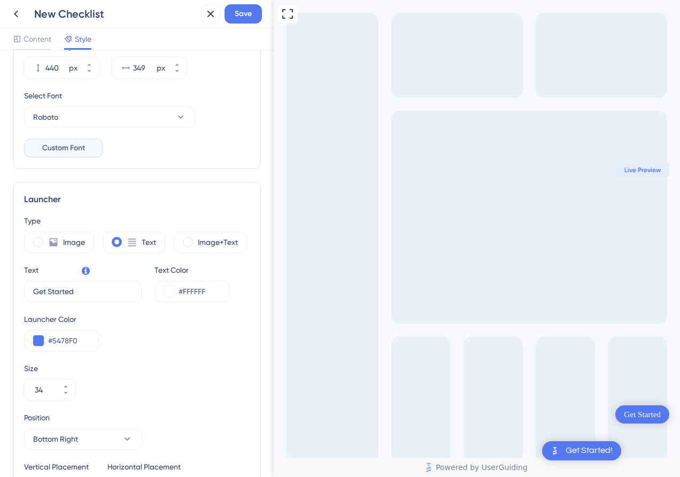
click at [78, 154] on span "Custom Font" at bounding box center [63, 148] width 43 height 13
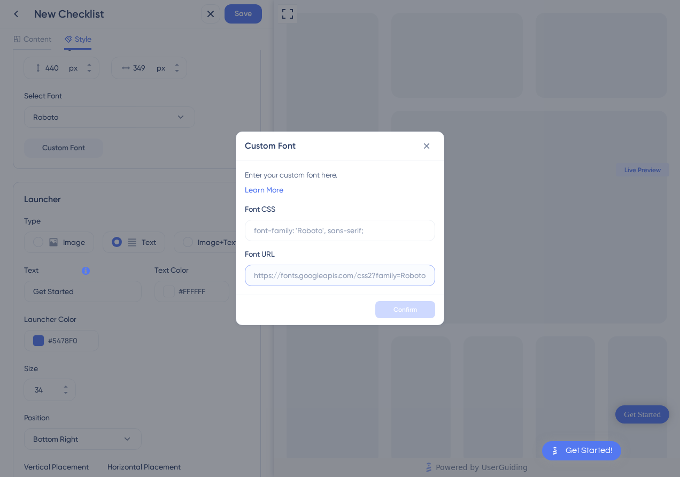
click at [349, 278] on input "text" at bounding box center [340, 275] width 172 height 12
click at [427, 148] on icon at bounding box center [426, 146] width 11 height 11
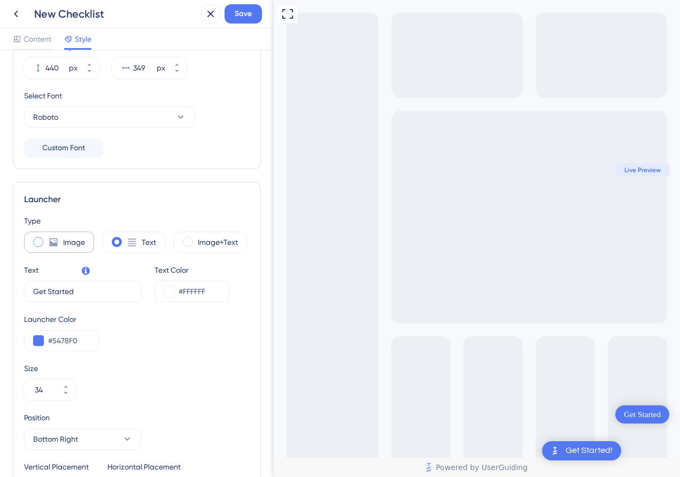
click at [61, 241] on div "Image" at bounding box center [59, 242] width 70 height 21
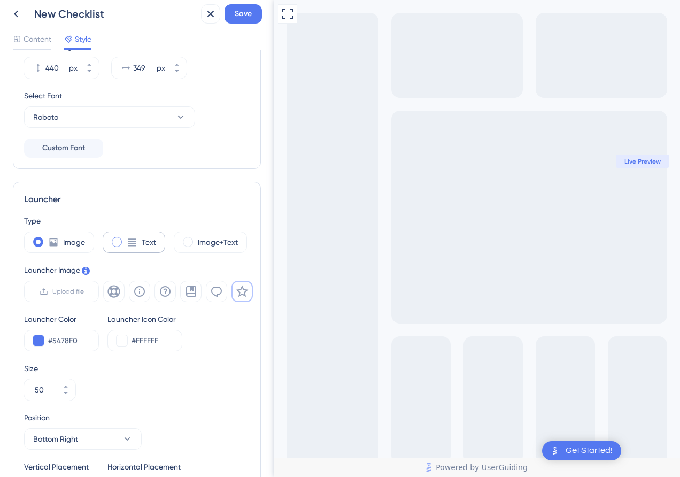
click at [142, 236] on label "Text" at bounding box center [149, 242] width 14 height 13
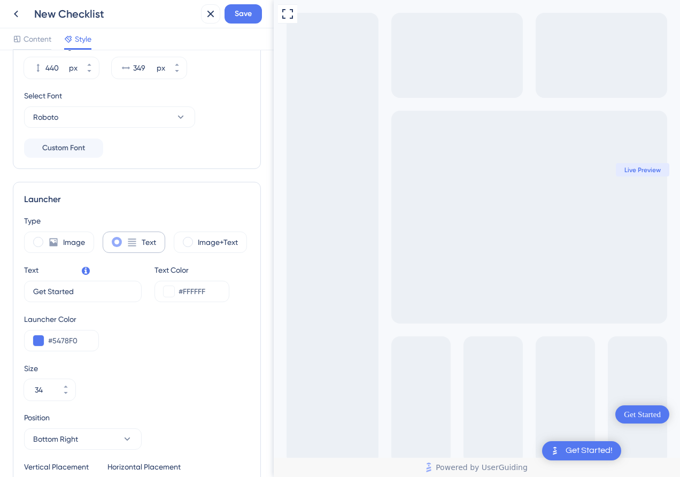
click at [142, 247] on label "Text" at bounding box center [149, 242] width 14 height 13
click at [188, 243] on span at bounding box center [188, 242] width 10 height 10
click at [196, 238] on input "radio" at bounding box center [196, 238] width 0 height 0
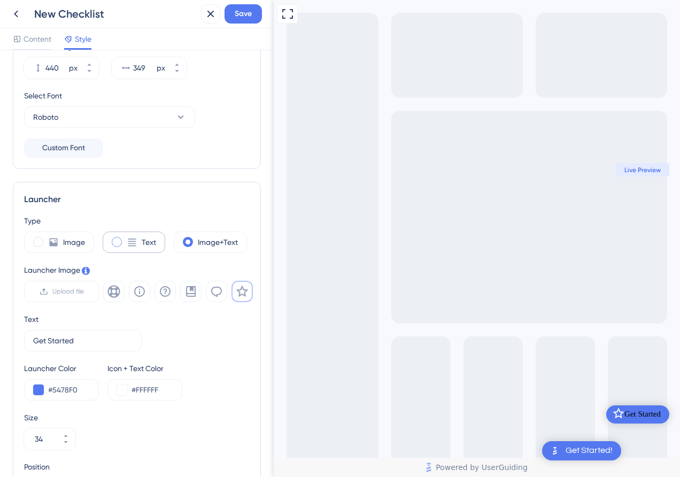
click at [163, 246] on div "Text" at bounding box center [134, 242] width 63 height 21
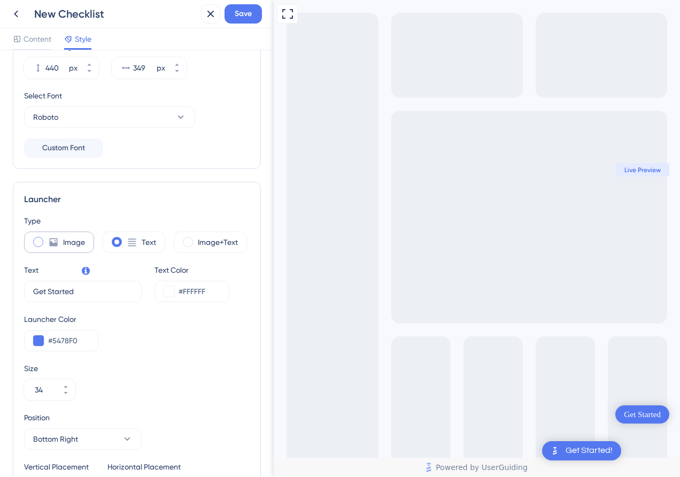
click at [81, 240] on label "Image" at bounding box center [74, 242] width 22 height 13
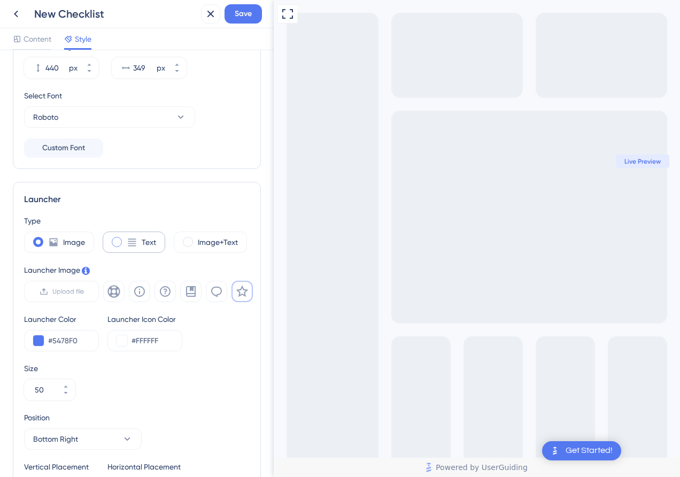
click at [162, 247] on div "Text" at bounding box center [134, 242] width 63 height 21
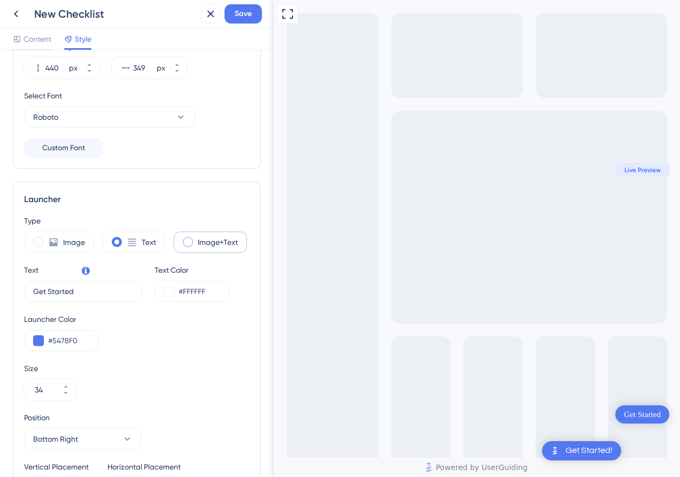
click at [198, 247] on label "Image+Text" at bounding box center [218, 242] width 40 height 13
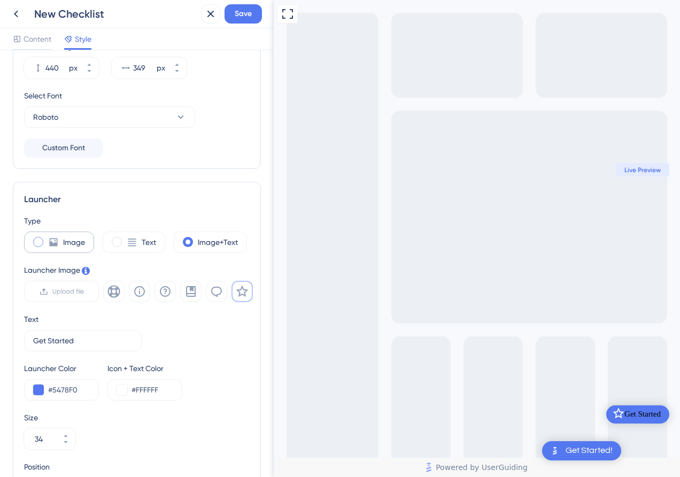
click at [64, 243] on label "Image" at bounding box center [74, 242] width 22 height 13
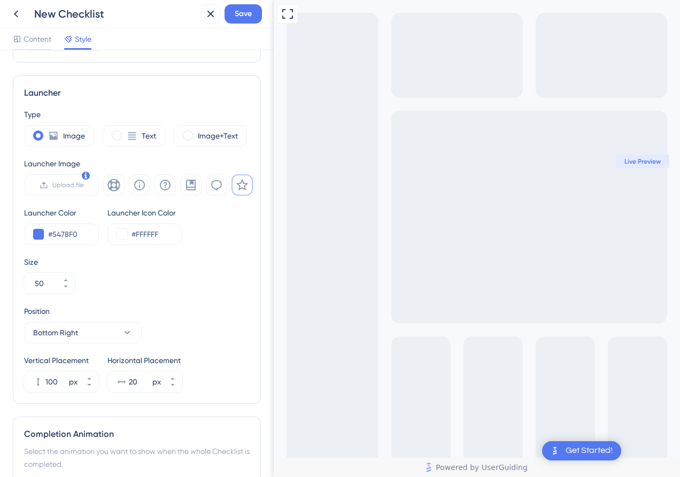
scroll to position [263, 0]
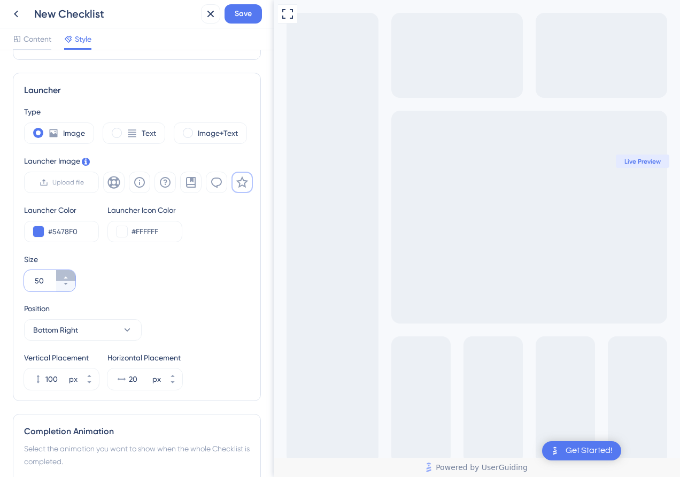
click at [68, 274] on button "50" at bounding box center [65, 275] width 19 height 11
click at [68, 274] on button "51" at bounding box center [65, 275] width 19 height 11
click at [68, 274] on button "52" at bounding box center [65, 275] width 19 height 11
click at [68, 274] on button "53" at bounding box center [65, 275] width 19 height 11
click at [68, 274] on button "54" at bounding box center [65, 275] width 19 height 11
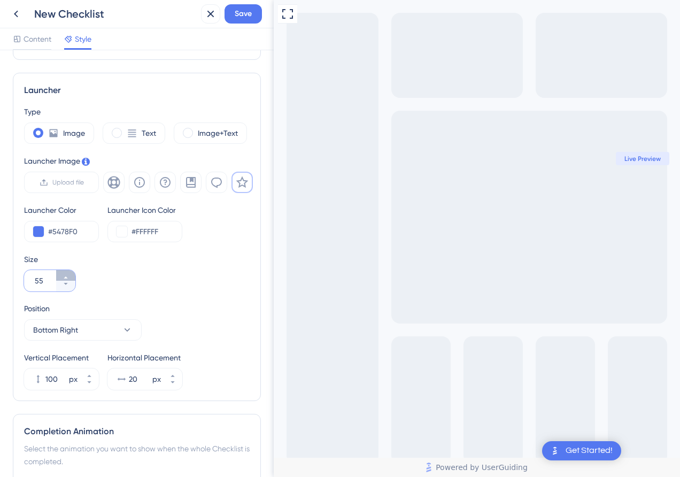
click at [68, 274] on button "55" at bounding box center [65, 275] width 19 height 11
click at [68, 274] on button "56" at bounding box center [65, 275] width 19 height 11
click at [122, 326] on icon at bounding box center [127, 330] width 11 height 11
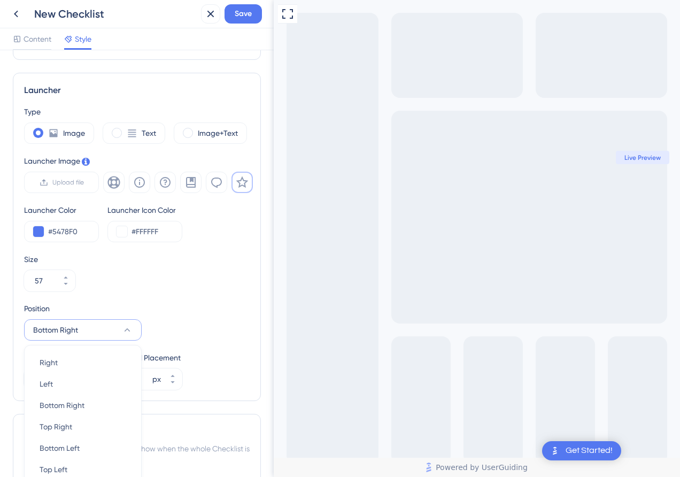
scroll to position [415, 0]
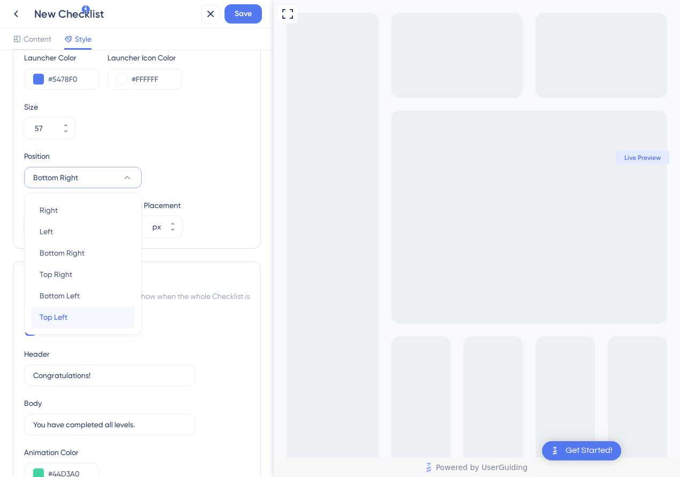
click at [87, 311] on div "Top Left Top Left" at bounding box center [83, 316] width 87 height 21
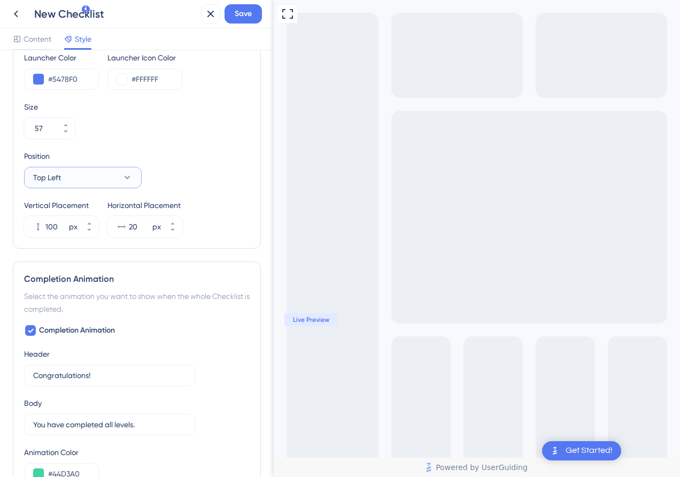
click at [106, 176] on button "Top Left" at bounding box center [83, 177] width 118 height 21
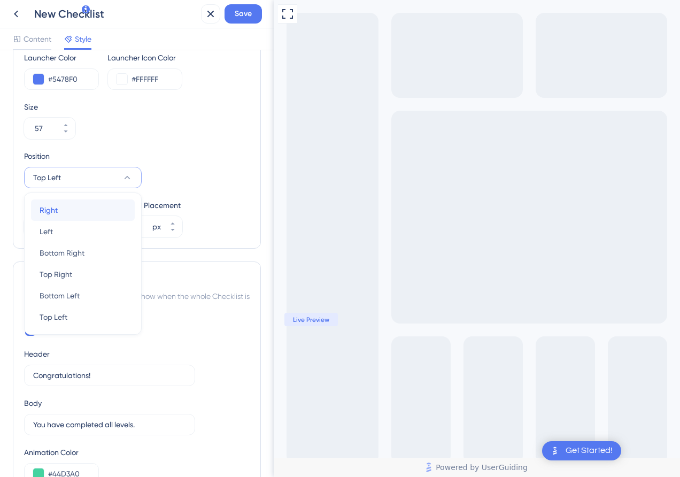
click at [117, 213] on div "Right Right" at bounding box center [83, 209] width 87 height 21
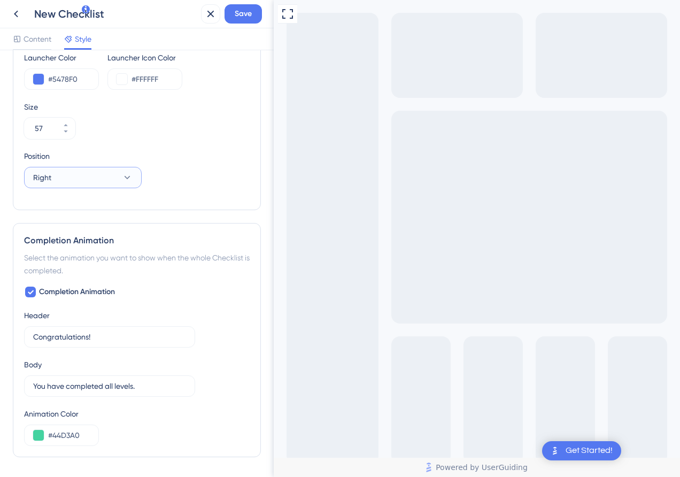
click at [102, 178] on button "Right" at bounding box center [83, 177] width 118 height 21
click at [90, 247] on div "Bottom Right Bottom Right" at bounding box center [83, 252] width 87 height 21
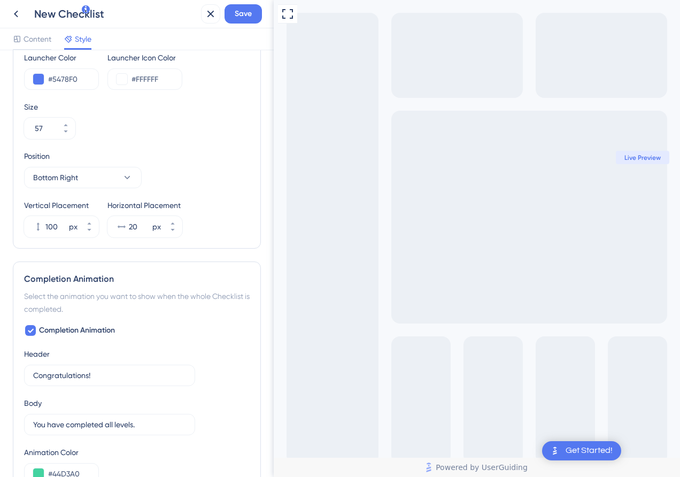
click at [191, 164] on div "Position Bottom Right" at bounding box center [137, 169] width 226 height 38
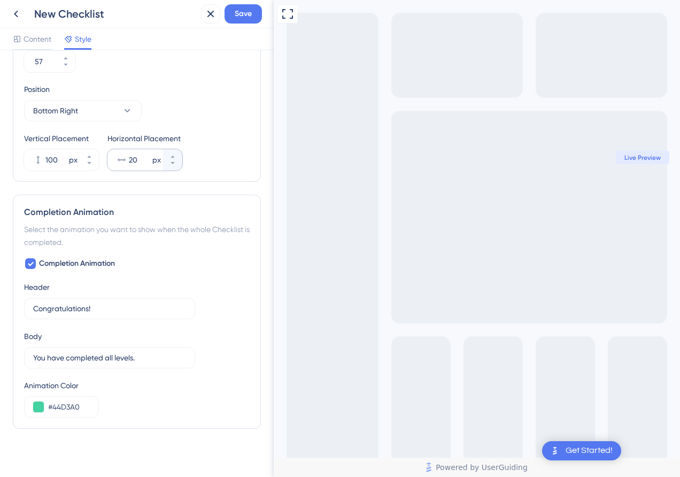
scroll to position [487, 0]
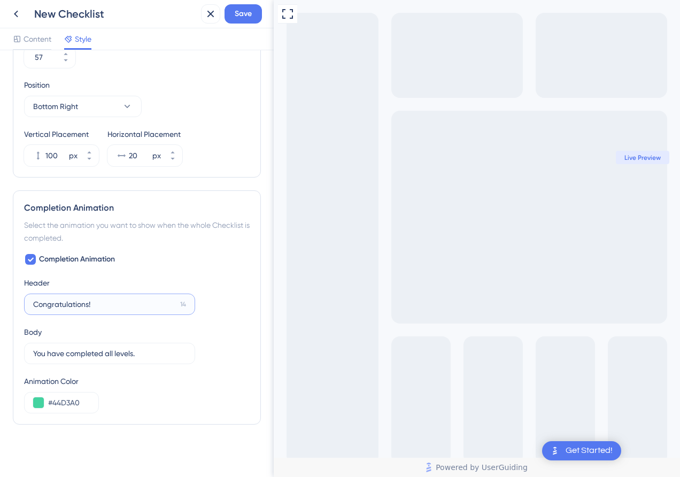
click at [125, 301] on input "Congratulations!" at bounding box center [104, 304] width 143 height 12
click at [170, 270] on div "Completion Animation Header Congratulations! 14 Body You have completed all lev…" at bounding box center [137, 333] width 226 height 160
click at [124, 302] on input "Congratulations!" at bounding box center [104, 304] width 143 height 12
click at [174, 276] on div "Header Congratulations! 14" at bounding box center [109, 295] width 171 height 38
click at [141, 350] on input "You have completed all levels." at bounding box center [104, 354] width 142 height 12
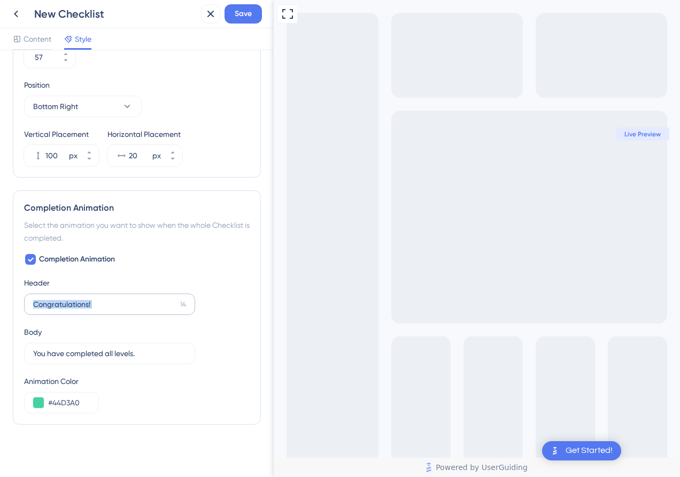
click at [116, 298] on label "Congratulations! 14" at bounding box center [109, 304] width 171 height 21
click at [151, 354] on input "You have completed all levels." at bounding box center [104, 354] width 142 height 12
click at [156, 389] on div "Animation Color #44D3A0" at bounding box center [137, 394] width 226 height 38
click at [66, 394] on div "#44D3A0" at bounding box center [61, 402] width 75 height 21
click at [48, 399] on div "#44D3A0" at bounding box center [61, 402] width 75 height 21
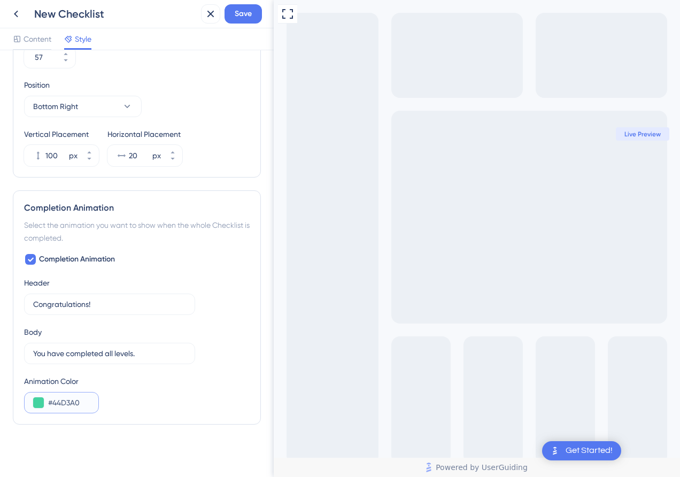
click at [40, 399] on button at bounding box center [38, 402] width 11 height 11
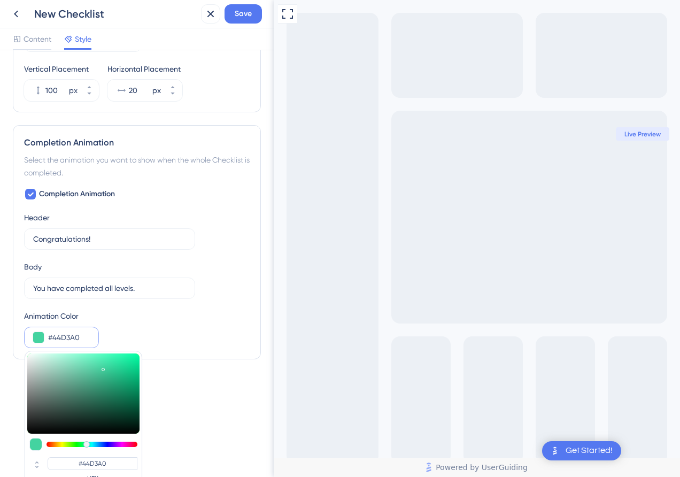
scroll to position [586, 0]
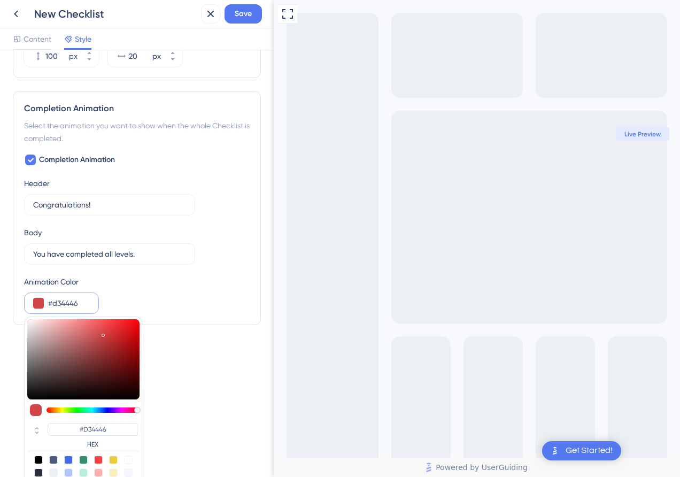
drag, startPoint x: 132, startPoint y: 411, endPoint x: 155, endPoint y: 409, distance: 22.6
click at [155, 408] on div "Color & Typography Header Color #ff131e Header Text Color #fdecec Header Style …" at bounding box center [137, 263] width 274 height 427
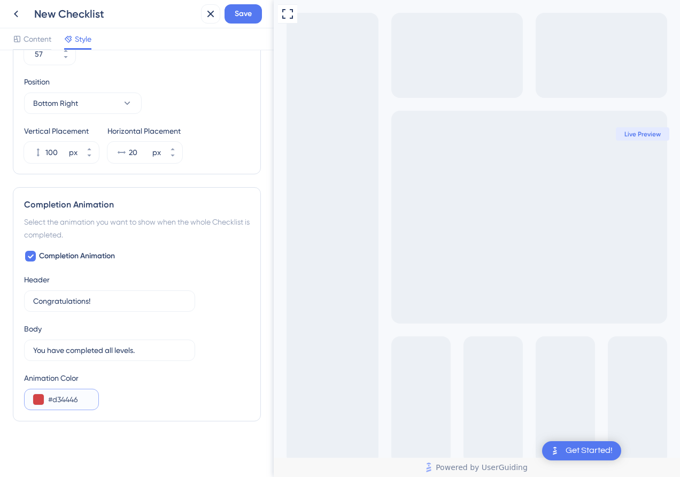
click at [65, 399] on input "#d34446" at bounding box center [69, 399] width 42 height 13
click at [40, 400] on button at bounding box center [38, 399] width 11 height 11
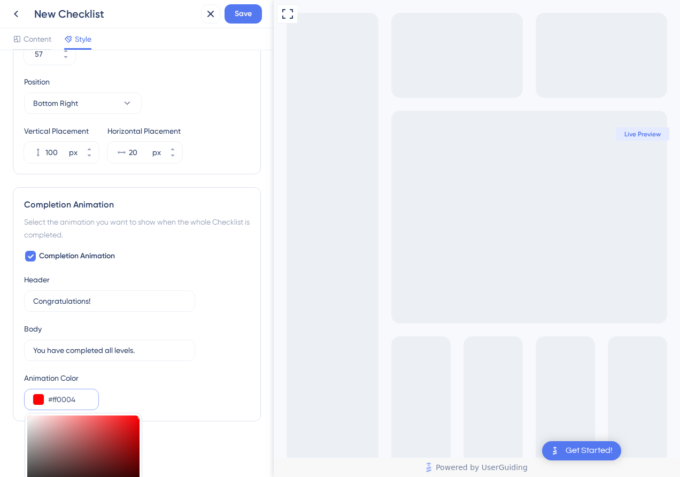
drag, startPoint x: 135, startPoint y: 427, endPoint x: 145, endPoint y: 414, distance: 16.0
click at [145, 414] on div "Completion Animation Select the animation you want to show when the whole Check…" at bounding box center [137, 304] width 248 height 234
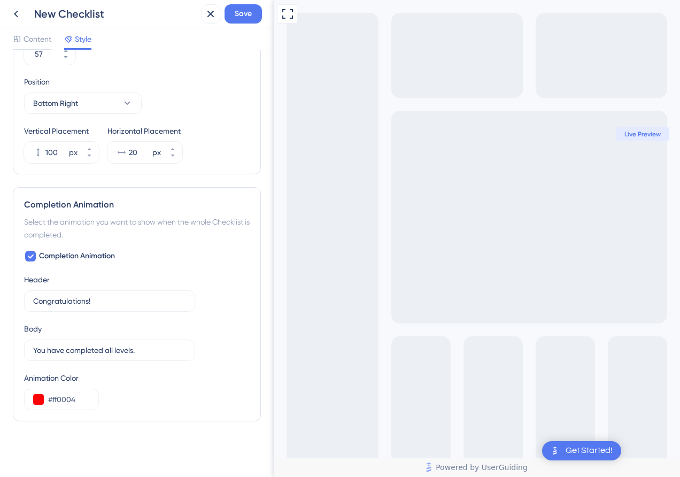
click at [151, 398] on div "Animation Color #ff0004" at bounding box center [137, 391] width 226 height 38
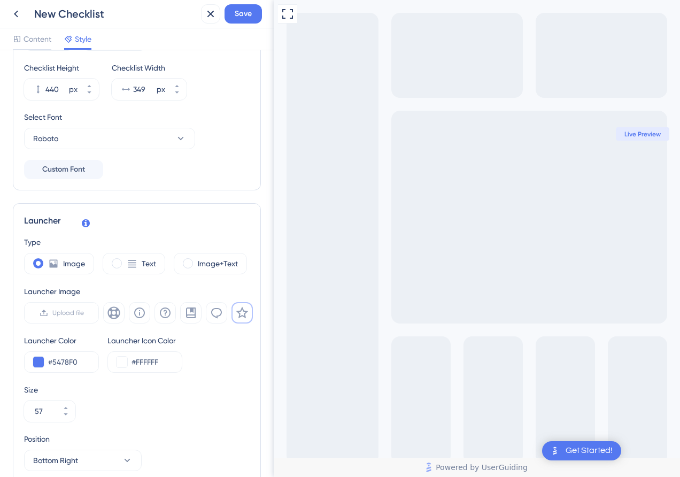
scroll to position [125, 0]
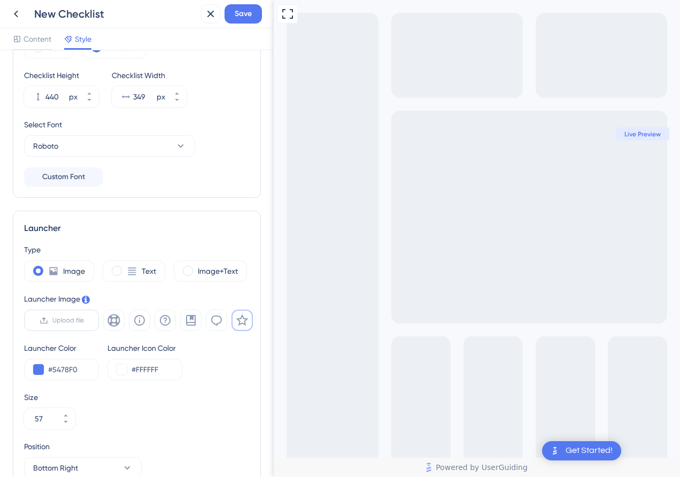
click at [86, 323] on label "Upload file" at bounding box center [61, 320] width 75 height 21
click at [84, 320] on input "Upload file" at bounding box center [84, 320] width 0 height 0
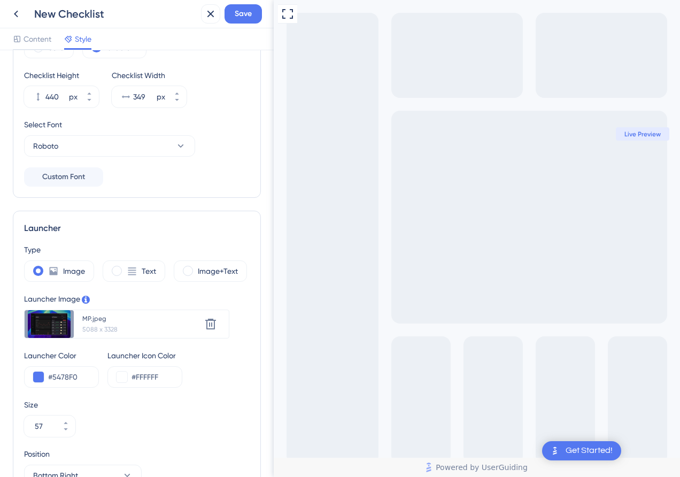
click at [165, 235] on div "Launcher Type Image Text Image+Text Launcher Image Upload new image MP.jpeg 508…" at bounding box center [137, 379] width 248 height 336
click at [211, 321] on icon at bounding box center [210, 324] width 13 height 13
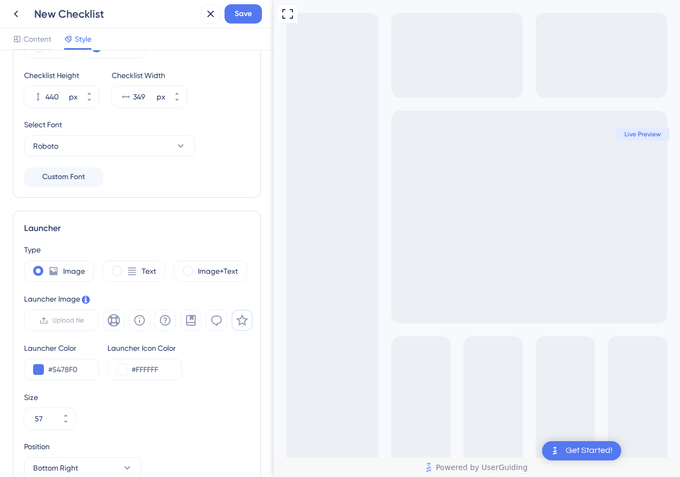
click at [241, 315] on icon at bounding box center [242, 320] width 13 height 13
click at [222, 321] on icon at bounding box center [216, 320] width 13 height 13
click at [197, 321] on button at bounding box center [190, 320] width 21 height 21
click at [215, 321] on icon at bounding box center [216, 320] width 13 height 13
click at [228, 320] on div at bounding box center [178, 320] width 150 height 21
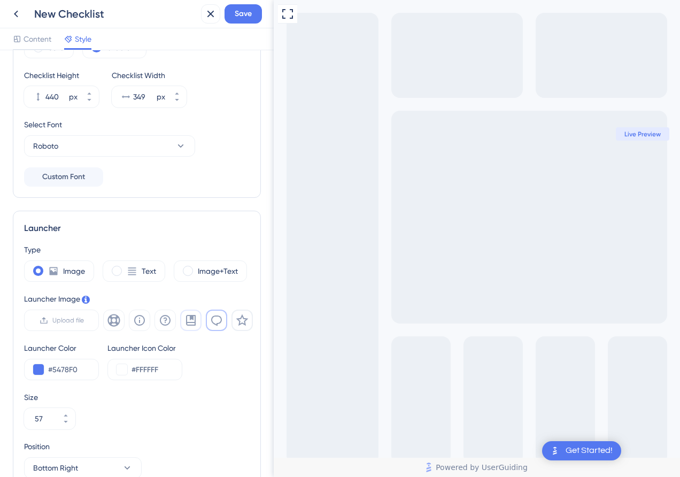
click at [188, 320] on icon at bounding box center [190, 320] width 13 height 13
click at [167, 322] on icon at bounding box center [165, 320] width 13 height 13
click at [148, 322] on button at bounding box center [139, 320] width 21 height 21
click at [113, 317] on icon at bounding box center [113, 320] width 12 height 12
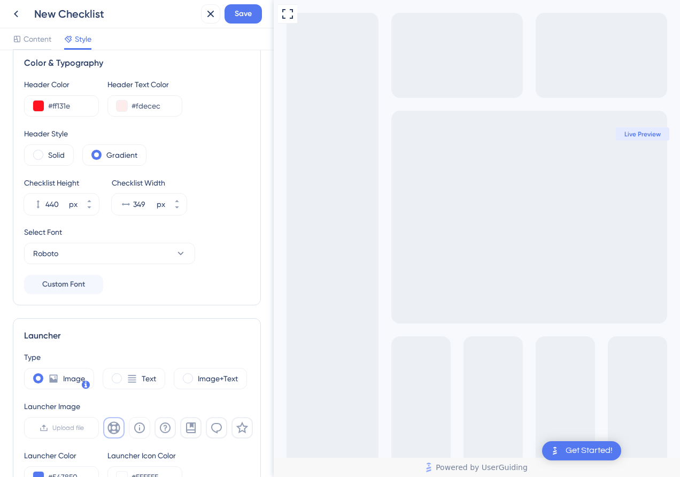
scroll to position [0, 0]
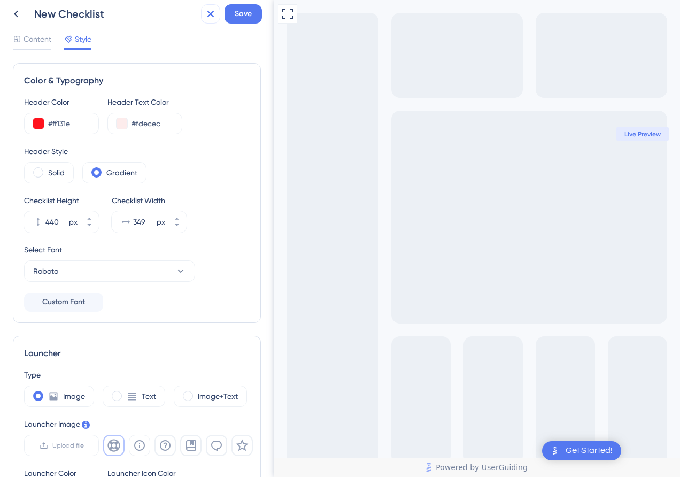
click at [207, 14] on icon at bounding box center [210, 13] width 13 height 13
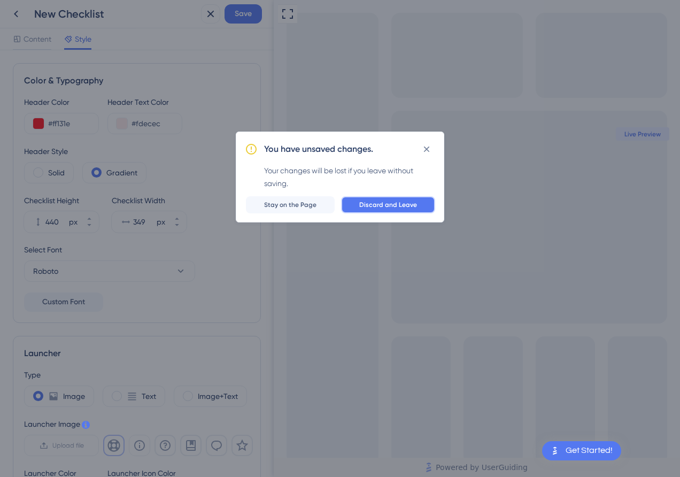
click at [378, 207] on span "Discard and Leave" at bounding box center [388, 205] width 58 height 9
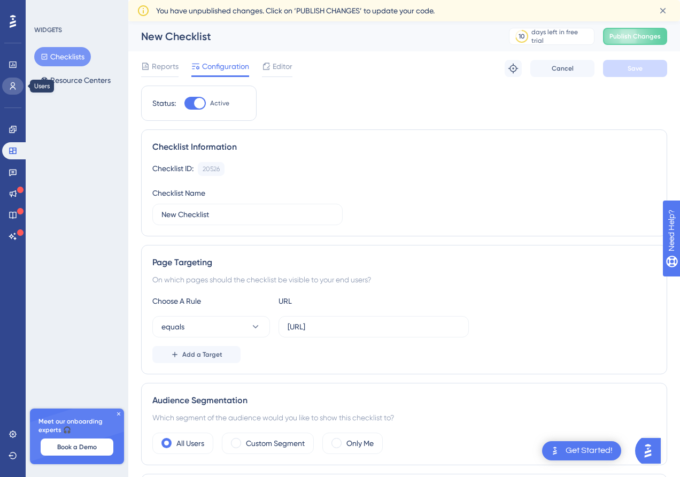
click at [15, 86] on icon at bounding box center [13, 86] width 9 height 9
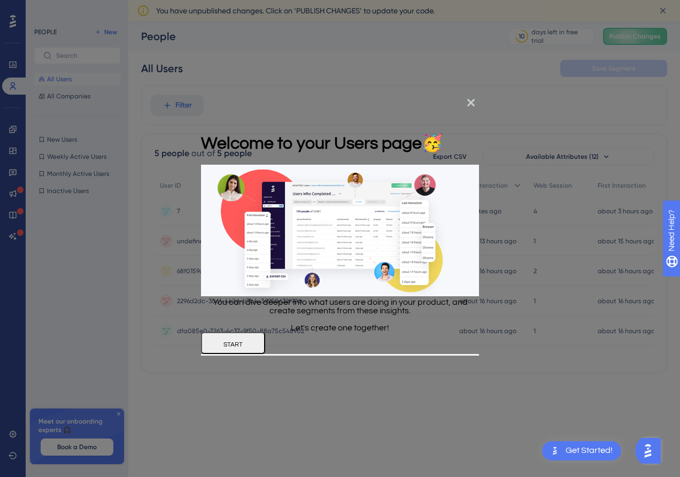
click at [265, 353] on button "START" at bounding box center [233, 343] width 64 height 22
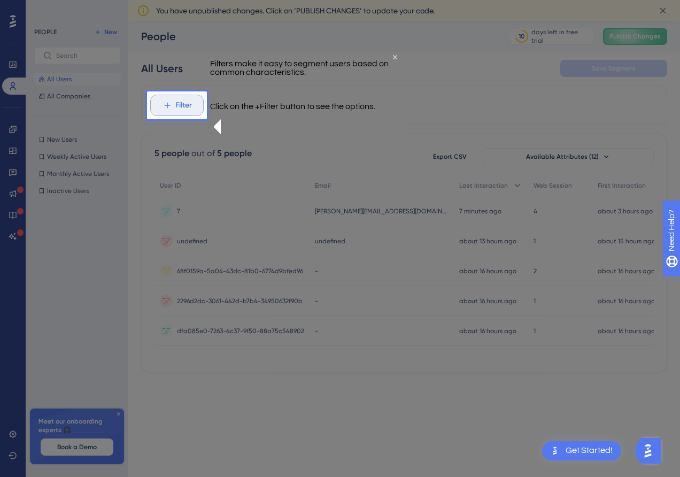
click at [174, 97] on button "Filter" at bounding box center [176, 105] width 53 height 21
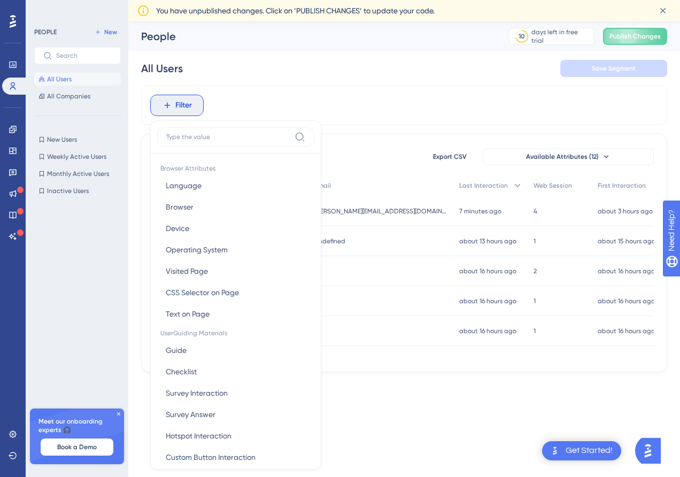
scroll to position [56, 0]
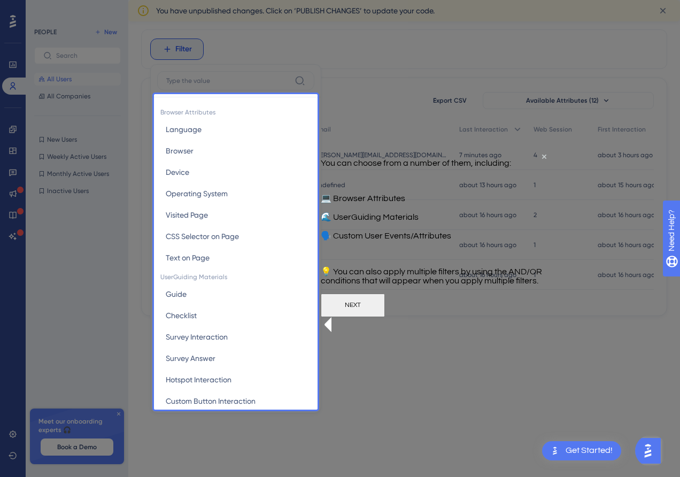
click at [385, 317] on button "NEXT" at bounding box center [353, 305] width 64 height 24
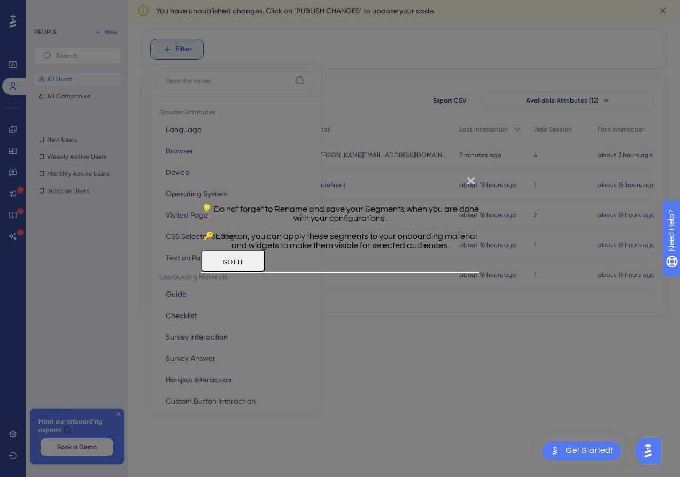
click at [265, 272] on button "GOT IT" at bounding box center [233, 261] width 64 height 22
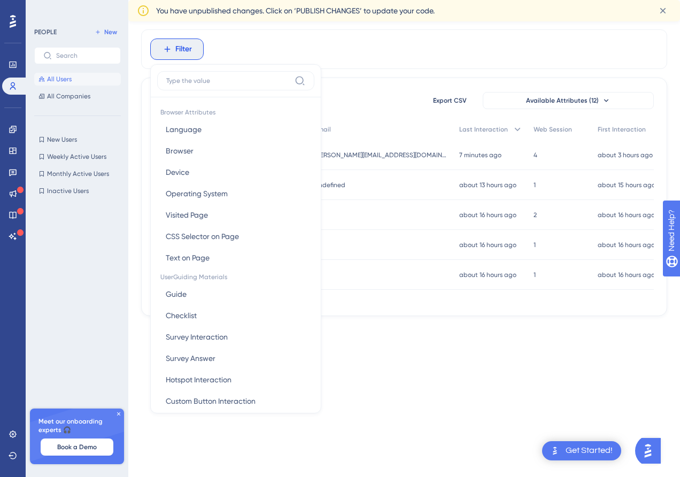
click at [360, 59] on div "Filter Browser Attributes Language Language Browser Browser Device Device Opera…" at bounding box center [404, 49] width 526 height 40
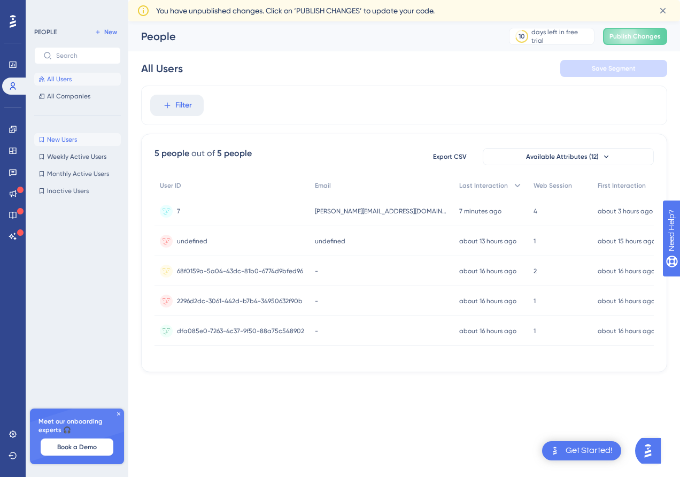
click at [80, 139] on button "New Users New Users" at bounding box center [77, 139] width 87 height 13
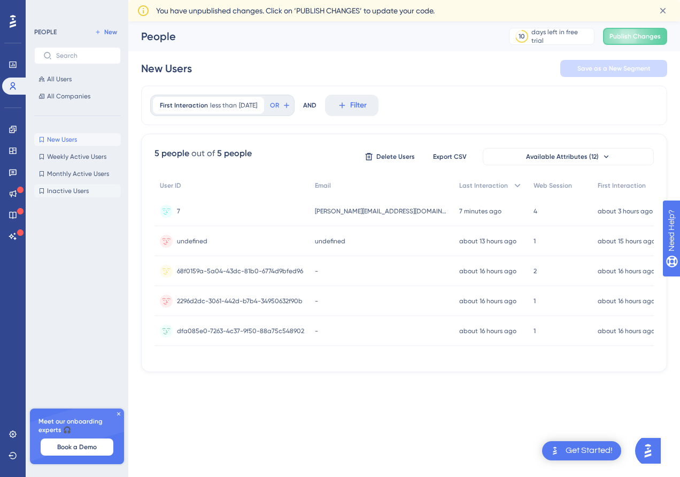
click at [106, 191] on button "Inactive Users Inactive Users" at bounding box center [77, 190] width 87 height 13
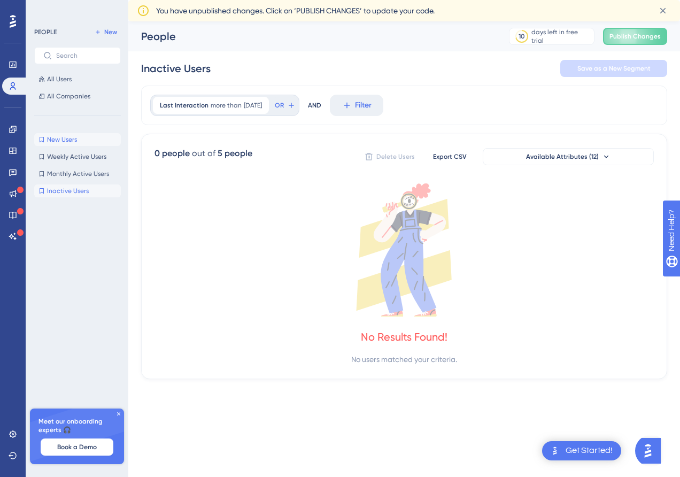
click at [97, 142] on button "New Users New Users" at bounding box center [77, 139] width 87 height 13
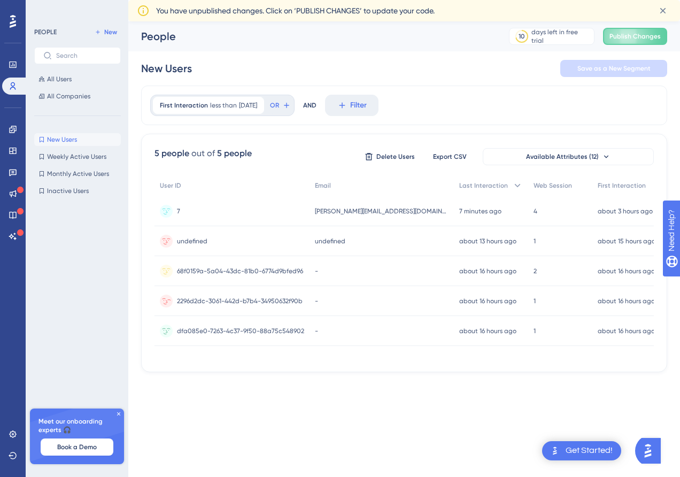
click at [250, 301] on span "2296d2dc-3061-442d-b7b4-34950632f90b" at bounding box center [240, 301] width 126 height 9
click at [291, 219] on div "7 7" at bounding box center [232, 211] width 155 height 30
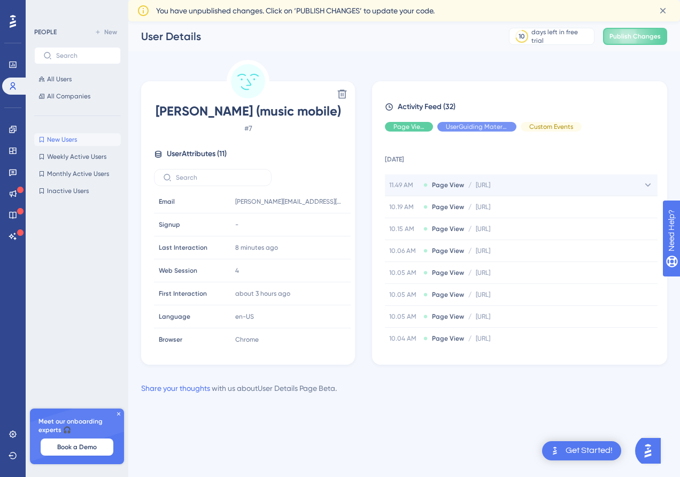
click at [499, 194] on div "11.49 AM Page View / [URL] [URL]" at bounding box center [521, 184] width 273 height 21
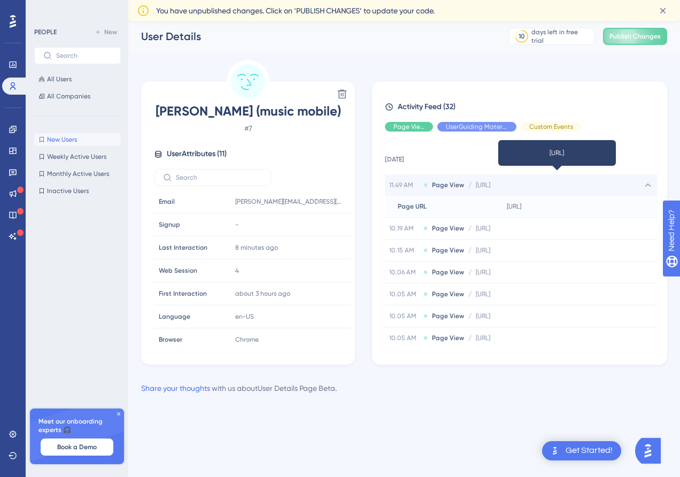
click at [490, 182] on span "[URL]" at bounding box center [483, 185] width 14 height 9
click at [490, 183] on span "[URL]" at bounding box center [483, 185] width 14 height 9
click at [490, 187] on span "[URL]" at bounding box center [483, 185] width 14 height 9
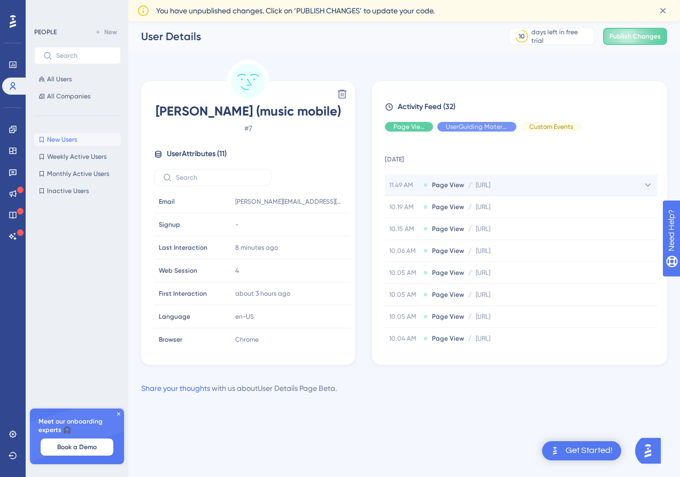
click at [452, 186] on span "Page View" at bounding box center [448, 185] width 32 height 9
click at [395, 180] on div "11.49 AM Page View / [URL] [URL]" at bounding box center [521, 184] width 273 height 21
click at [415, 128] on span "Hide" at bounding box center [409, 126] width 14 height 9
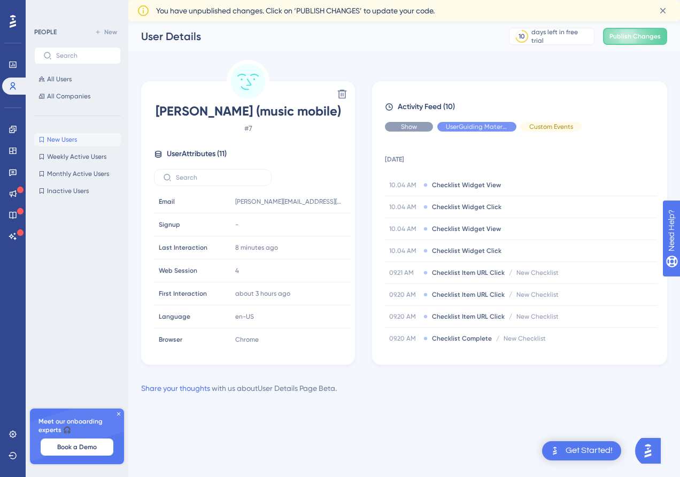
click at [415, 128] on span "Show" at bounding box center [409, 126] width 16 height 9
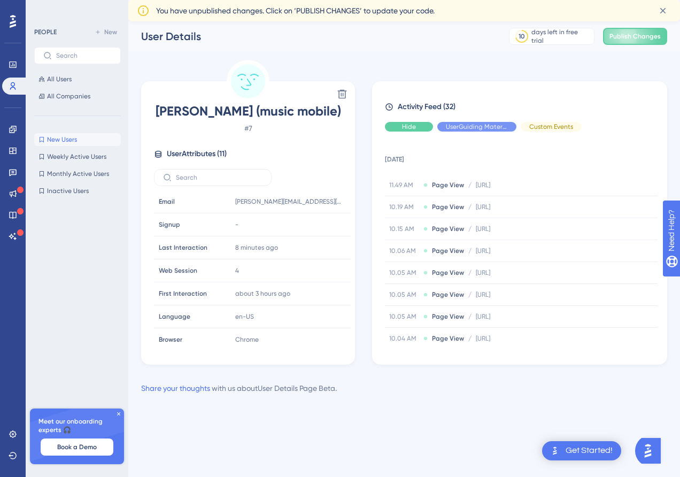
click at [419, 129] on div "Hide" at bounding box center [409, 127] width 48 height 10
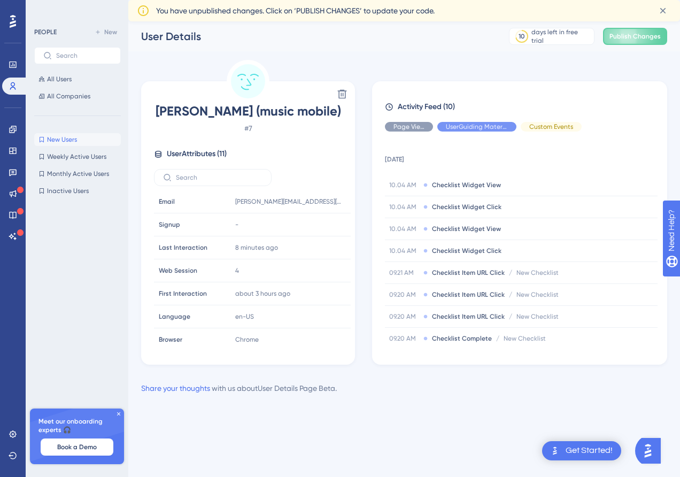
click at [469, 120] on div "Activity Feed (10) Page View UserGuiding Material Custom Events [DATE] 10.04 AM…" at bounding box center [519, 224] width 269 height 247
click at [419, 126] on div "Show" at bounding box center [409, 127] width 48 height 10
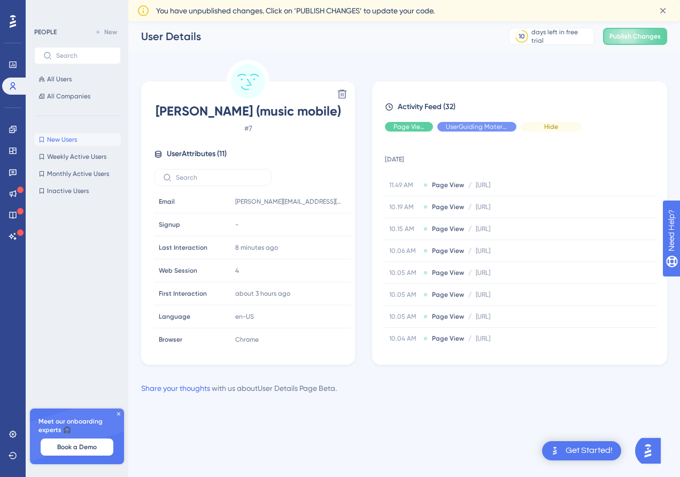
click at [553, 129] on span "Hide" at bounding box center [551, 126] width 14 height 9
click at [553, 129] on span "Show" at bounding box center [551, 126] width 16 height 9
click at [86, 76] on button "All Users" at bounding box center [77, 79] width 87 height 13
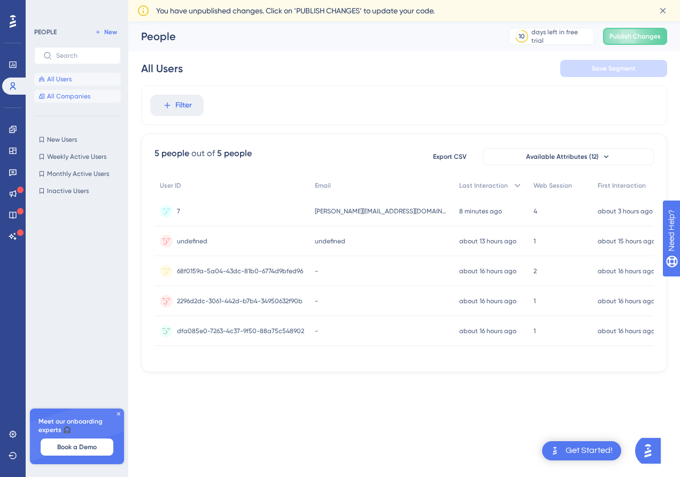
click at [87, 90] on button "All Companies" at bounding box center [77, 96] width 87 height 13
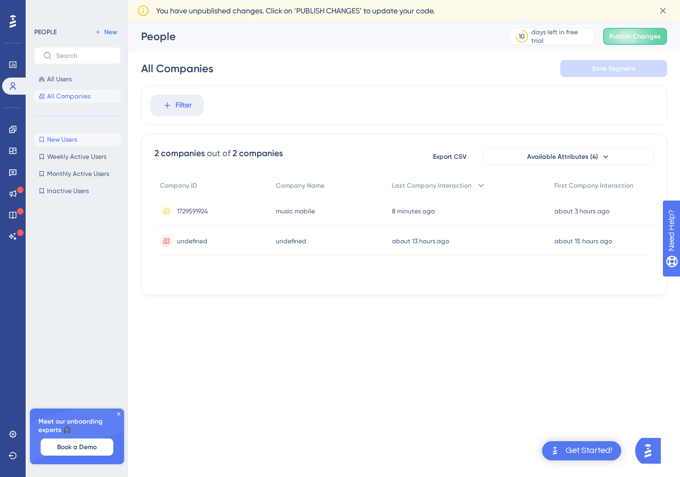
click at [78, 138] on button "New Users New Users" at bounding box center [77, 139] width 87 height 13
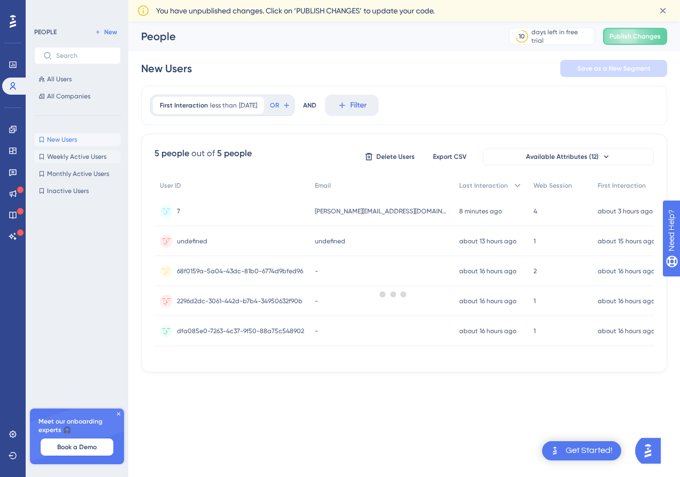
click at [82, 159] on span "Weekly Active Users" at bounding box center [76, 156] width 59 height 9
click at [18, 68] on link at bounding box center [12, 64] width 21 height 17
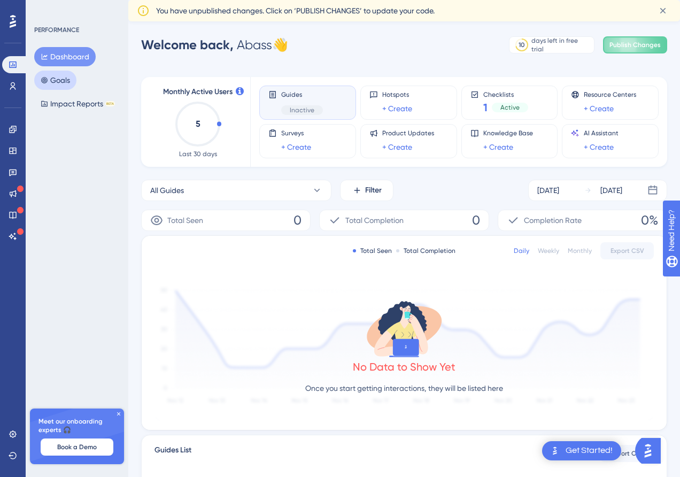
click at [56, 74] on button "Goals" at bounding box center [55, 80] width 42 height 19
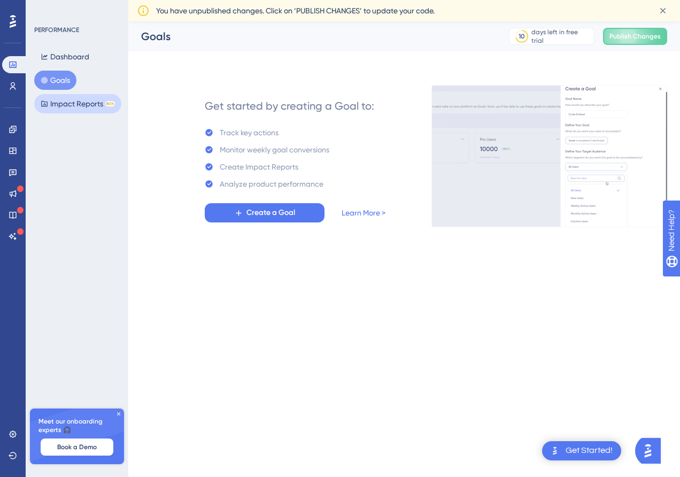
click at [89, 107] on button "Impact Reports BETA" at bounding box center [77, 103] width 87 height 19
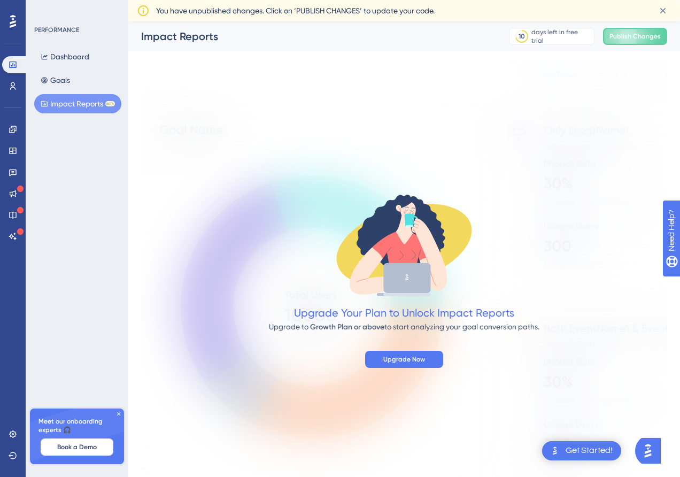
click at [13, 14] on icon at bounding box center [13, 21] width 6 height 14
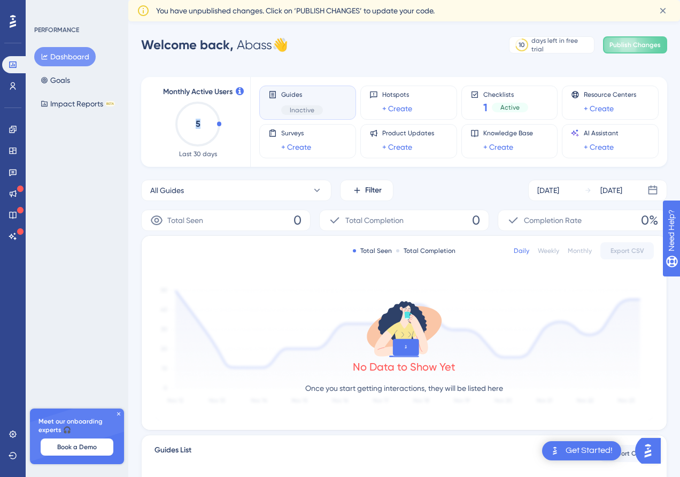
drag, startPoint x: 219, startPoint y: 124, endPoint x: 205, endPoint y: 146, distance: 26.1
click at [205, 146] on icon "5" at bounding box center [197, 124] width 47 height 47
click at [237, 127] on div "Monthly Active Users 5 Last 30 days" at bounding box center [197, 122] width 79 height 73
click at [507, 106] on span "Active" at bounding box center [509, 107] width 19 height 9
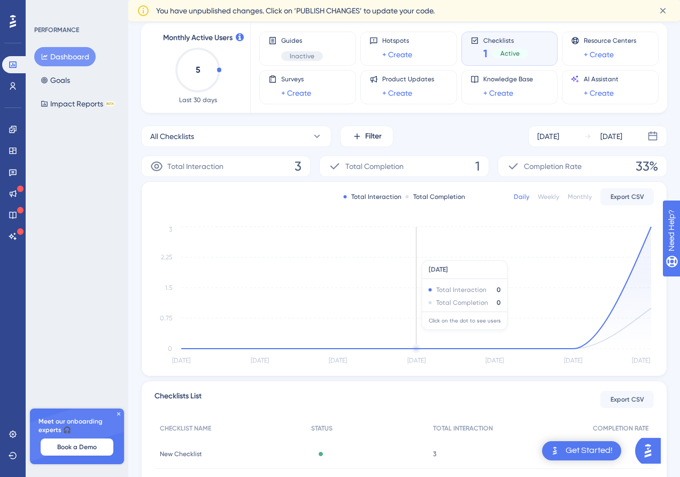
scroll to position [145, 0]
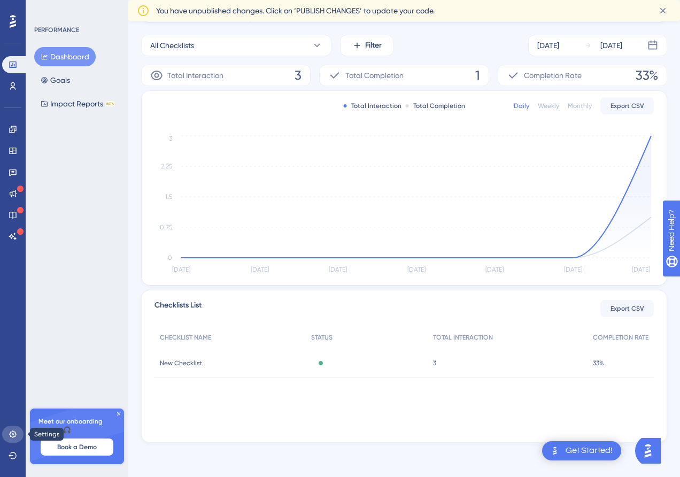
click at [13, 435] on icon at bounding box center [13, 434] width 9 height 9
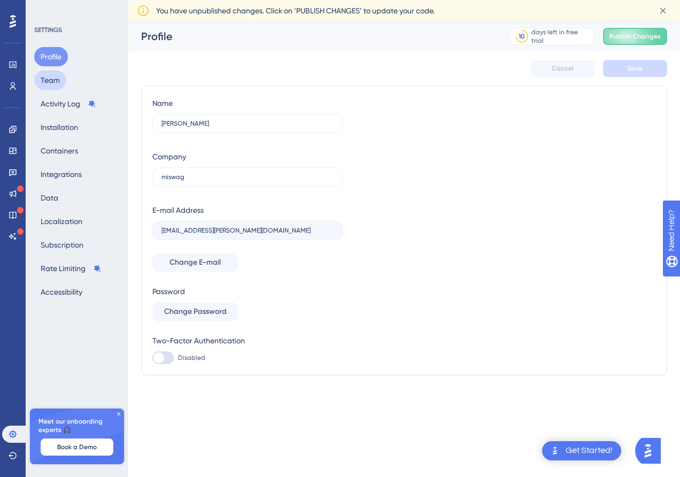
click at [56, 82] on button "Team" at bounding box center [50, 80] width 32 height 19
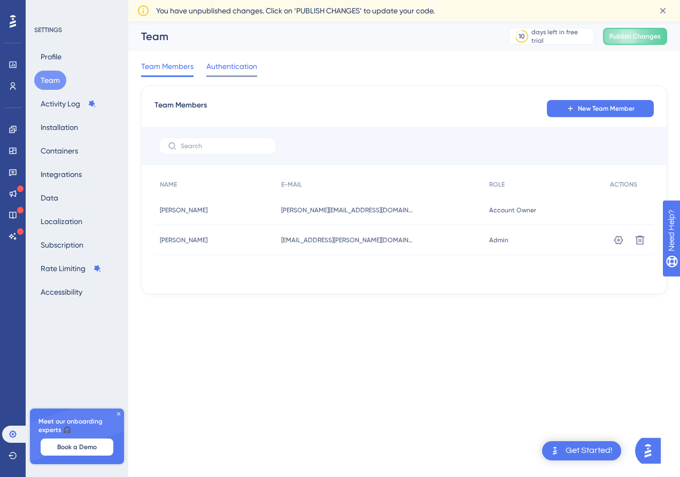
click at [225, 70] on span "Authentication" at bounding box center [231, 66] width 51 height 13
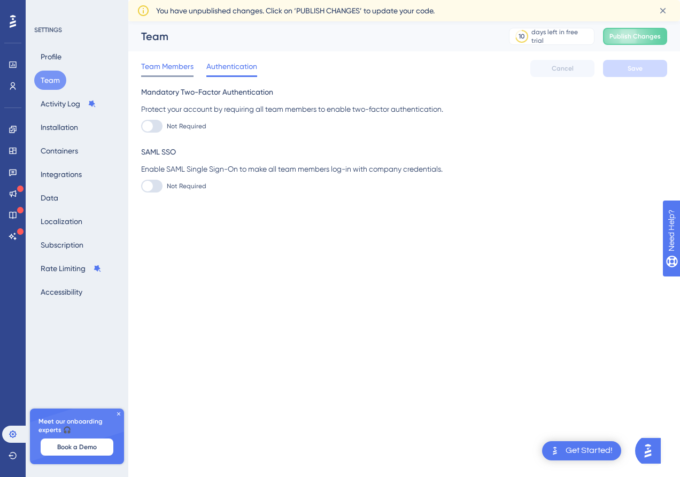
click at [168, 70] on span "Team Members" at bounding box center [167, 66] width 52 height 13
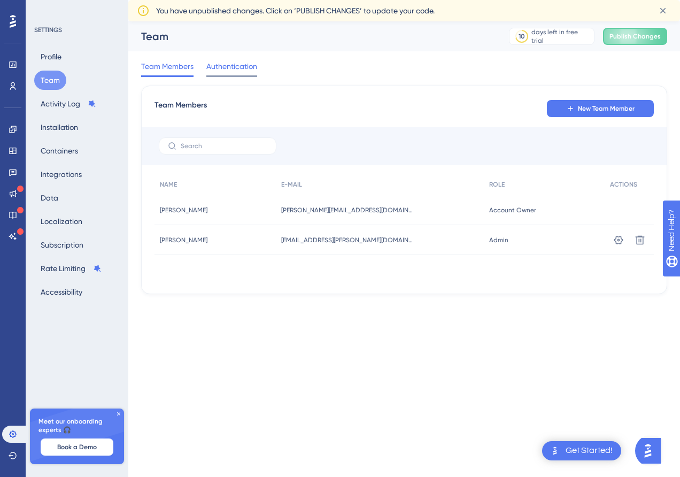
click at [228, 70] on span "Authentication" at bounding box center [231, 66] width 51 height 13
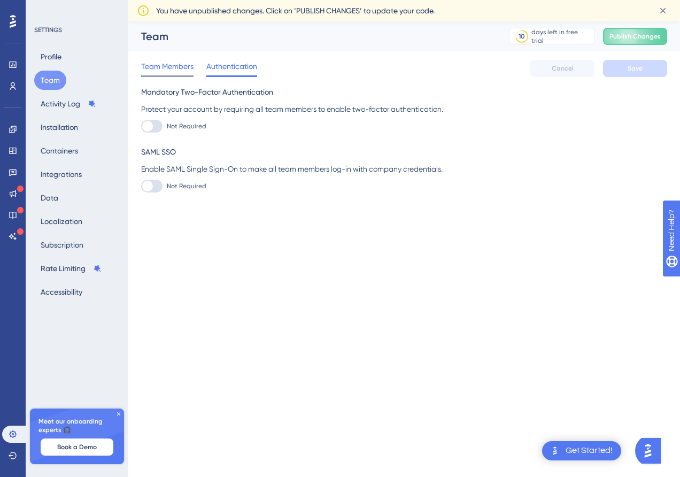
click at [168, 73] on div "Team Members" at bounding box center [167, 68] width 52 height 17
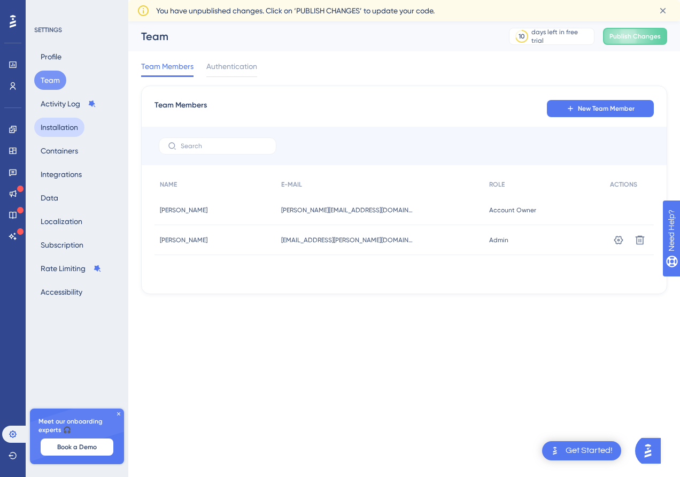
click at [74, 126] on button "Installation" at bounding box center [59, 127] width 50 height 19
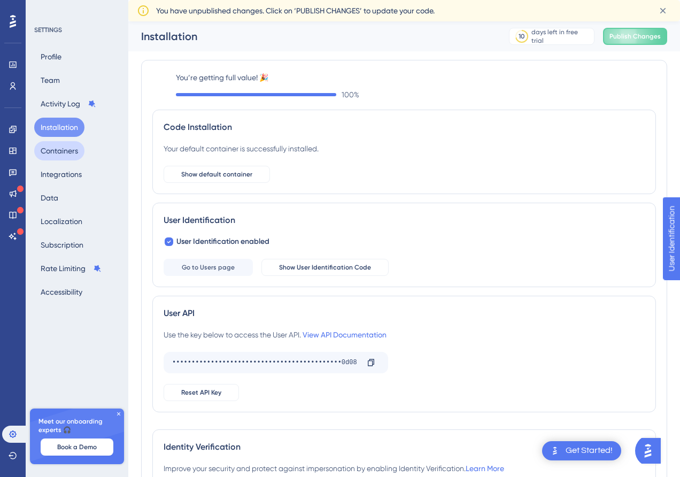
click at [73, 154] on button "Containers" at bounding box center [59, 150] width 50 height 19
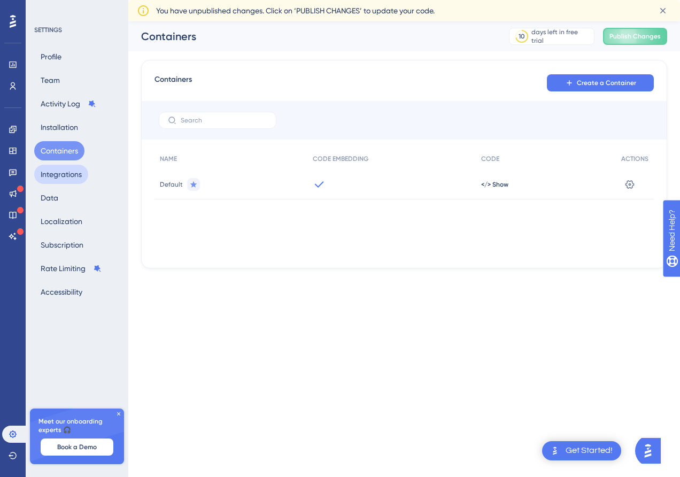
click at [74, 181] on button "Integrations" at bounding box center [61, 174] width 54 height 19
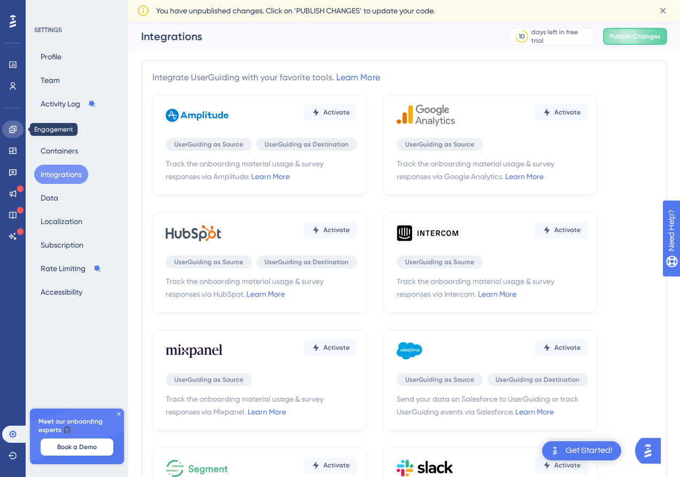
click at [12, 131] on icon at bounding box center [13, 129] width 9 height 9
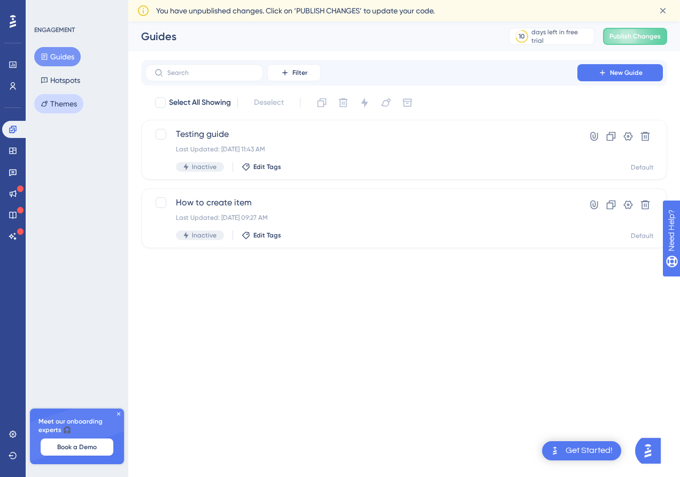
click at [66, 101] on button "Themes" at bounding box center [58, 103] width 49 height 19
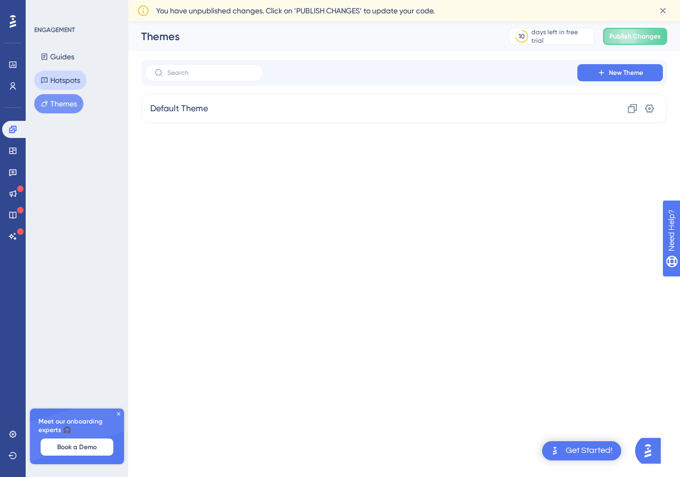
click at [67, 83] on button "Hotspots" at bounding box center [60, 80] width 52 height 19
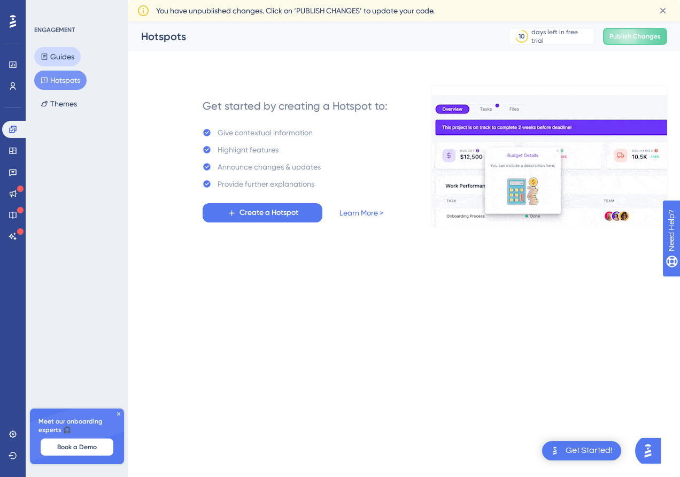
click at [67, 61] on button "Guides" at bounding box center [57, 56] width 47 height 19
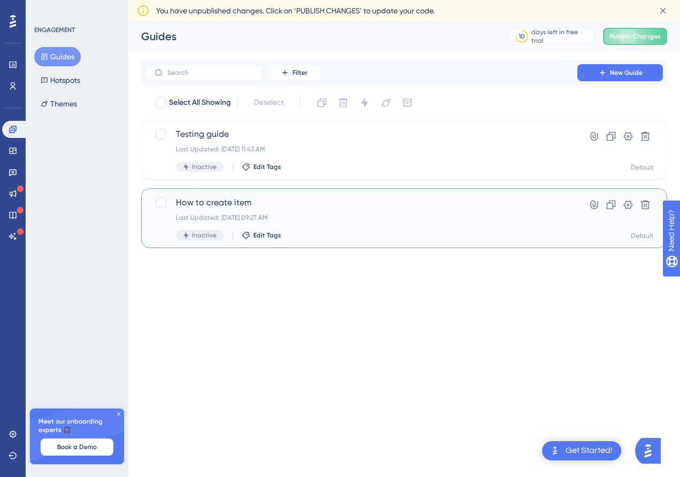
click at [371, 220] on div "Last Updated: [DATE] 09:27 AM" at bounding box center [361, 217] width 371 height 9
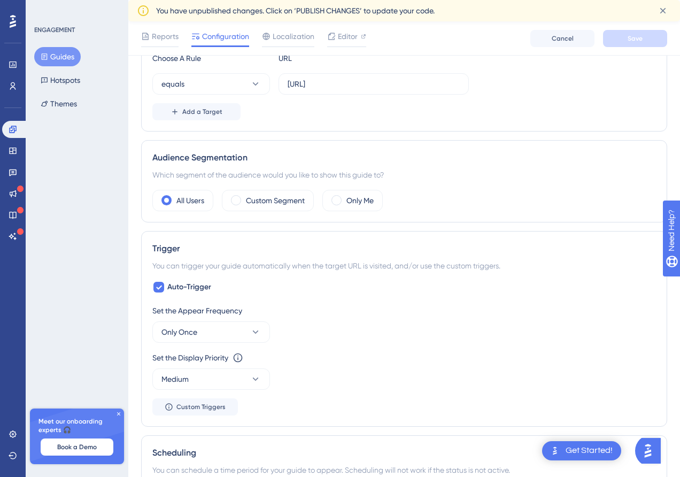
scroll to position [298, 0]
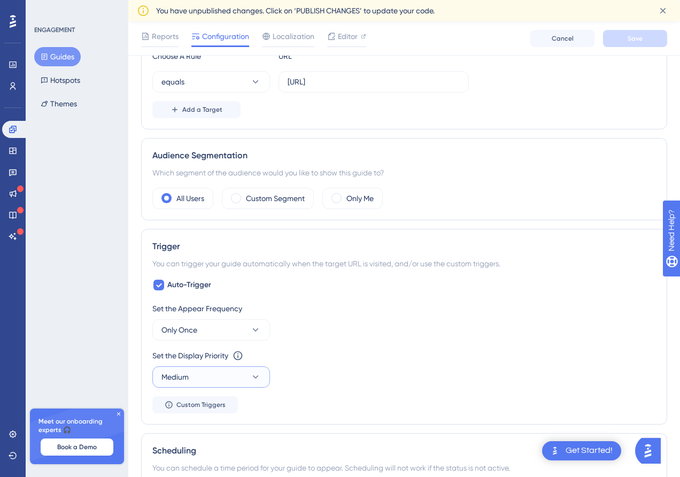
click at [240, 376] on button "Medium" at bounding box center [211, 376] width 118 height 21
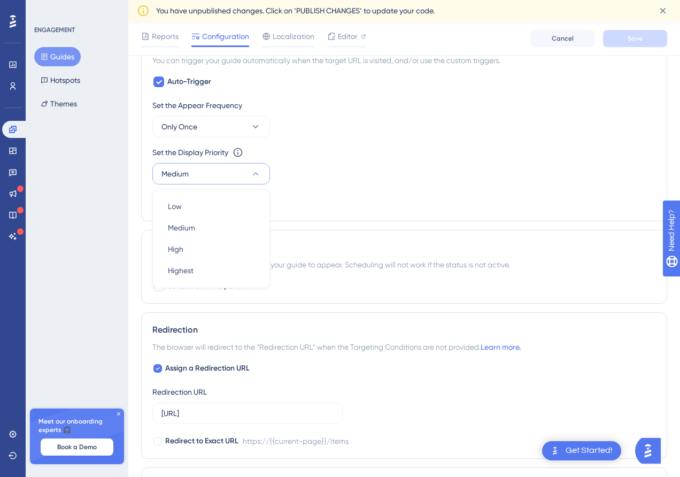
click at [343, 204] on div "Set the Appear Frequency Only Once Set the Display Priority This option will se…" at bounding box center [404, 154] width 504 height 111
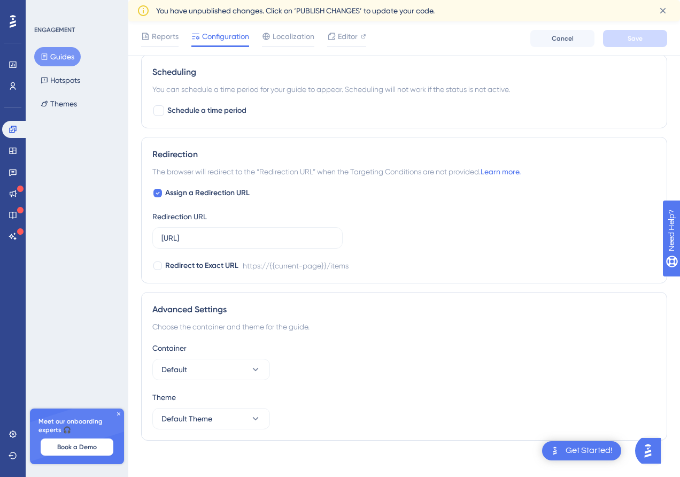
scroll to position [677, 0]
click at [206, 268] on span "Redirect to Exact URL" at bounding box center [201, 265] width 73 height 13
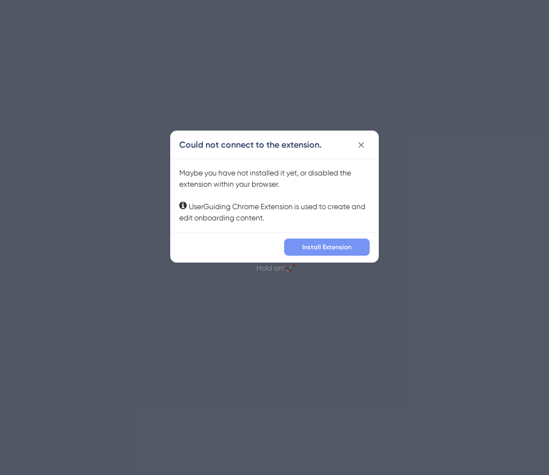
click at [345, 245] on span "Install Extension" at bounding box center [326, 247] width 49 height 9
